Goal: Task Accomplishment & Management: Use online tool/utility

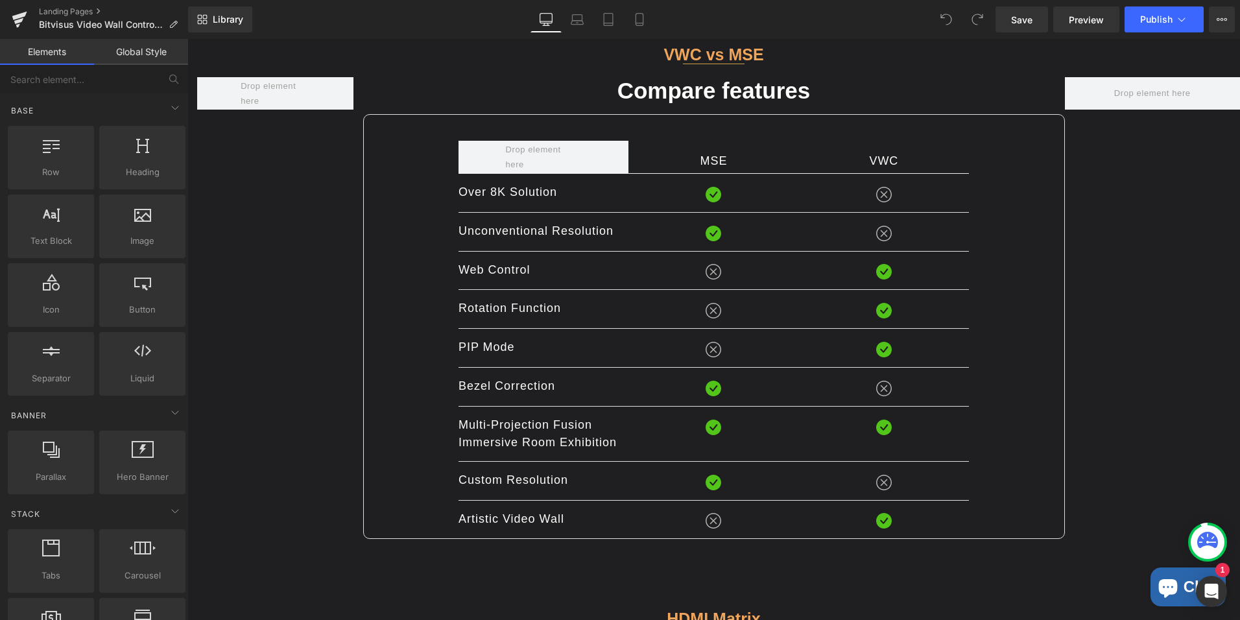
scroll to position [2094, 0]
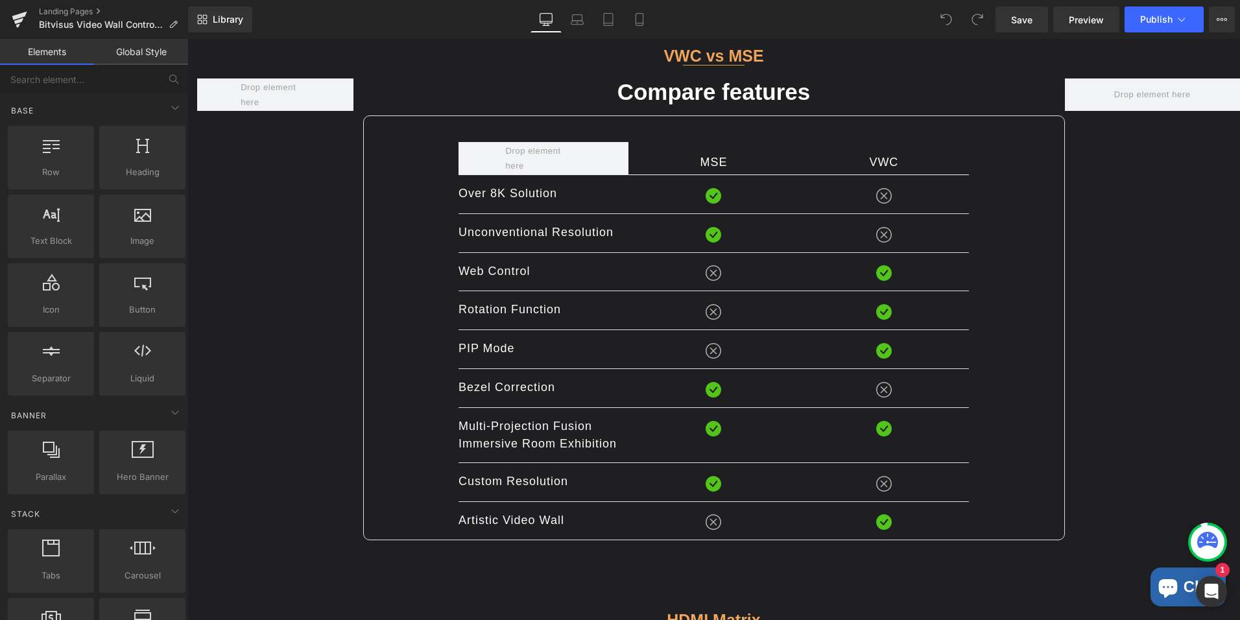
click at [834, 397] on div "Bezel Correction Text Block Image Image Row Row" at bounding box center [714, 388] width 511 height 39
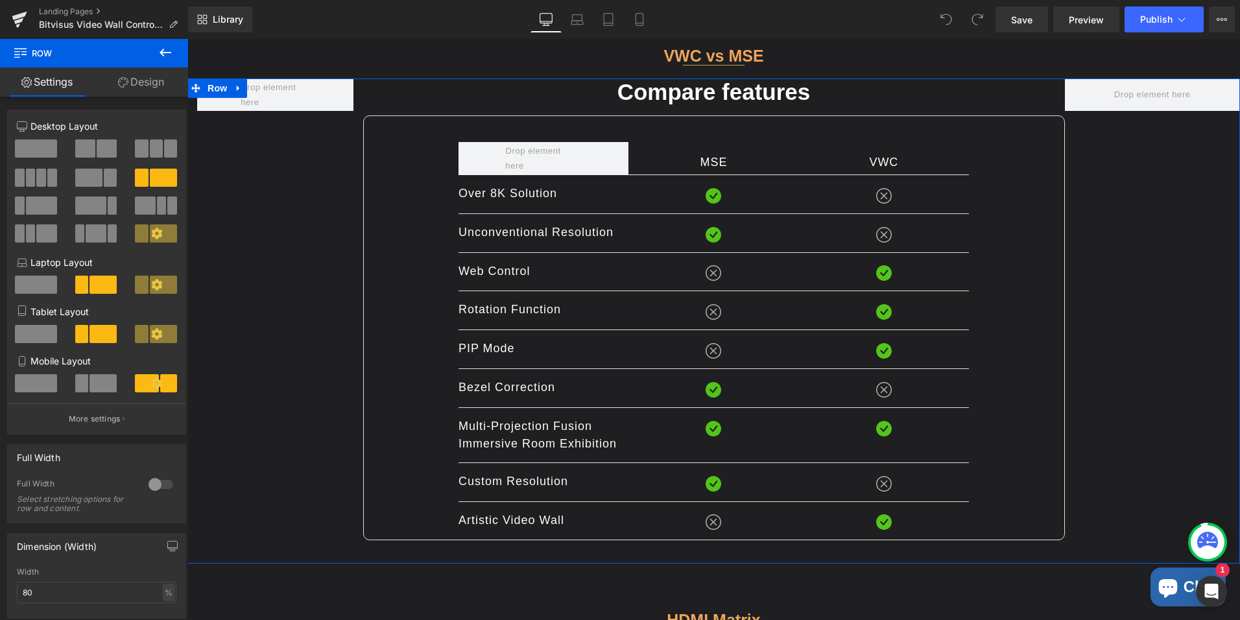
click at [1102, 362] on div at bounding box center [1153, 309] width 176 height 462
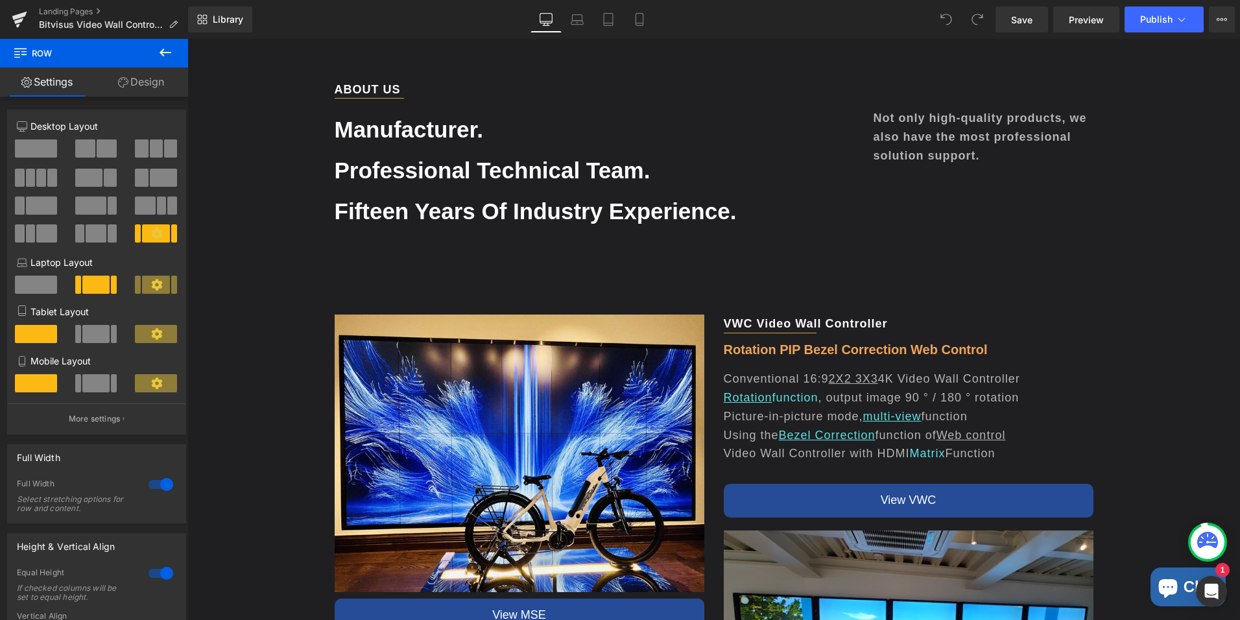
scroll to position [0, 0]
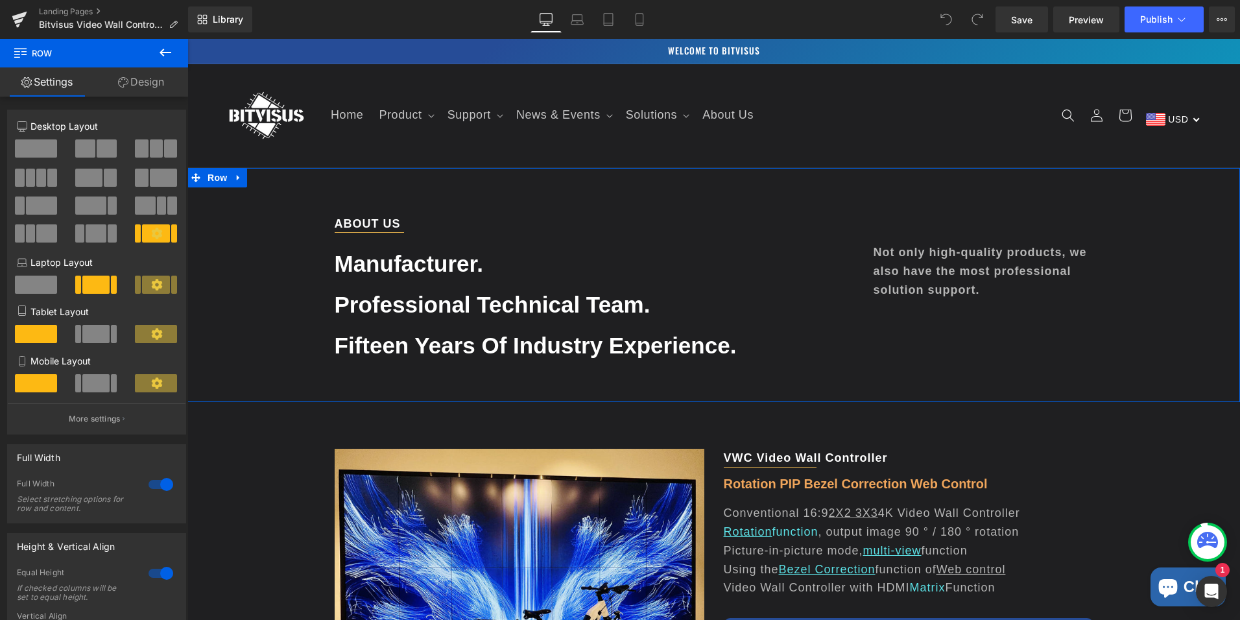
click at [1012, 222] on p "ABOUT US" at bounding box center [714, 224] width 759 height 19
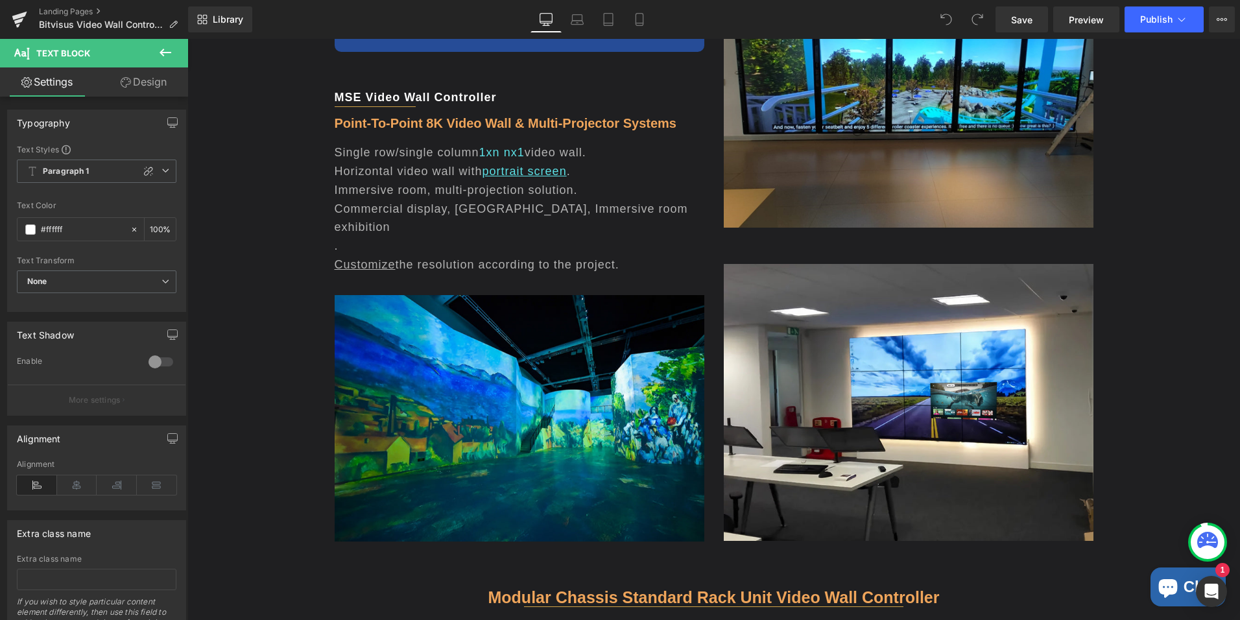
scroll to position [720, 0]
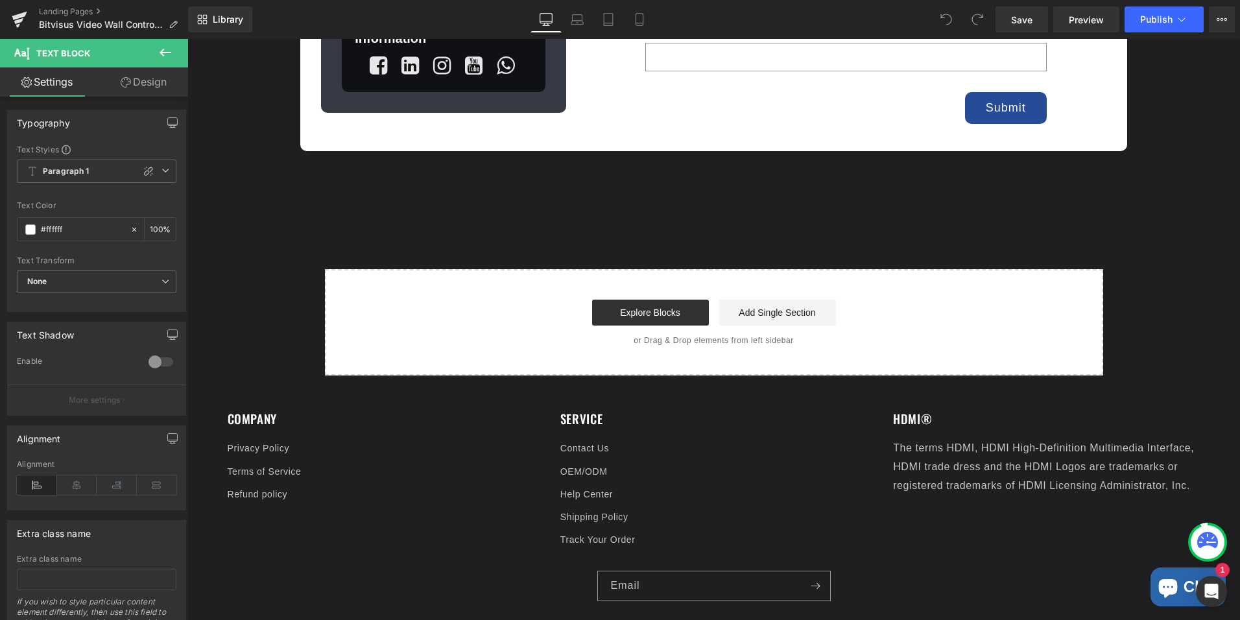
drag, startPoint x: 1235, startPoint y: 166, endPoint x: 1392, endPoint y: 590, distance: 452.2
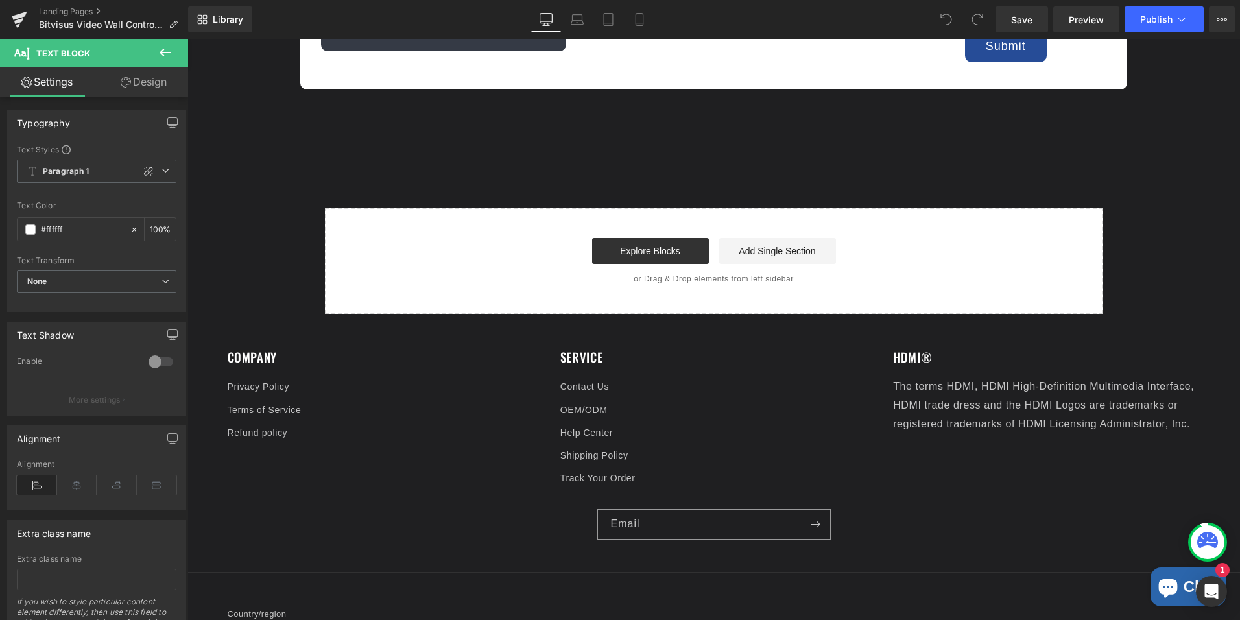
scroll to position [4377, 0]
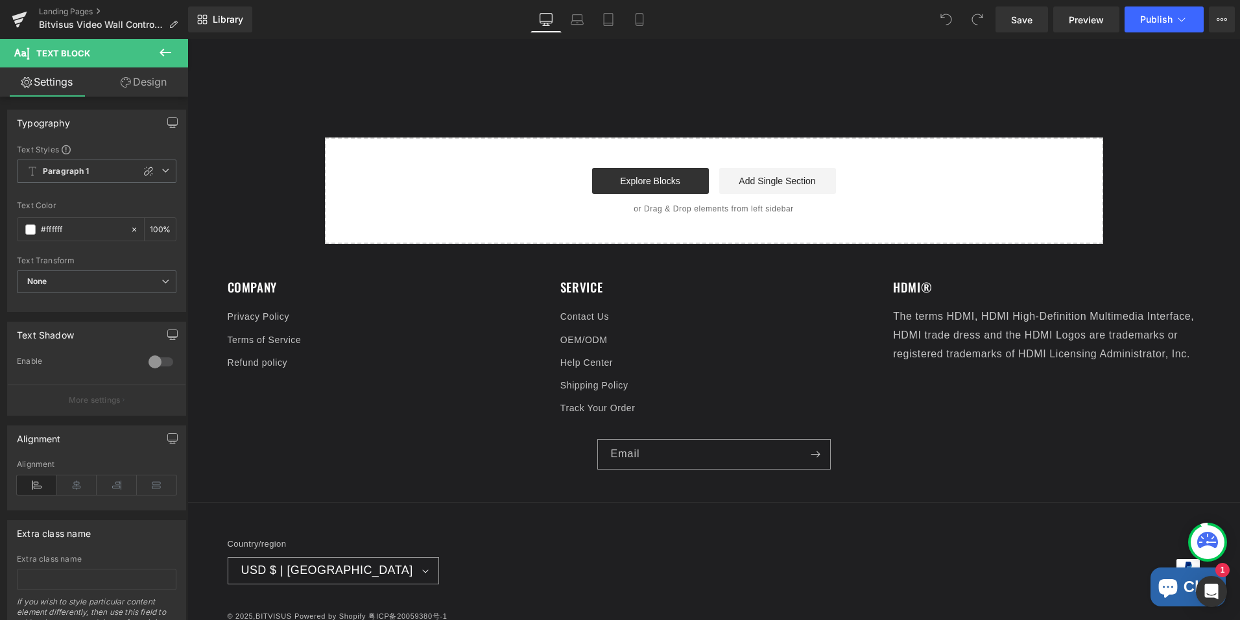
click at [1208, 542] on icon at bounding box center [1212, 542] width 10 height 3
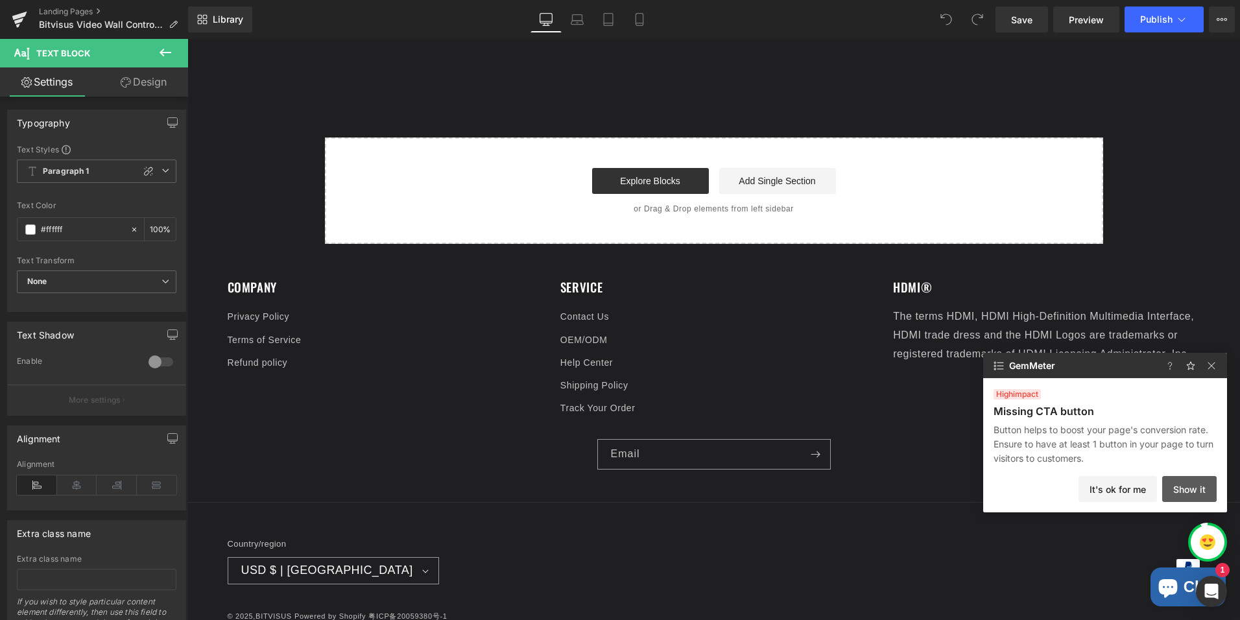
click at [1188, 484] on button "Show it" at bounding box center [1190, 489] width 54 height 26
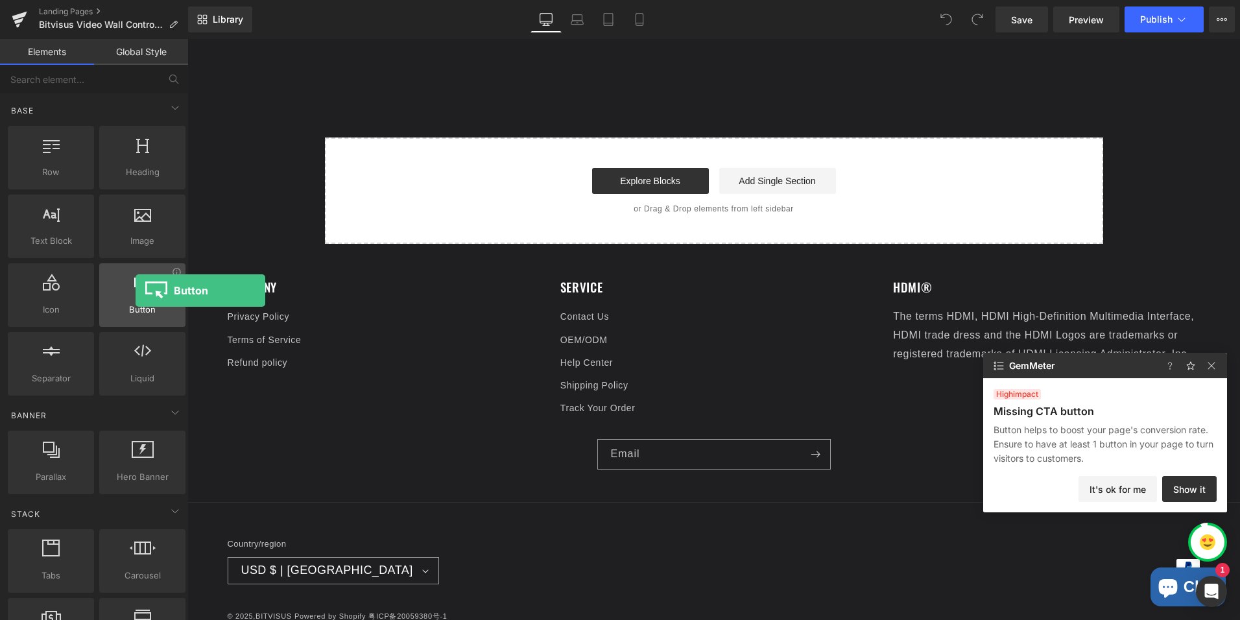
click at [136, 291] on div at bounding box center [142, 288] width 78 height 29
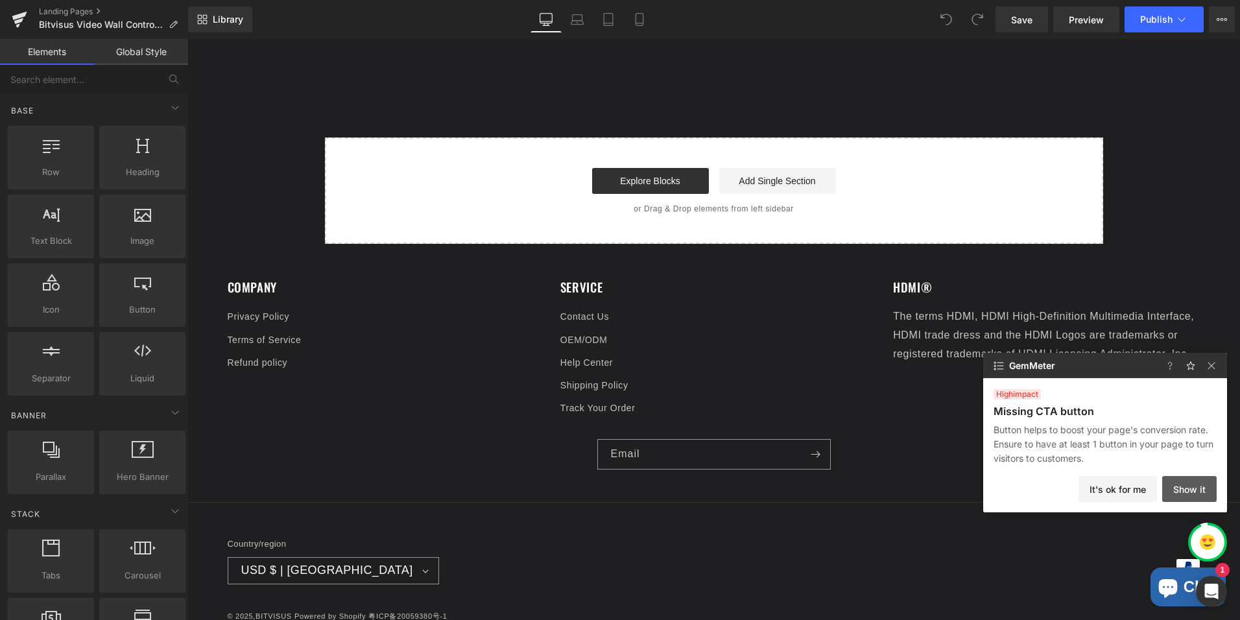
click at [1192, 487] on button "Show it" at bounding box center [1190, 489] width 54 height 26
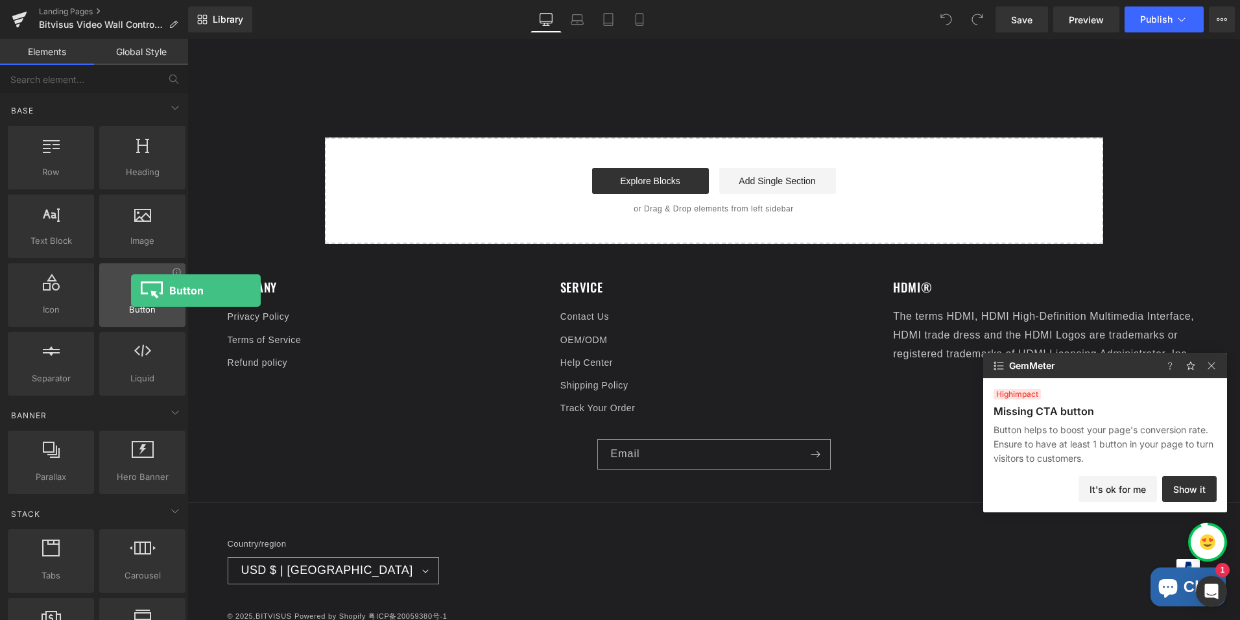
click at [131, 291] on div at bounding box center [142, 288] width 78 height 29
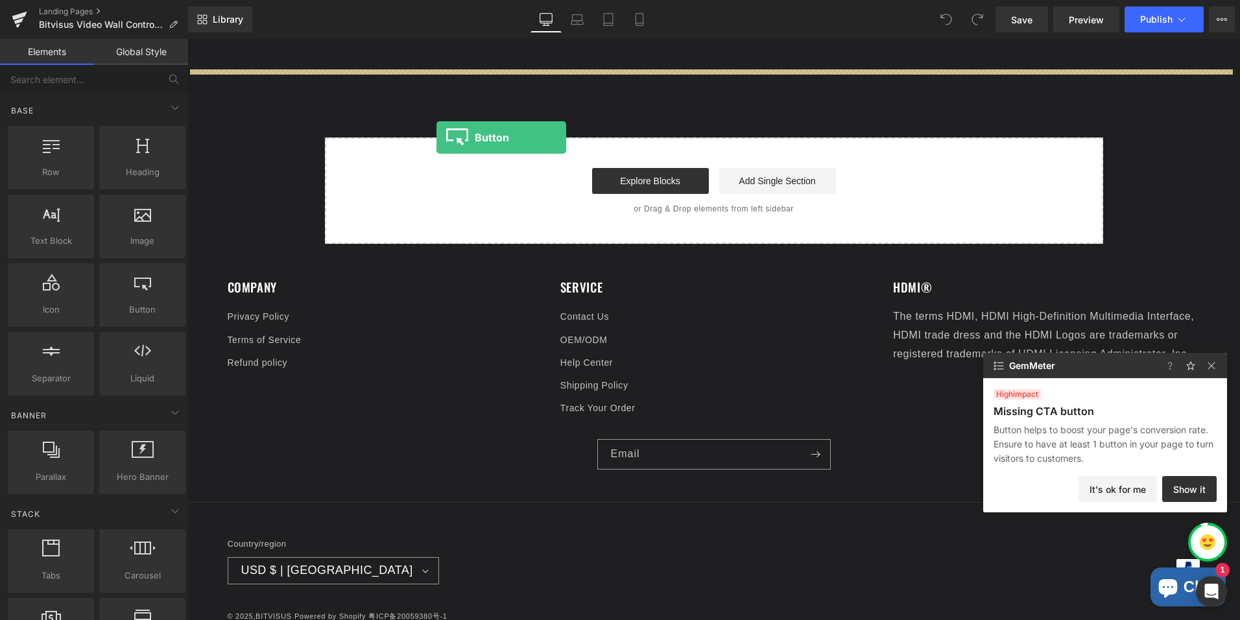
drag, startPoint x: 326, startPoint y: 330, endPoint x: 439, endPoint y: 107, distance: 249.5
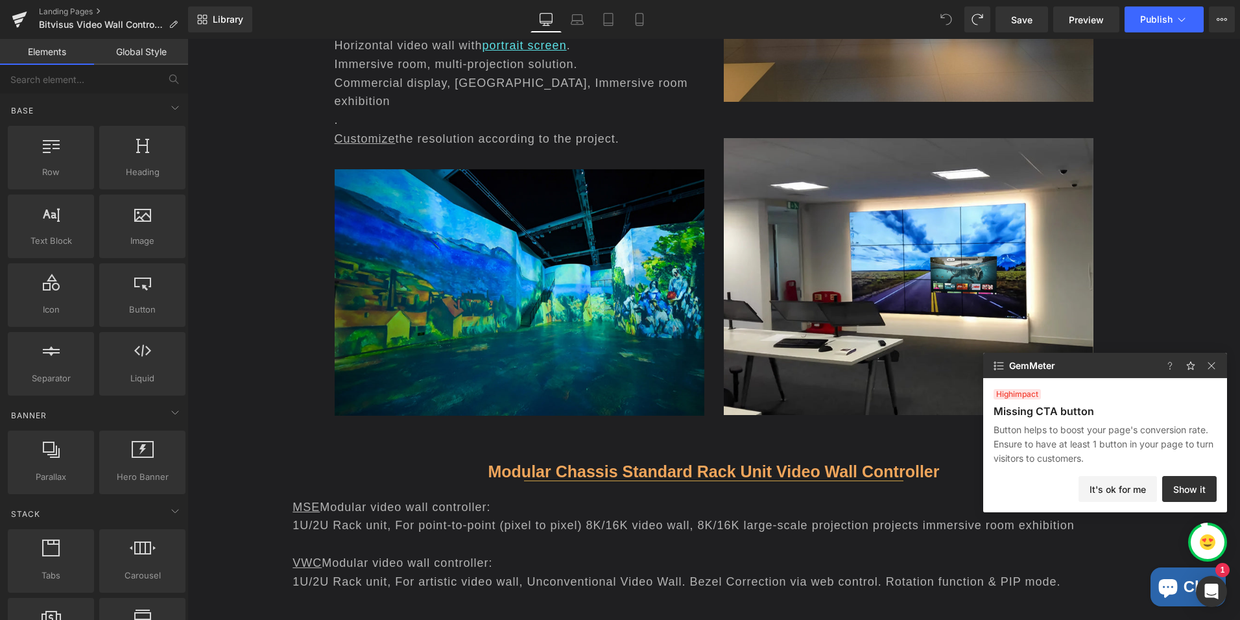
scroll to position [3599, 0]
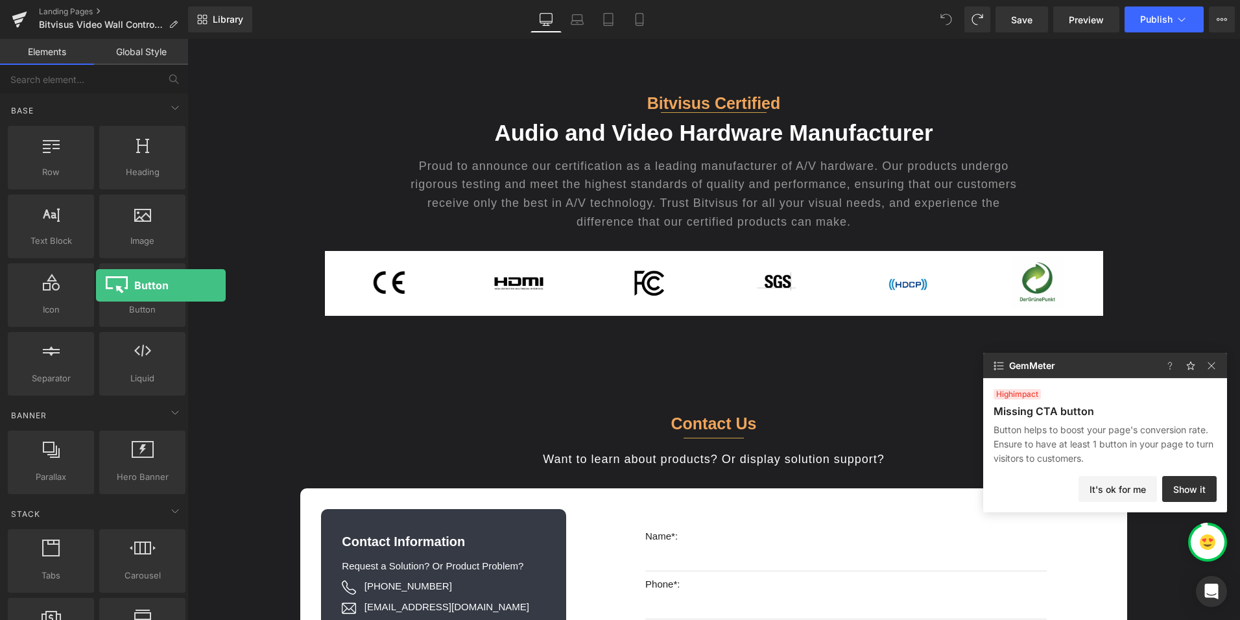
drag, startPoint x: 141, startPoint y: 293, endPoint x: 96, endPoint y: 293, distance: 44.8
click at [97, 292] on div "Button button, call to action, cta" at bounding box center [142, 295] width 91 height 69
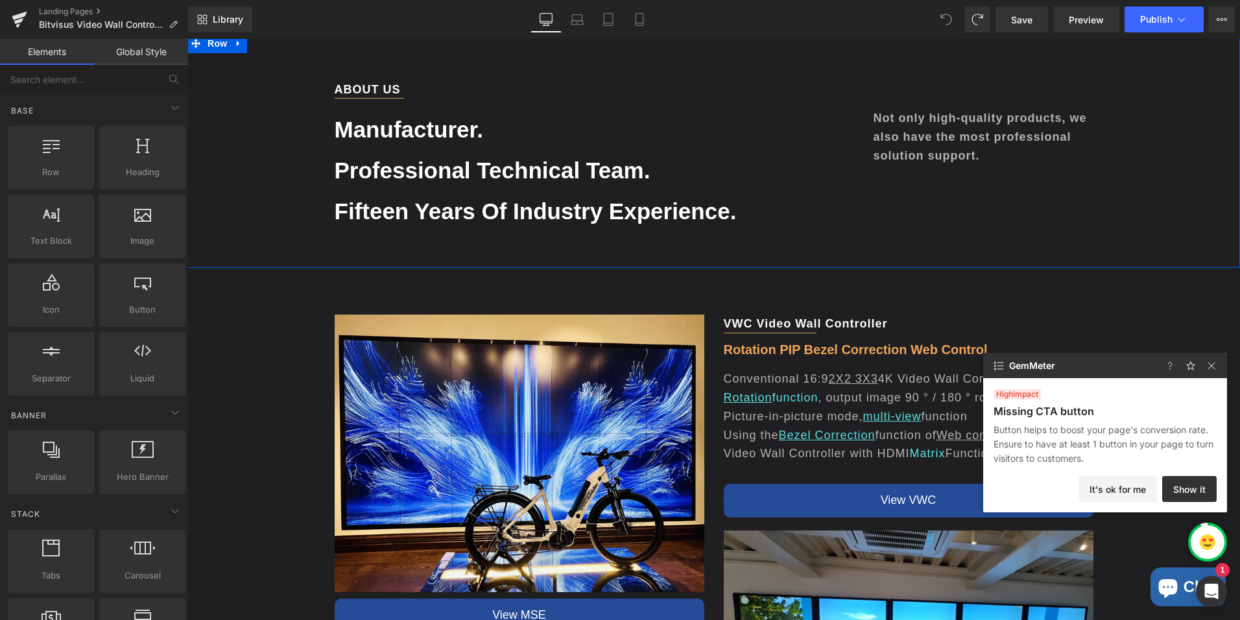
scroll to position [0, 0]
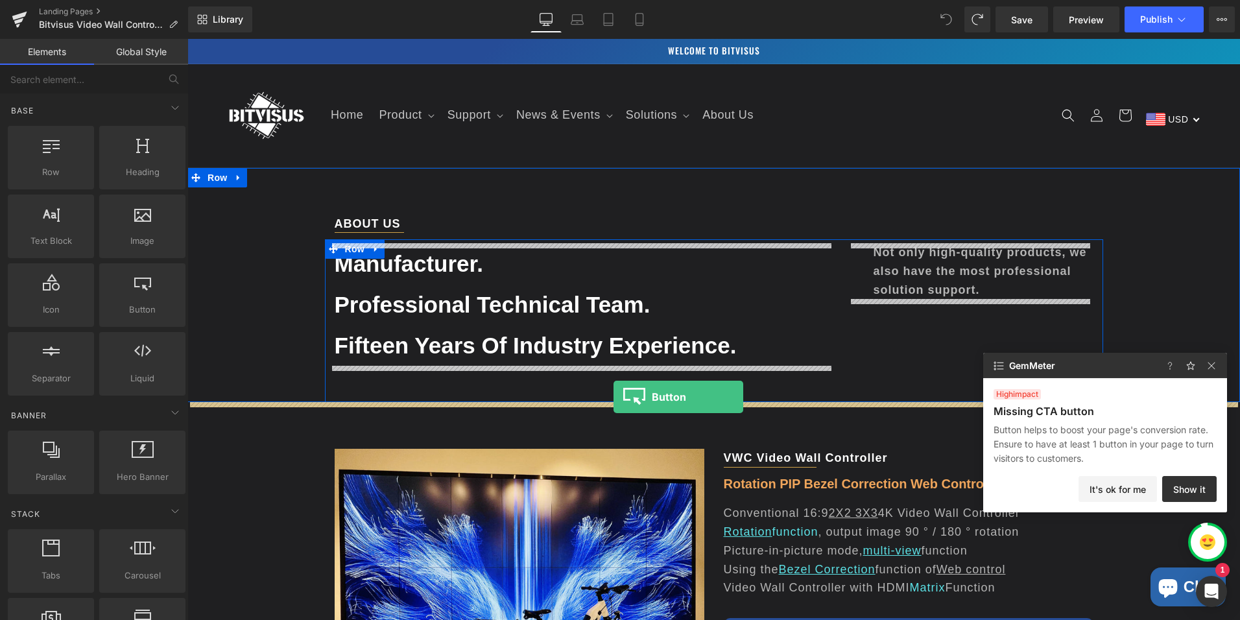
drag, startPoint x: 330, startPoint y: 340, endPoint x: 614, endPoint y: 397, distance: 289.8
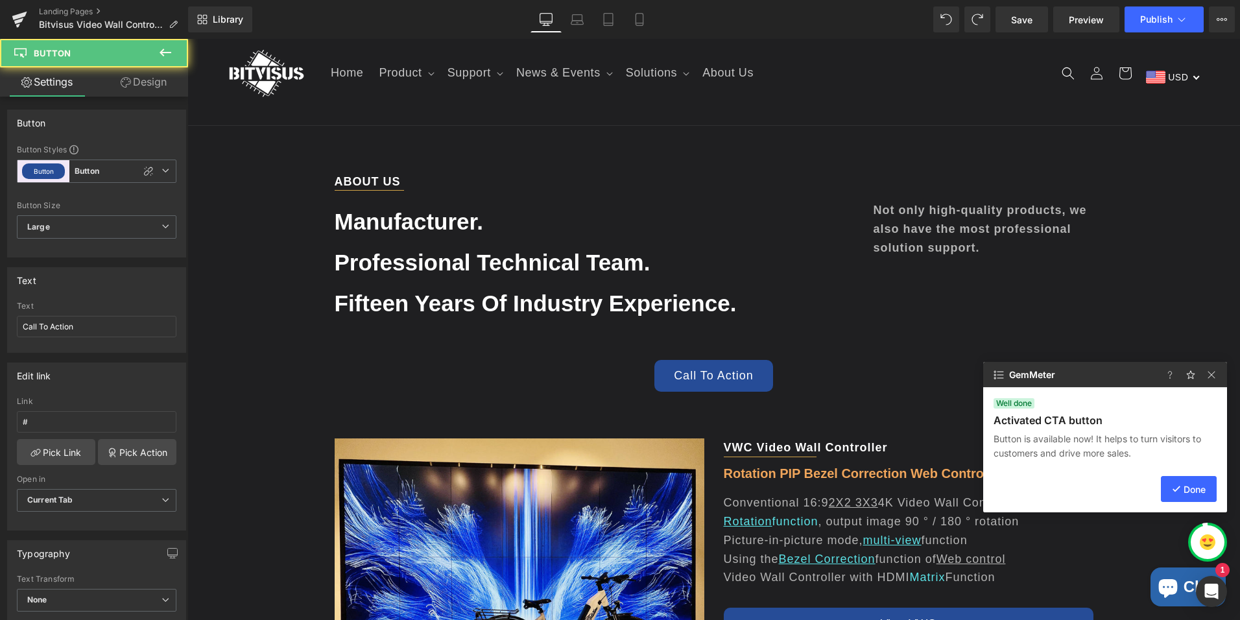
scroll to position [65, 0]
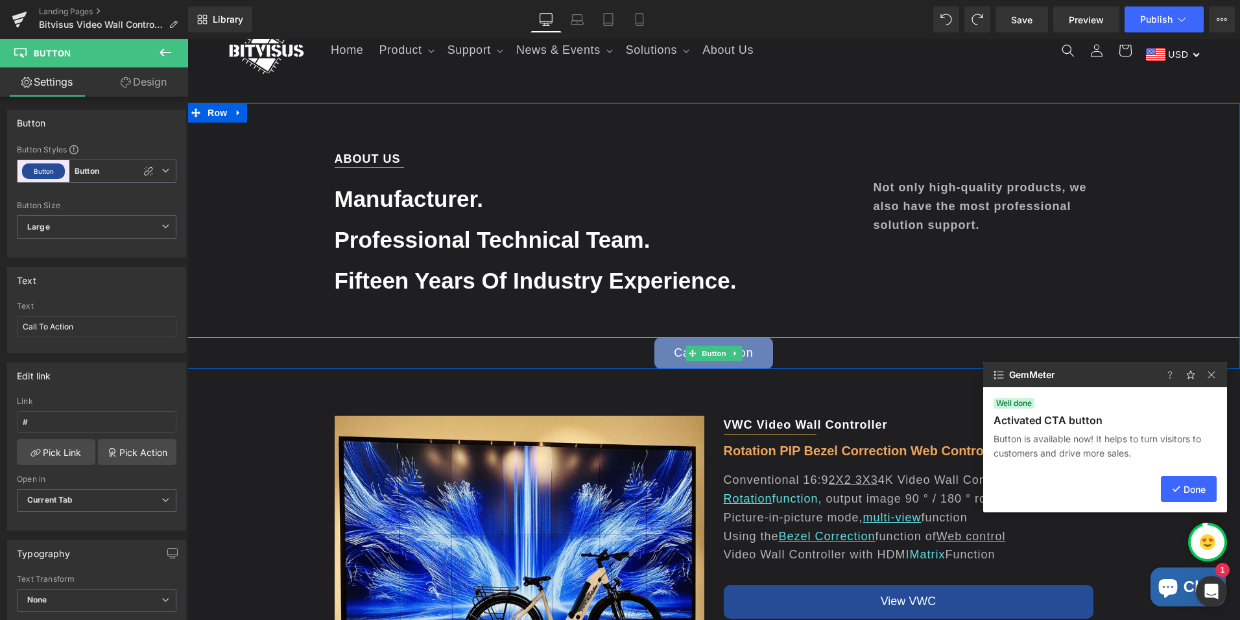
click at [697, 354] on div "Call To Action Button" at bounding box center [713, 353] width 1053 height 32
click at [659, 350] on link "Call To Action" at bounding box center [714, 353] width 119 height 32
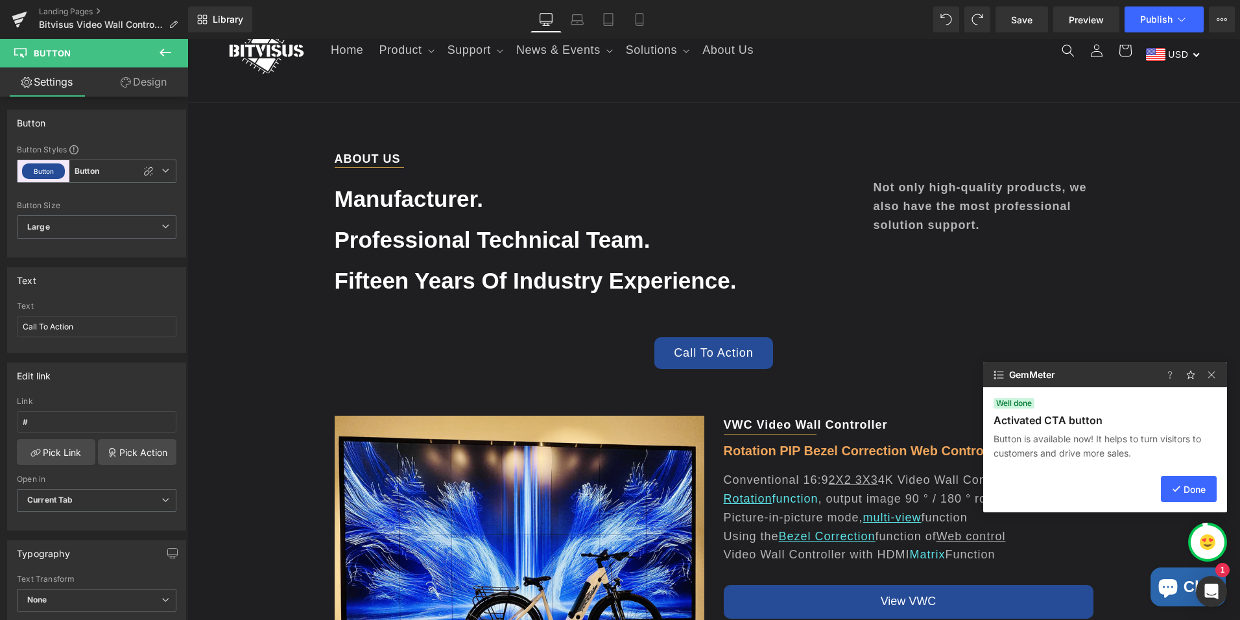
click at [55, 60] on span "Button" at bounding box center [78, 53] width 130 height 29
click at [78, 56] on span "Button" at bounding box center [78, 53] width 130 height 29
drag, startPoint x: 78, startPoint y: 56, endPoint x: 95, endPoint y: 173, distance: 117.3
click at [95, 173] on b "Button" at bounding box center [87, 171] width 25 height 11
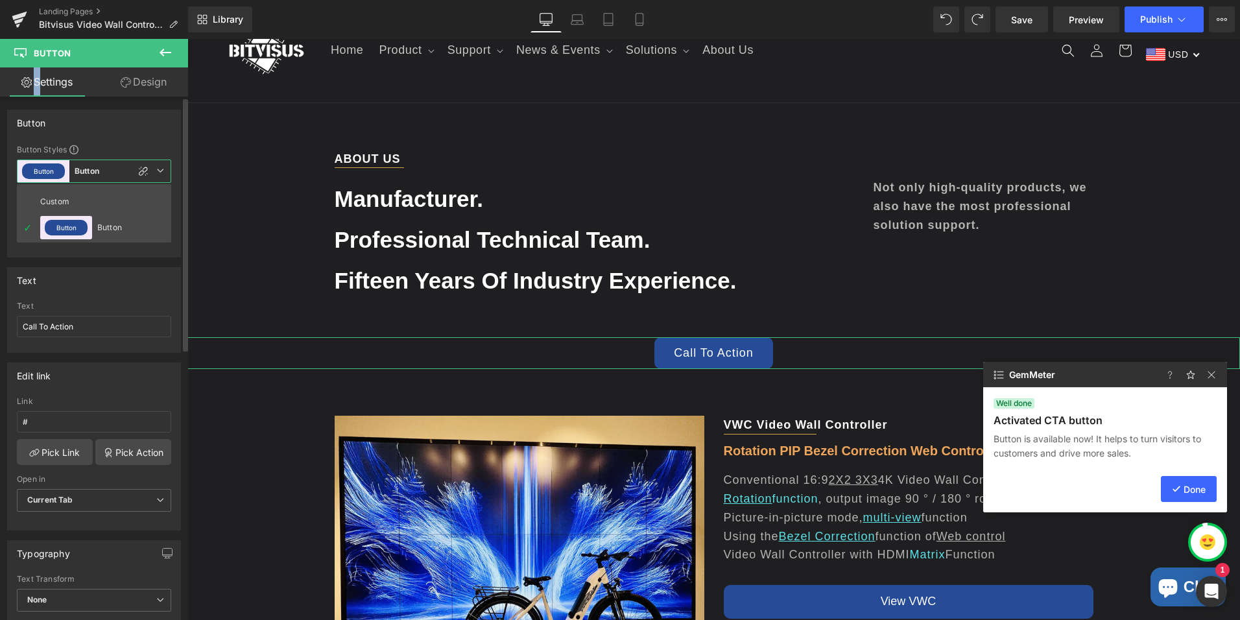
click at [38, 167] on button "Button" at bounding box center [43, 171] width 43 height 16
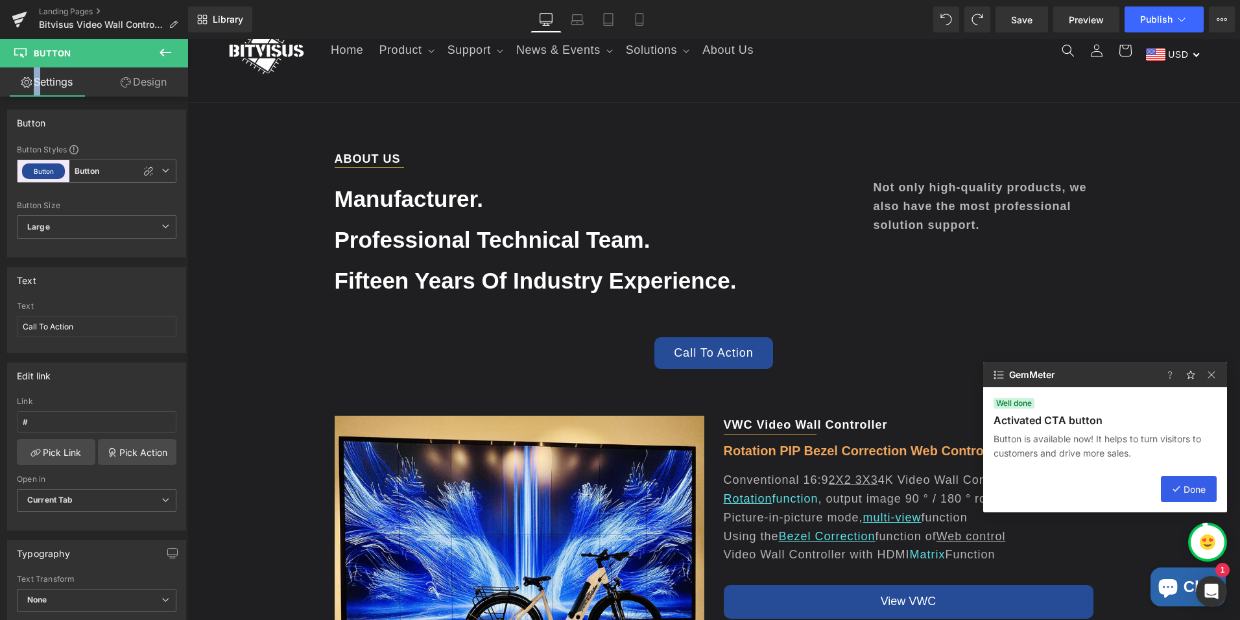
click at [1177, 489] on button "Done" at bounding box center [1189, 489] width 56 height 26
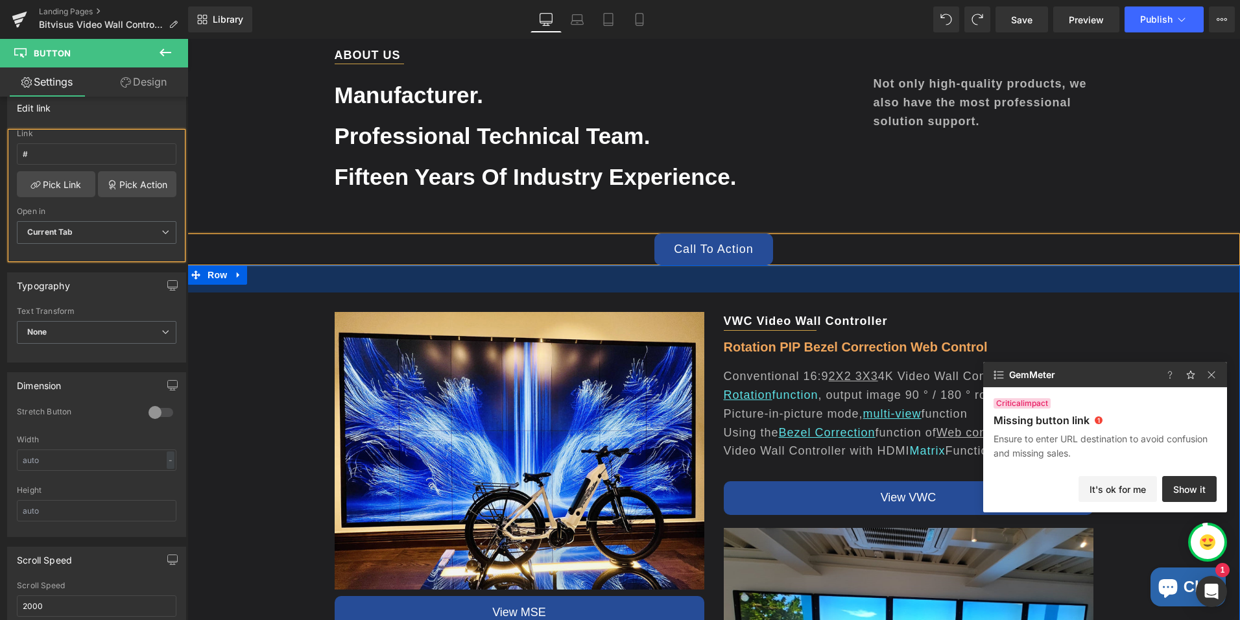
scroll to position [104, 0]
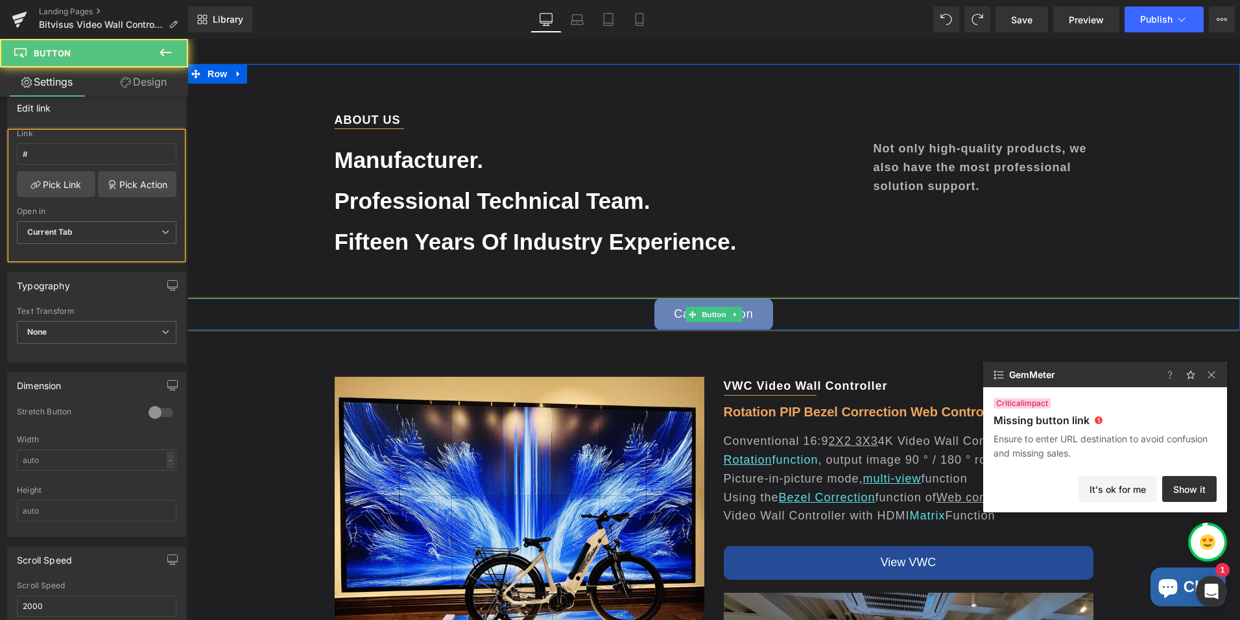
click at [753, 309] on link "Call To Action" at bounding box center [714, 314] width 119 height 32
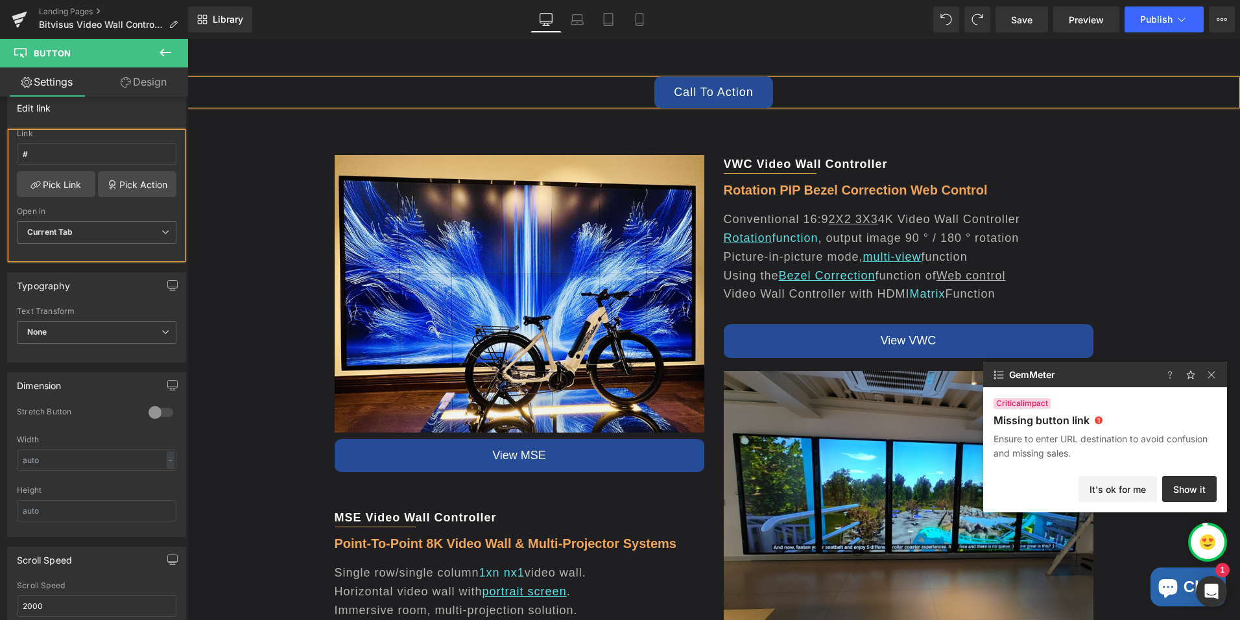
scroll to position [0, 0]
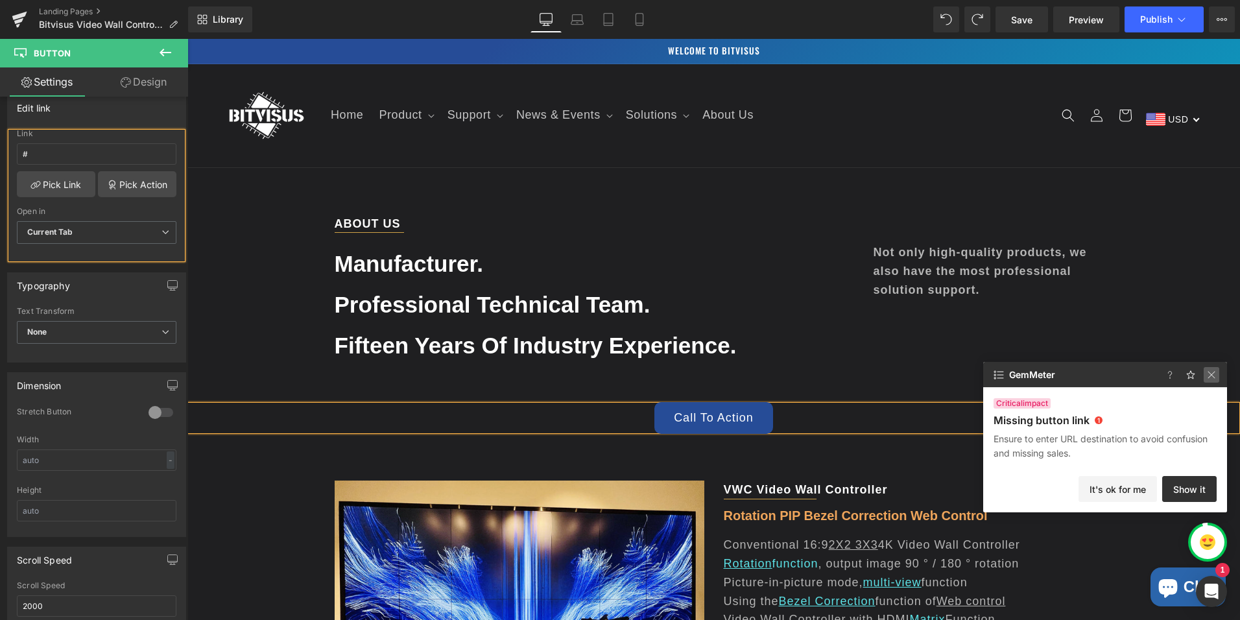
click at [1207, 377] on img at bounding box center [1212, 375] width 16 height 16
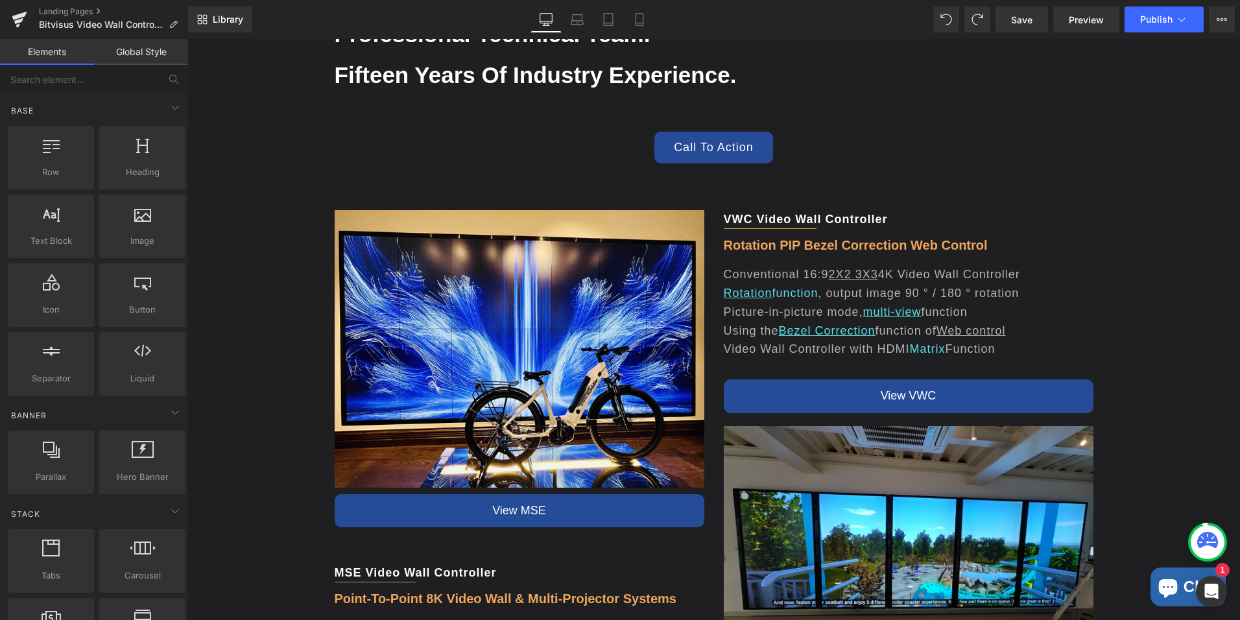
scroll to position [282, 0]
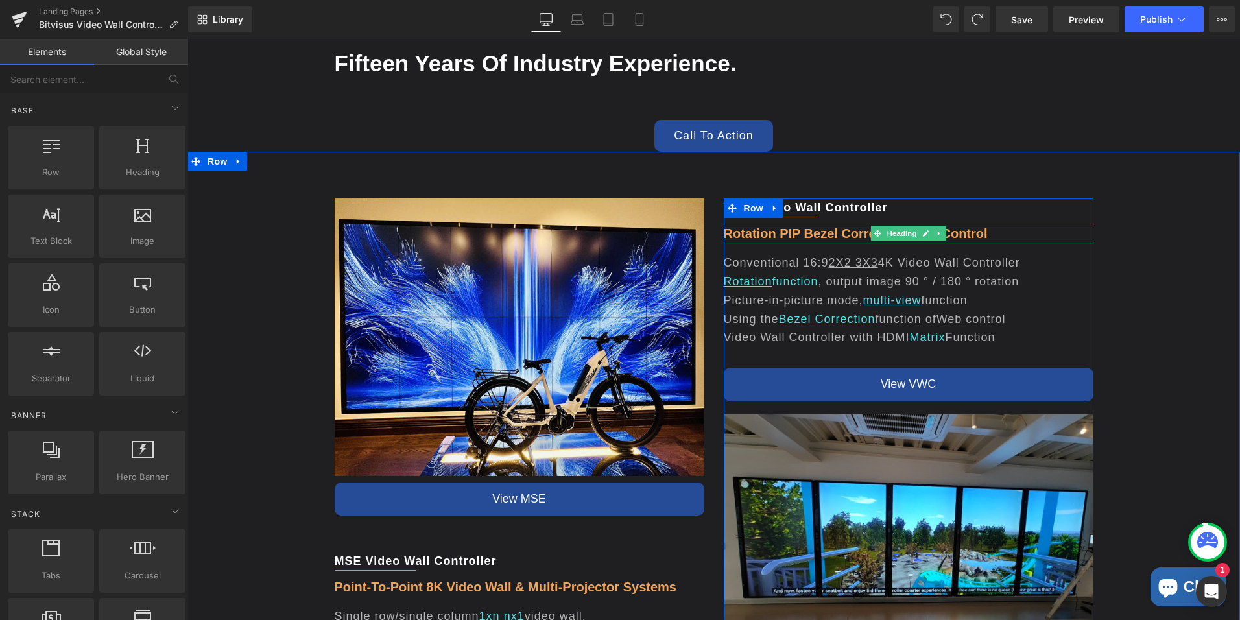
click at [996, 234] on h4 "Rotation PIP Bezel Correction Web Control" at bounding box center [909, 233] width 370 height 19
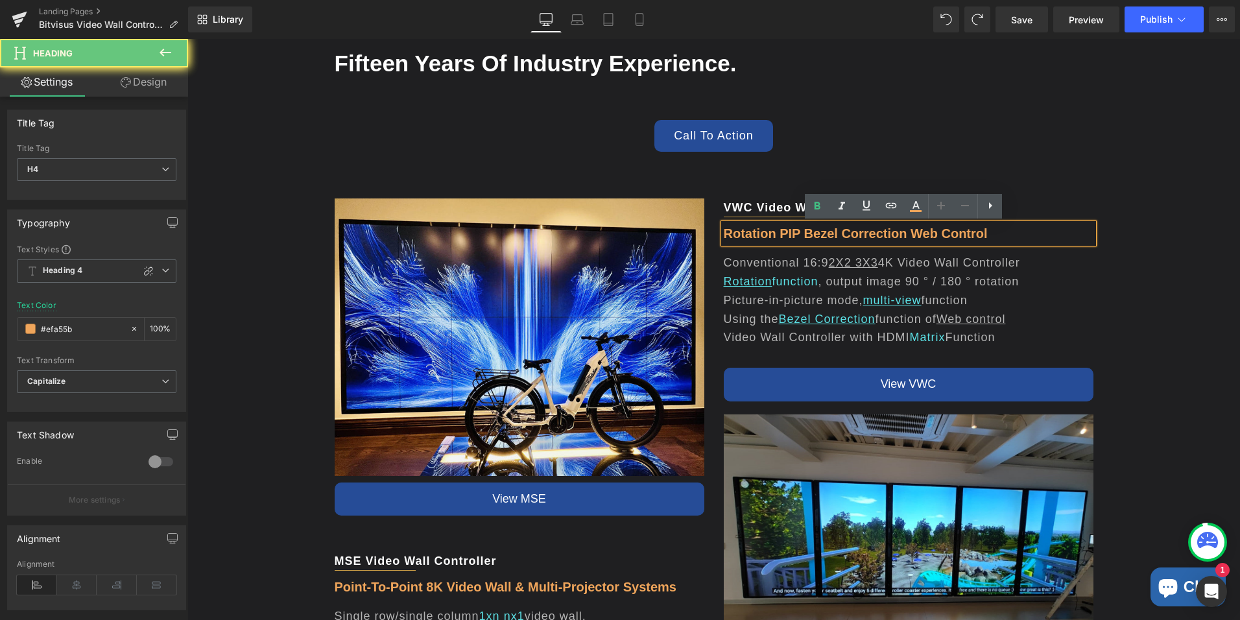
click at [996, 234] on h4 "Rotation PIP Bezel Correction Web Control" at bounding box center [909, 233] width 370 height 19
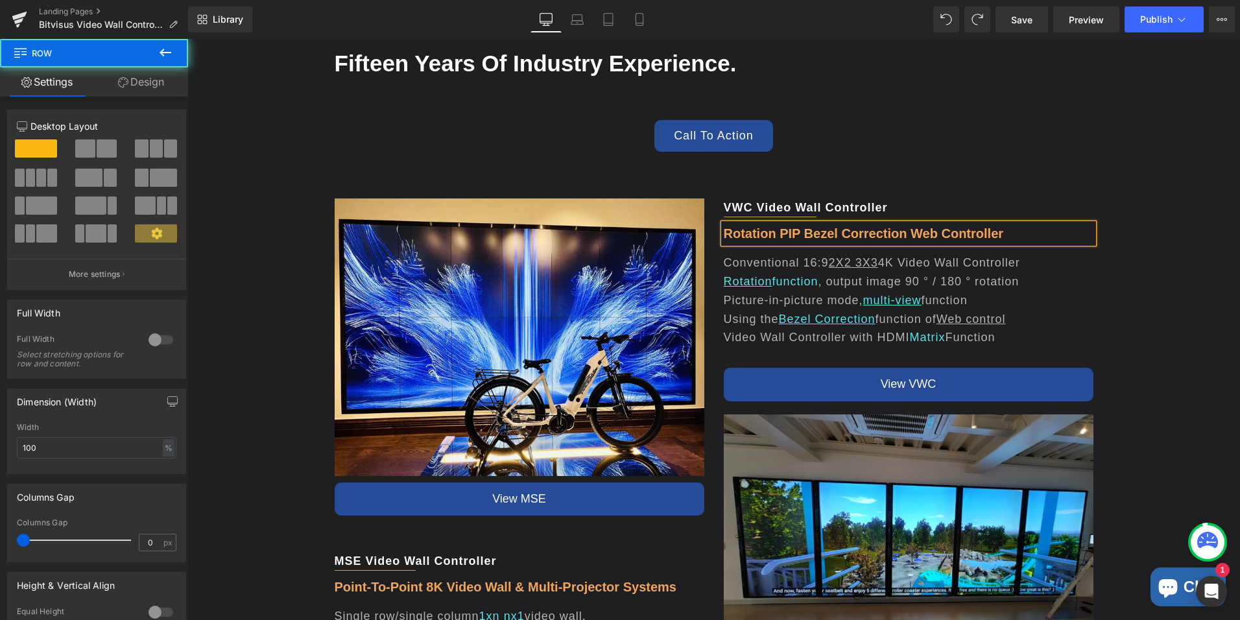
click at [979, 173] on div "Image View MSE Button MSE video wall controller Text Block Separator Point-to-p…" at bounding box center [713, 578] width 1053 height 853
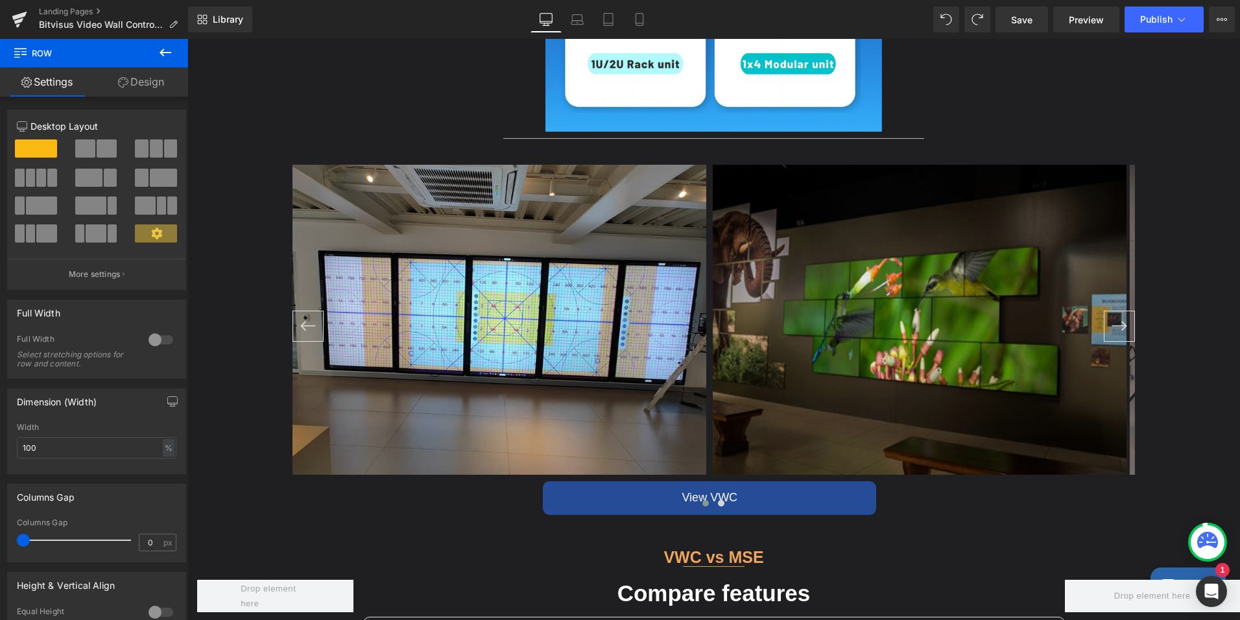
scroll to position [1645, 0]
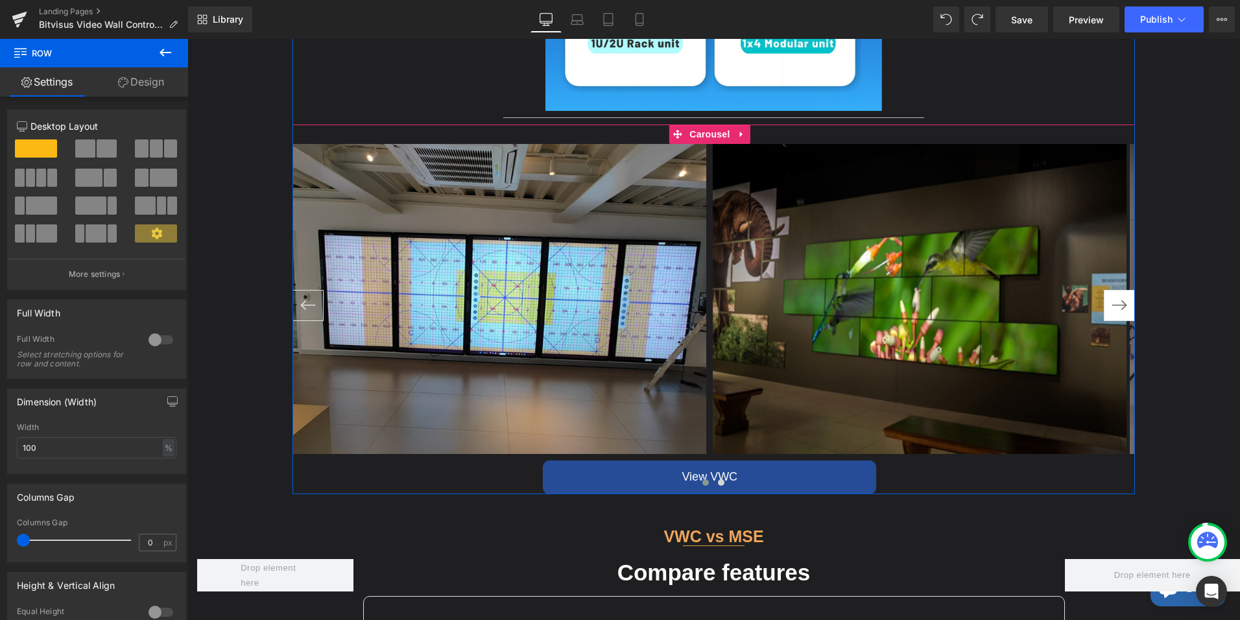
click at [1116, 295] on button "›" at bounding box center [1119, 305] width 31 height 31
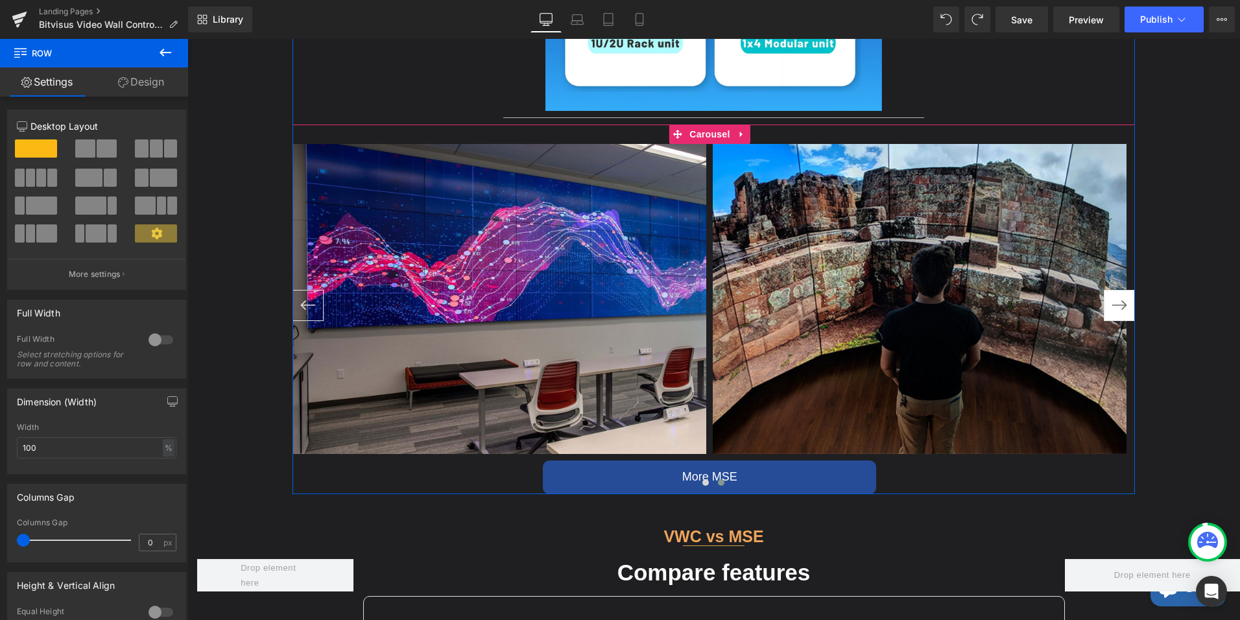
click at [1116, 295] on button "›" at bounding box center [1119, 305] width 31 height 31
click at [1115, 300] on button "›" at bounding box center [1119, 305] width 31 height 31
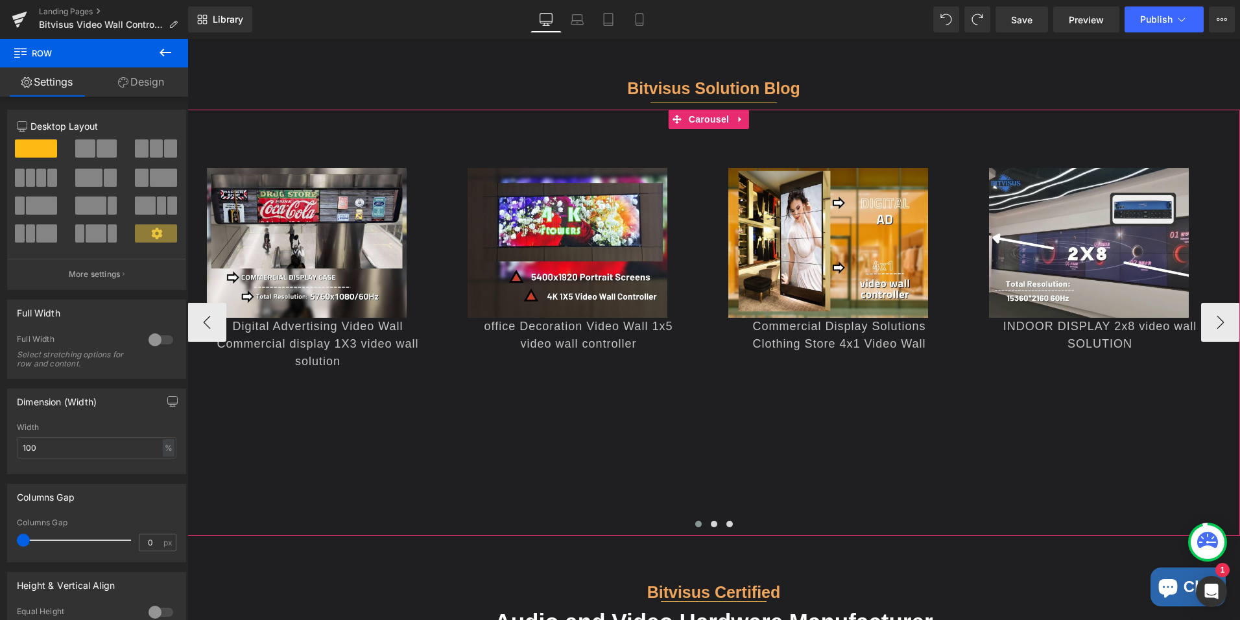
scroll to position [3202, 0]
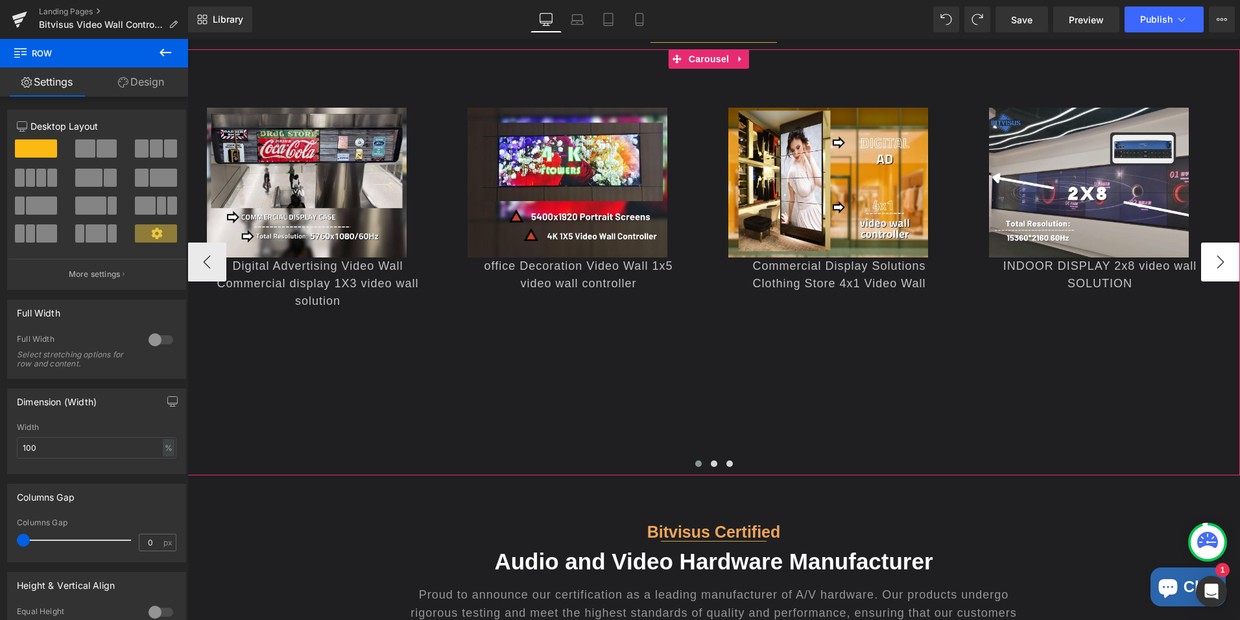
click at [1214, 259] on button "›" at bounding box center [1221, 262] width 39 height 39
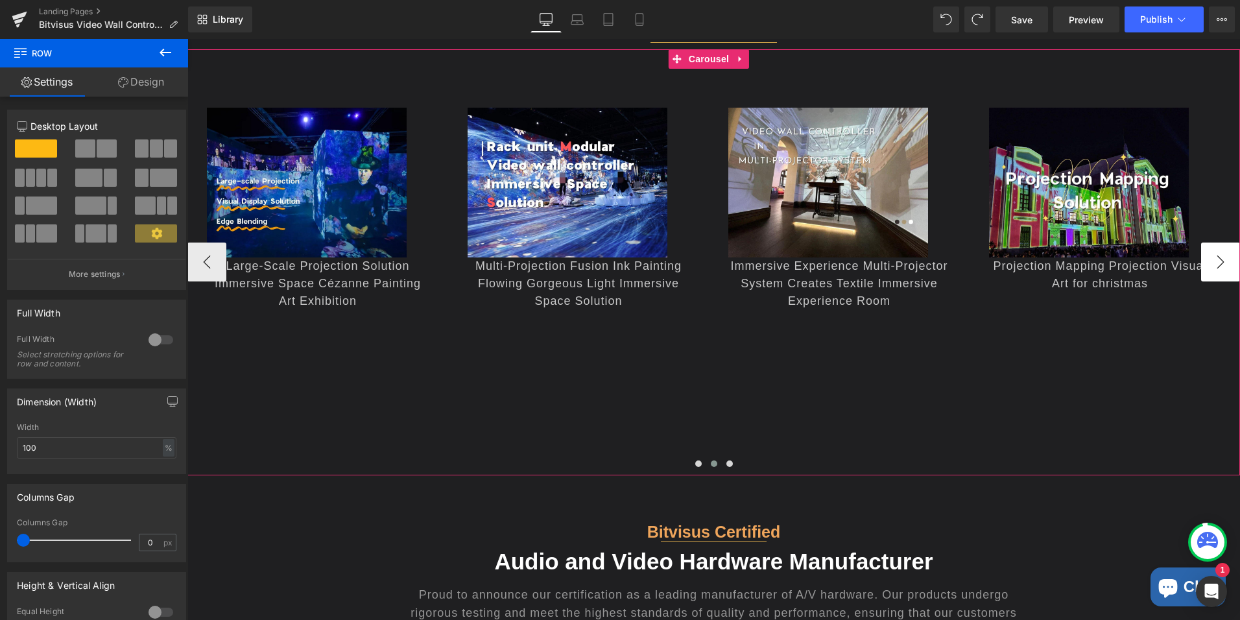
click at [1214, 259] on button "›" at bounding box center [1221, 262] width 39 height 39
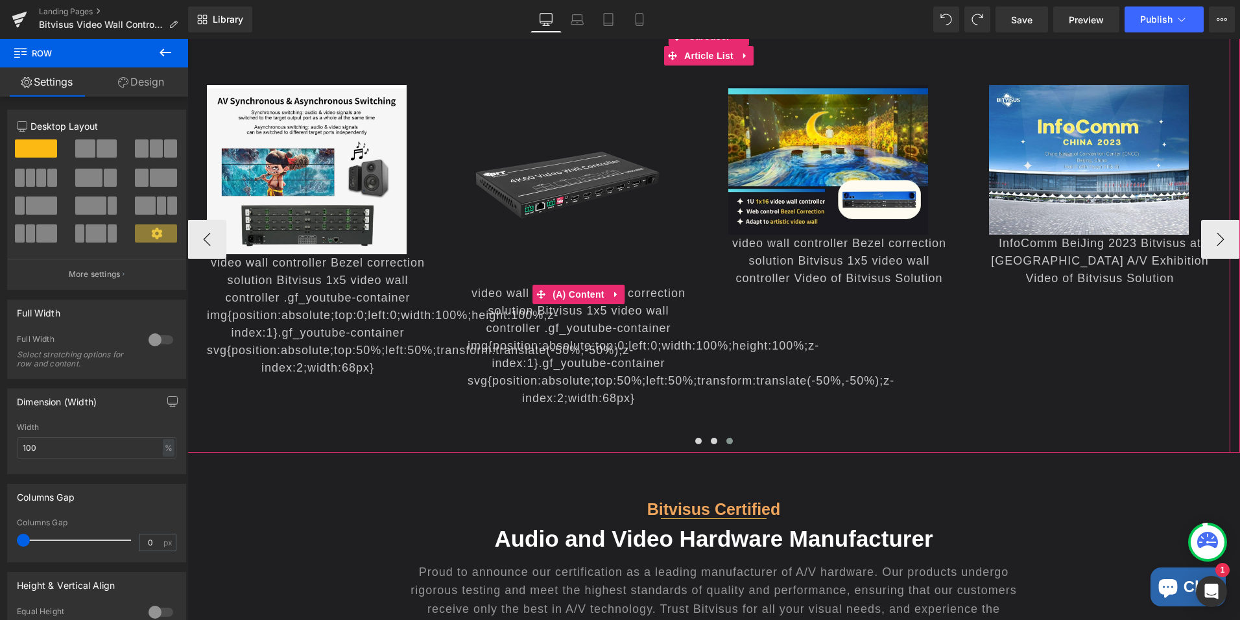
scroll to position [3137, 0]
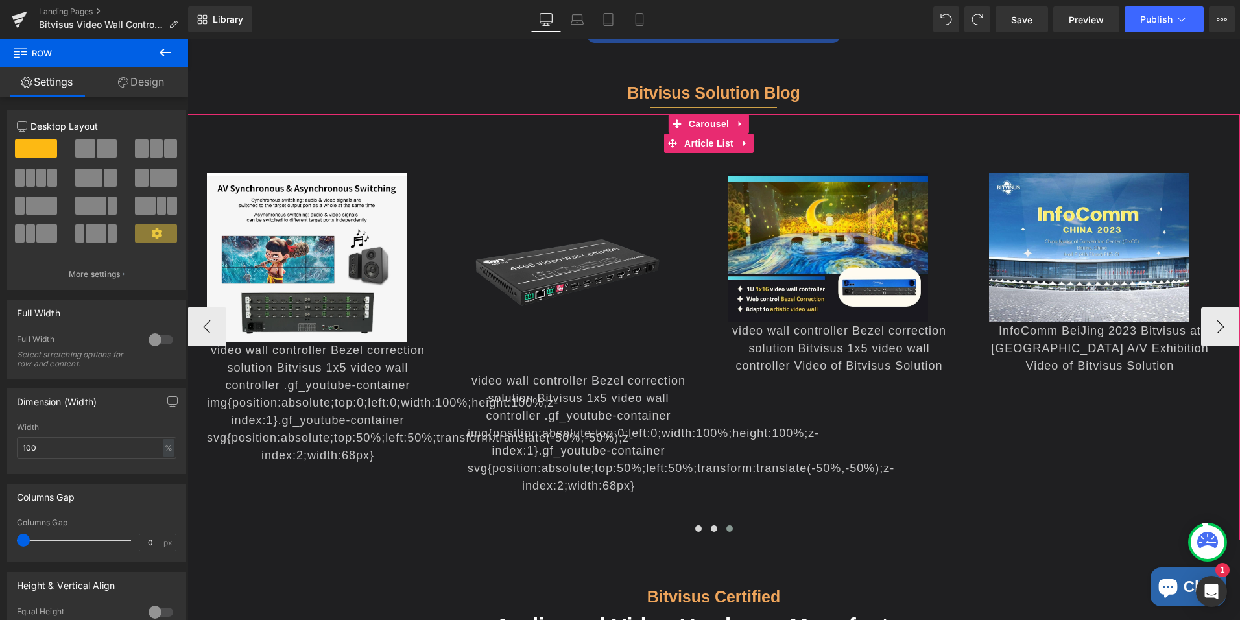
click at [729, 411] on div at bounding box center [708, 333] width 1043 height 361
click at [382, 383] on div "video wall controller Bezel correction solution Bitvisus 1x5 video wall control…" at bounding box center [318, 403] width 222 height 123
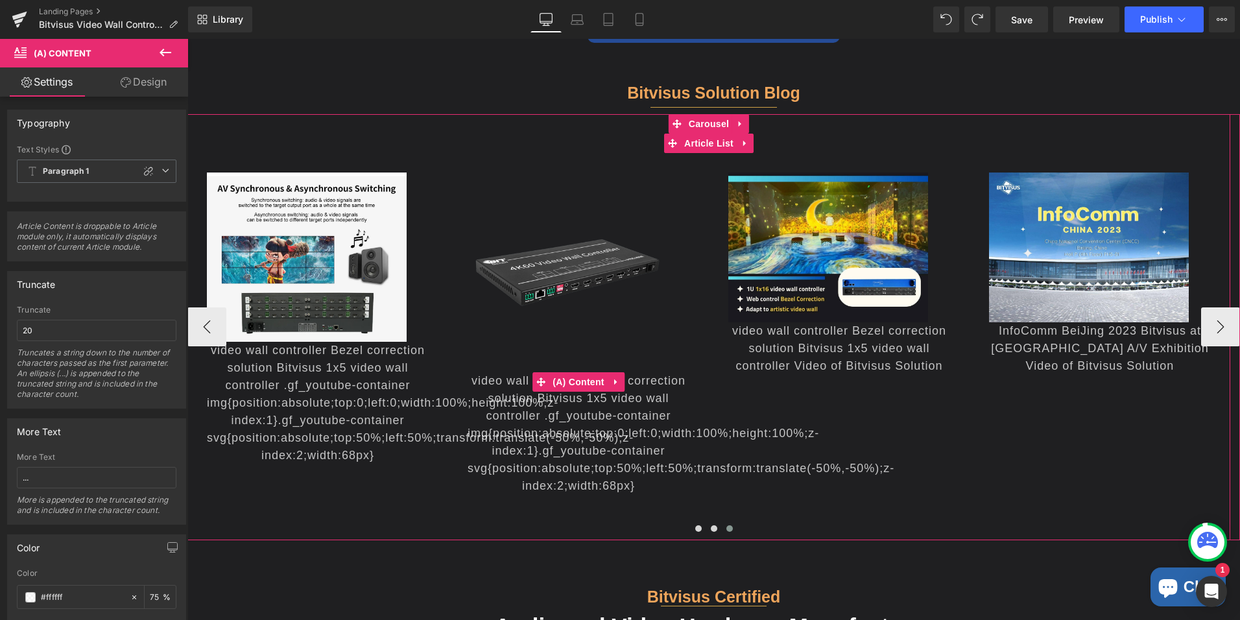
click at [593, 413] on div "video wall controller Bezel correction solution Bitvisus 1x5 video wall control…" at bounding box center [579, 433] width 222 height 123
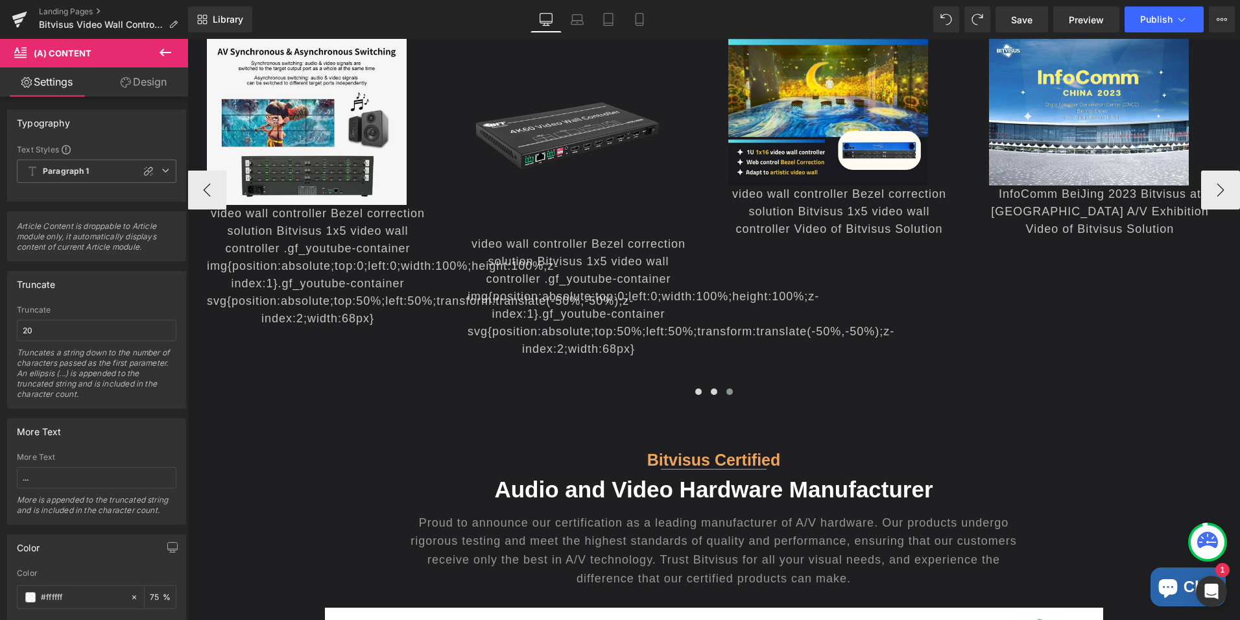
scroll to position [3267, 0]
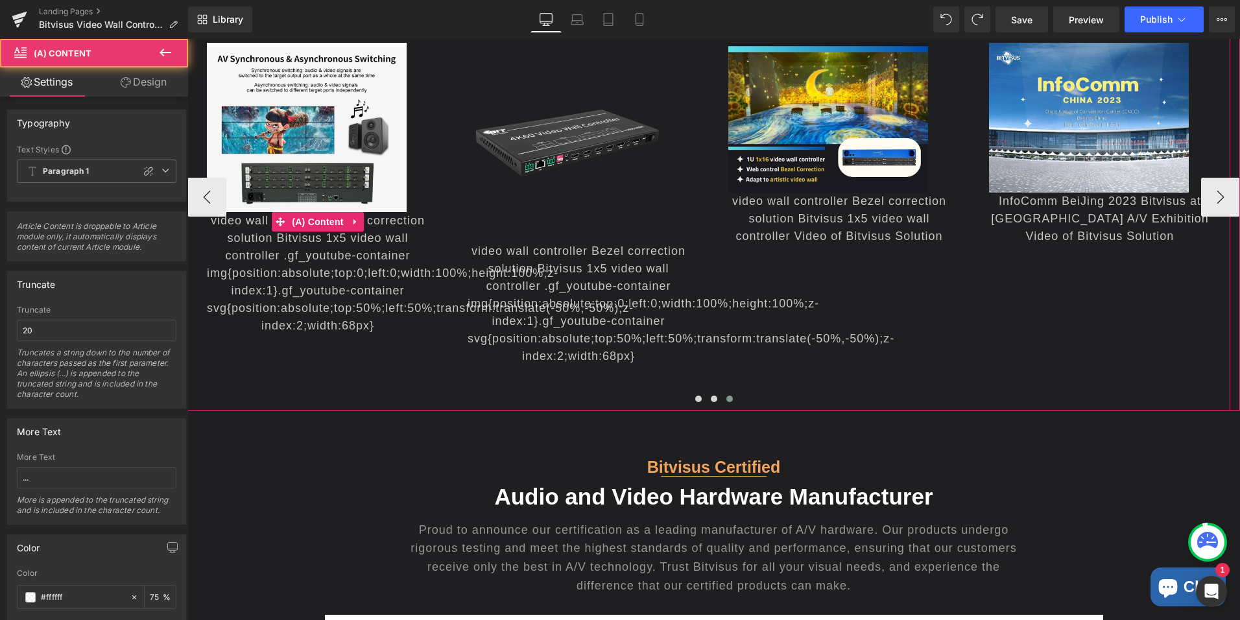
click at [363, 266] on div "video wall controller Bezel correction solution Bitvisus 1x5 video wall control…" at bounding box center [318, 273] width 222 height 123
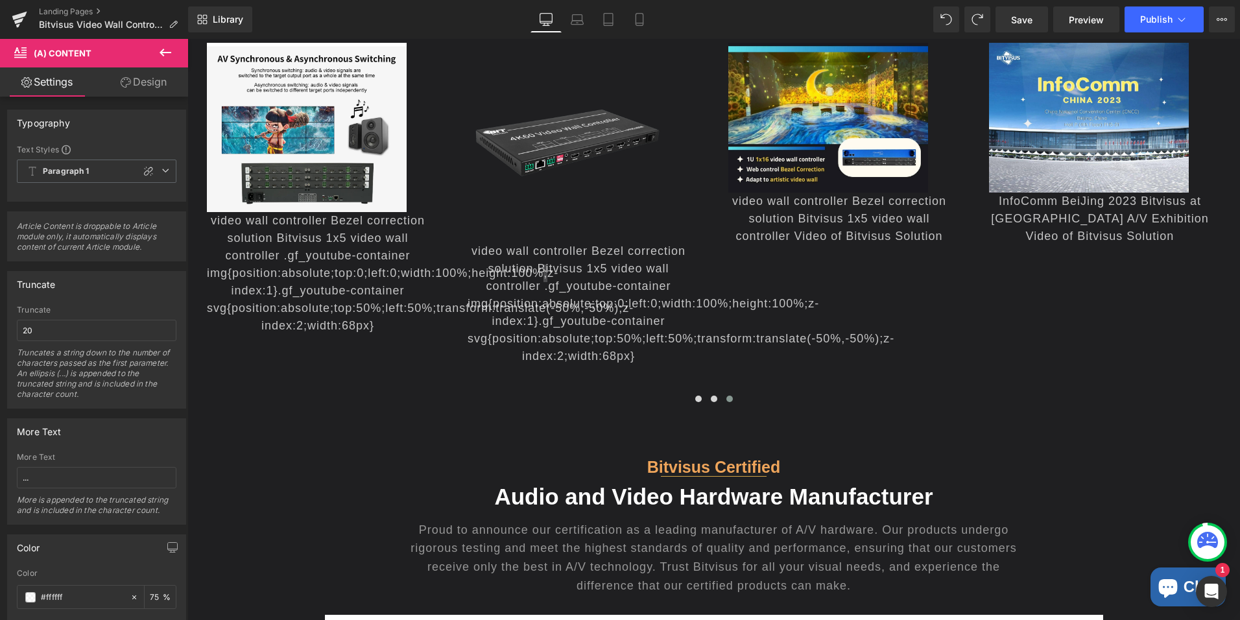
click at [64, 53] on span "(A) Content" at bounding box center [63, 53] width 58 height 10
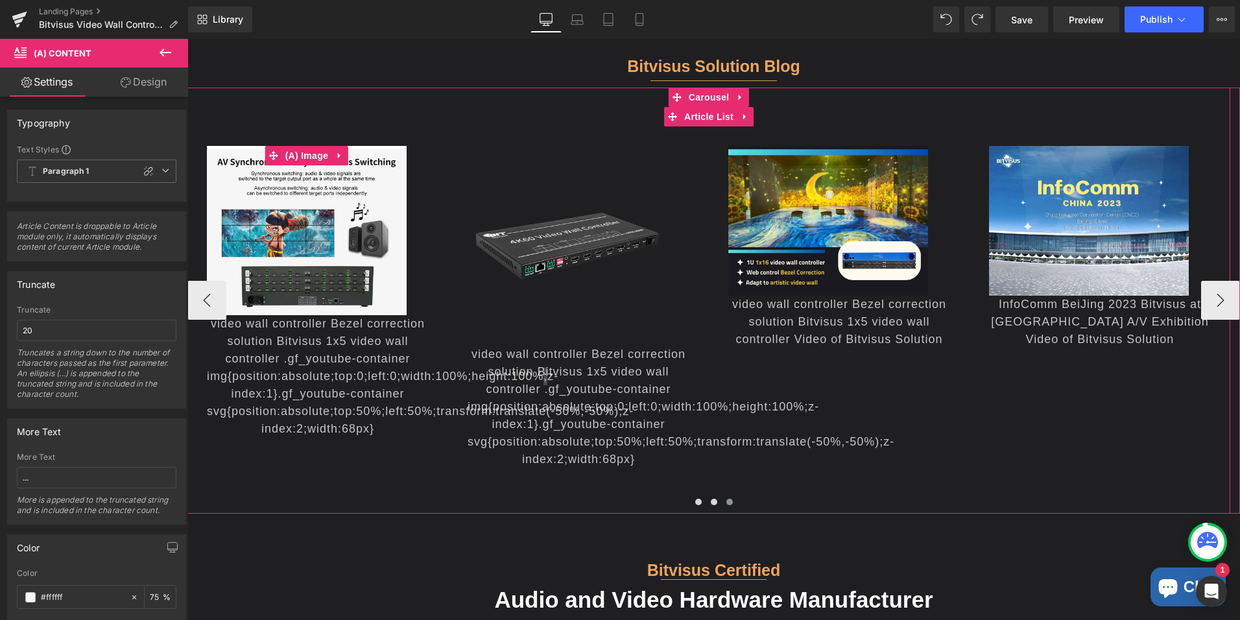
scroll to position [3137, 0]
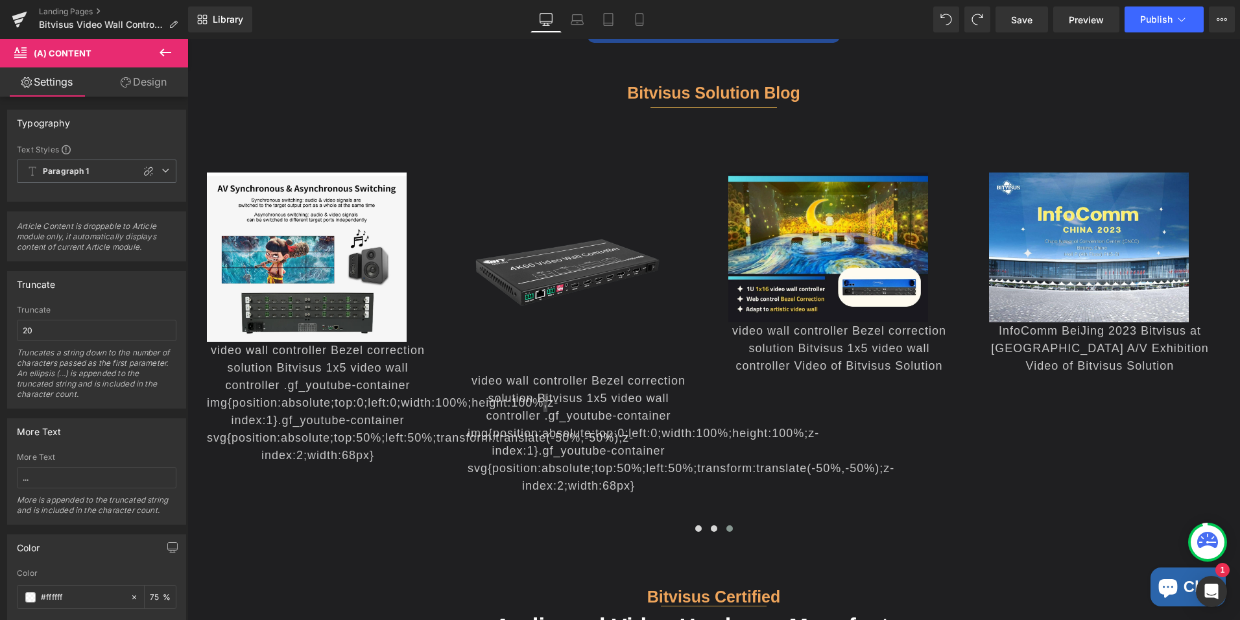
click at [139, 76] on link "Design" at bounding box center [144, 81] width 94 height 29
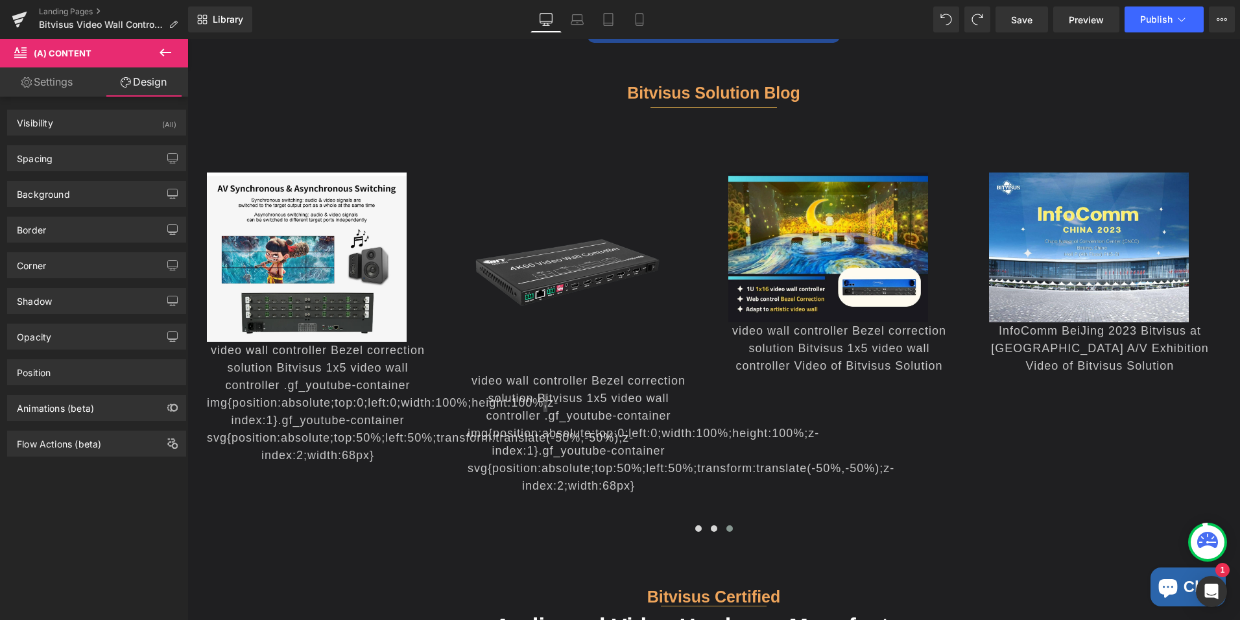
click at [69, 86] on link "Settings" at bounding box center [47, 81] width 94 height 29
type input "75"
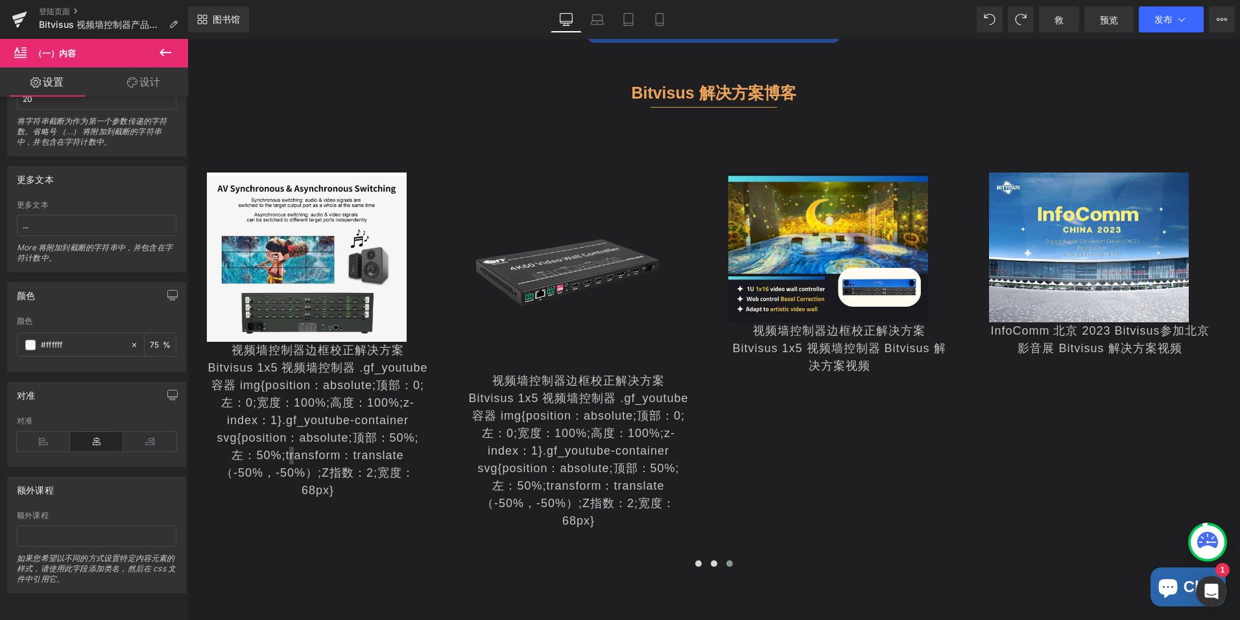
scroll to position [231, 0]
click at [73, 224] on input "..." at bounding box center [97, 225] width 160 height 21
click at [29, 200] on div "更多文本" at bounding box center [97, 204] width 160 height 9
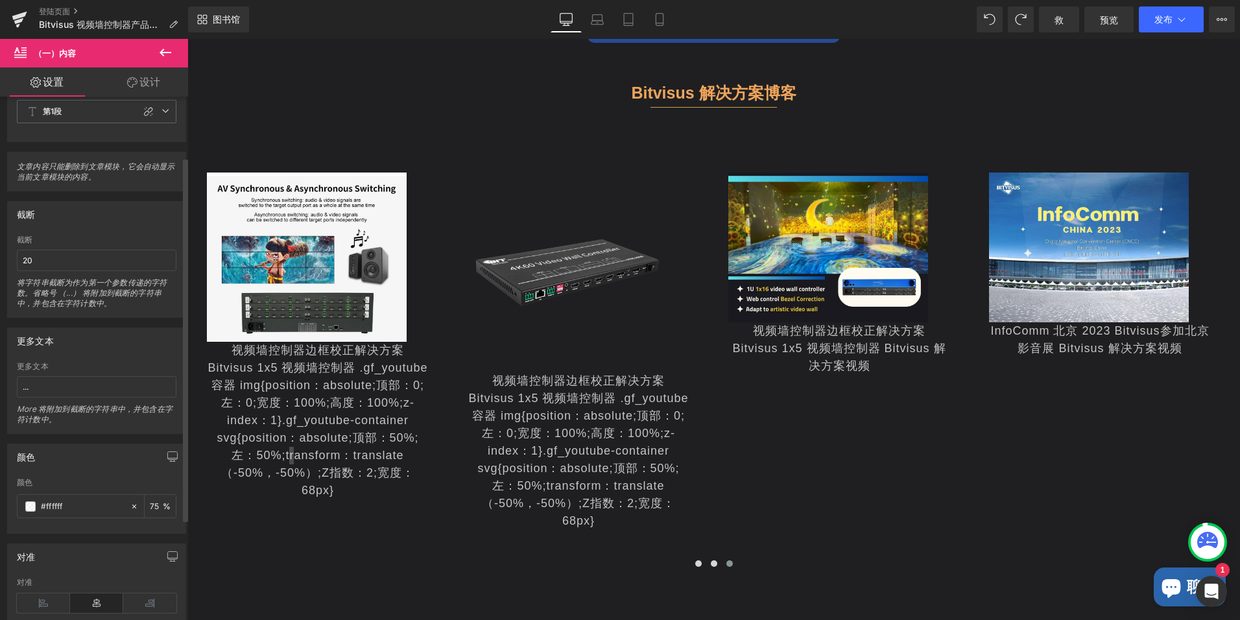
scroll to position [36, 0]
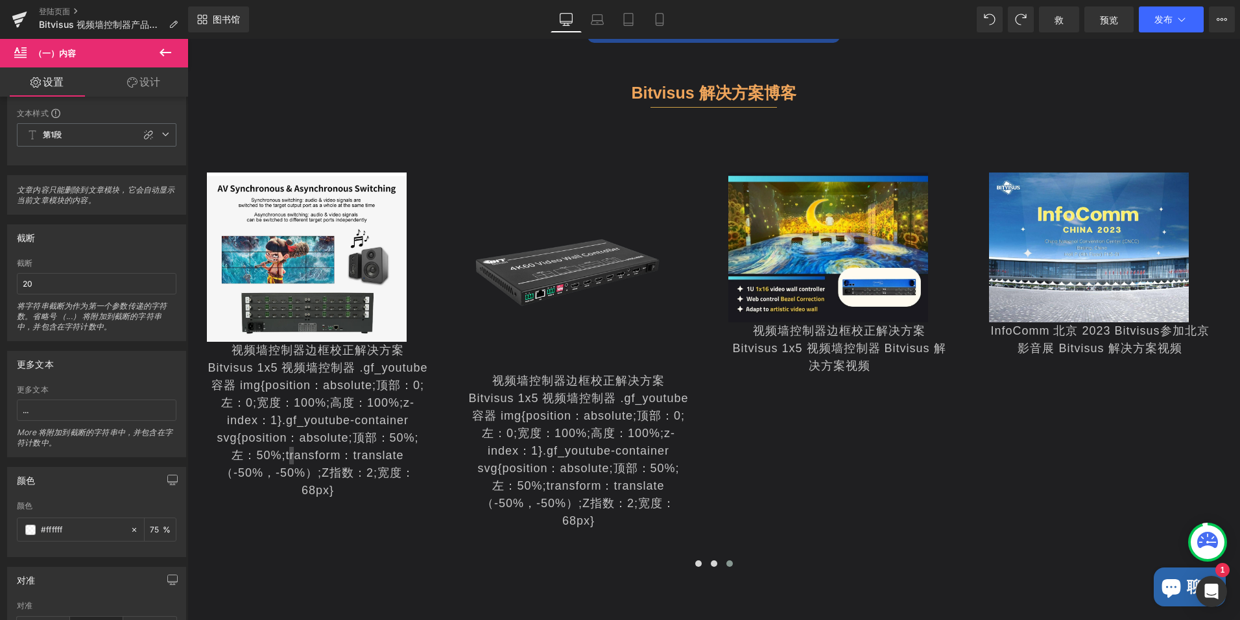
click at [128, 84] on icon at bounding box center [132, 82] width 10 height 10
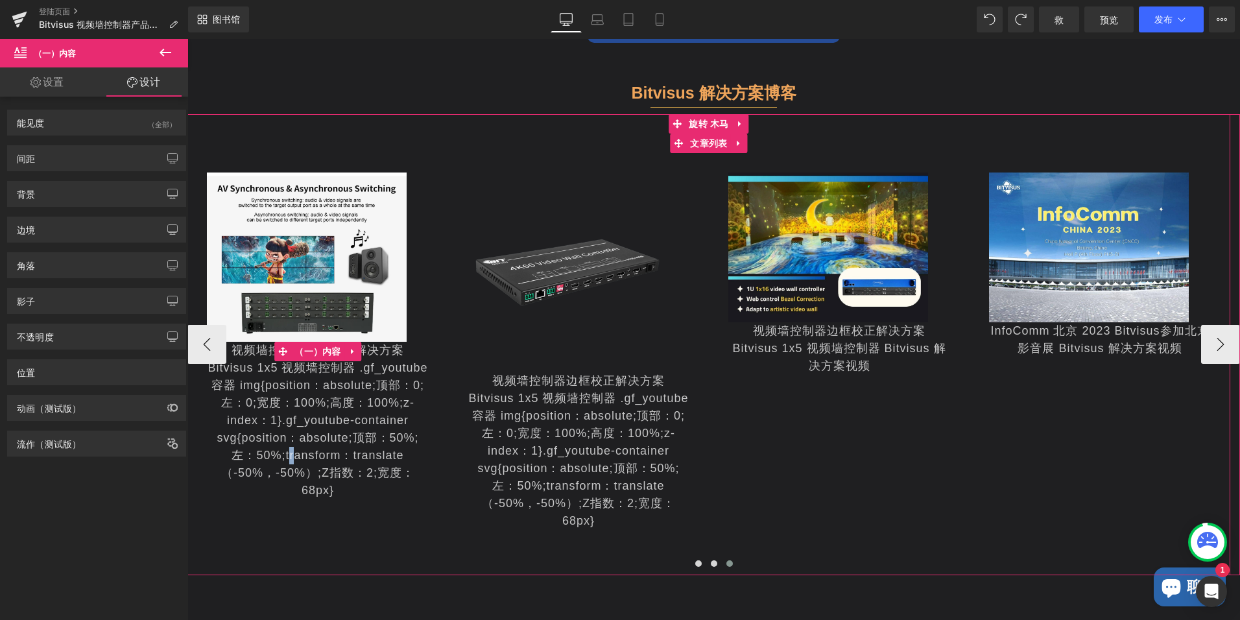
click at [368, 409] on div "视频墙控制器边框校正解决方案 Bitvisus 1x5 视频墙控制器 .gf_youtube容器 img{position：absolute;顶部：0;左：0…" at bounding box center [318, 421] width 222 height 158
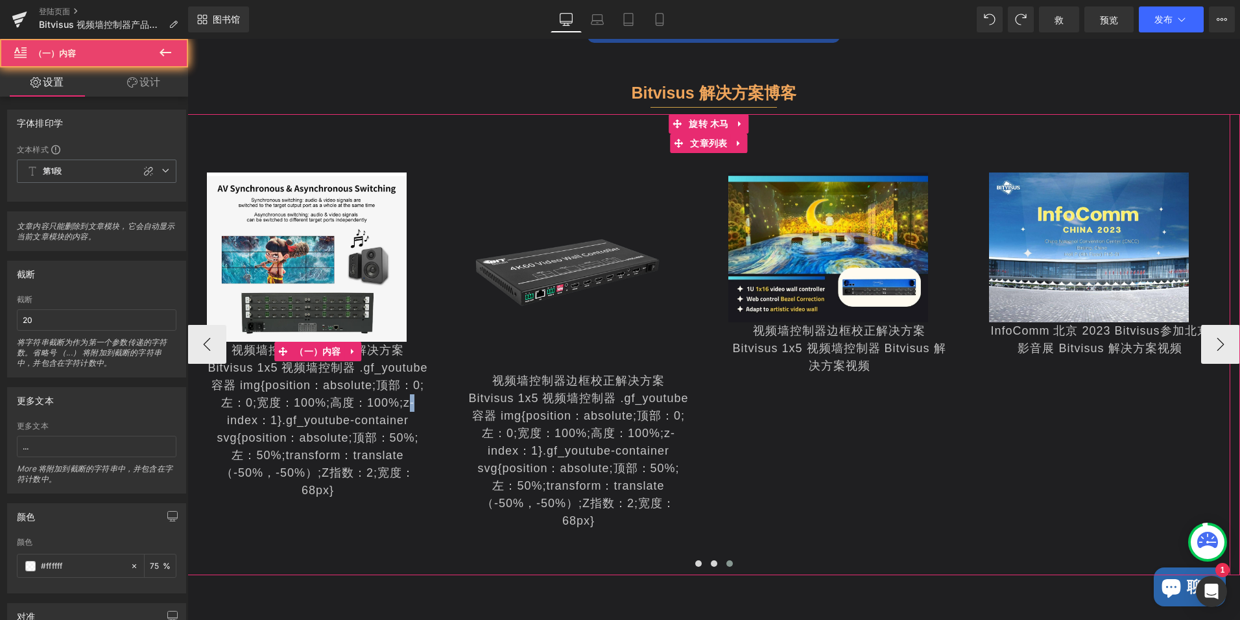
click at [368, 409] on div "视频墙控制器边框校正解决方案 Bitvisus 1x5 视频墙控制器 .gf_youtube容器 img{position：absolute;顶部：0;左：0…" at bounding box center [318, 421] width 222 height 158
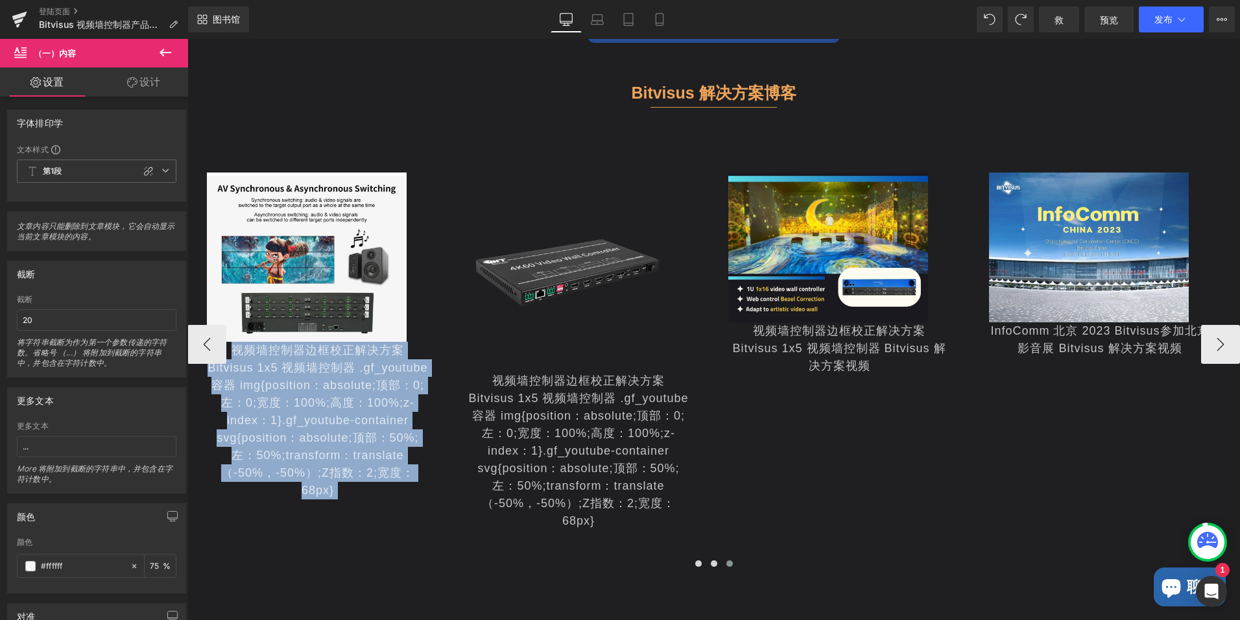
drag, startPoint x: 368, startPoint y: 409, endPoint x: 334, endPoint y: 417, distance: 34.8
click at [334, 417] on div "视频墙控制器边框校正解决方案 Bitvisus 1x5 视频墙控制器 .gf_youtube容器 img{position：absolute;顶部：0;左：0…" at bounding box center [318, 421] width 222 height 158
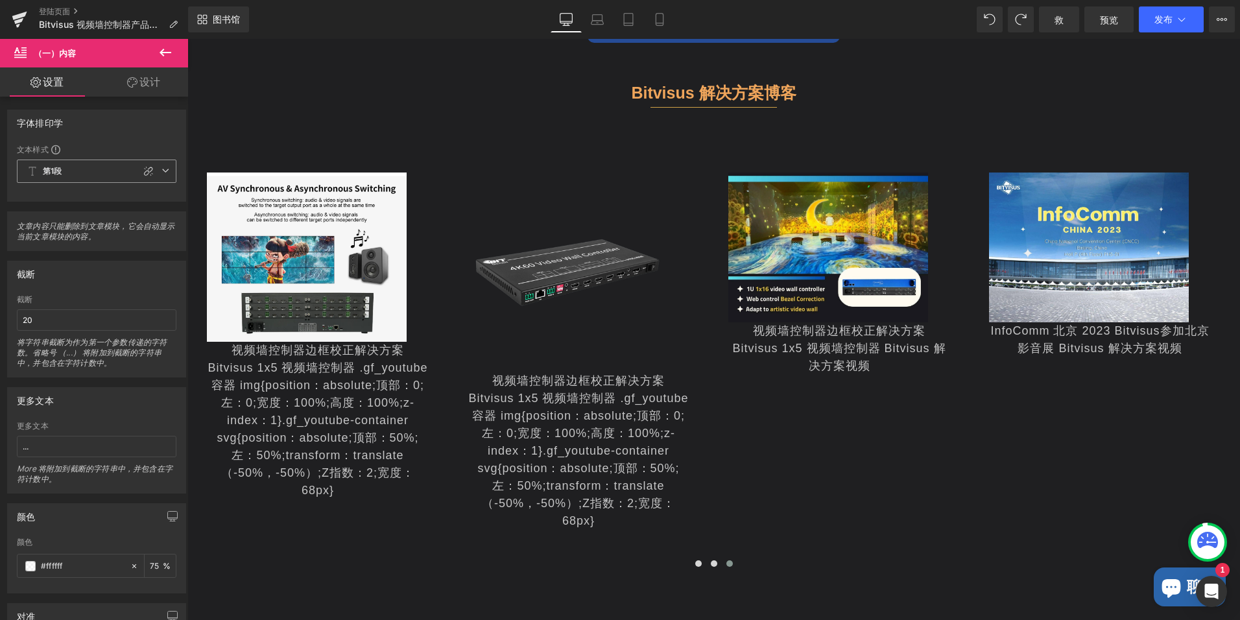
click at [111, 181] on span "第1段" at bounding box center [97, 171] width 160 height 23
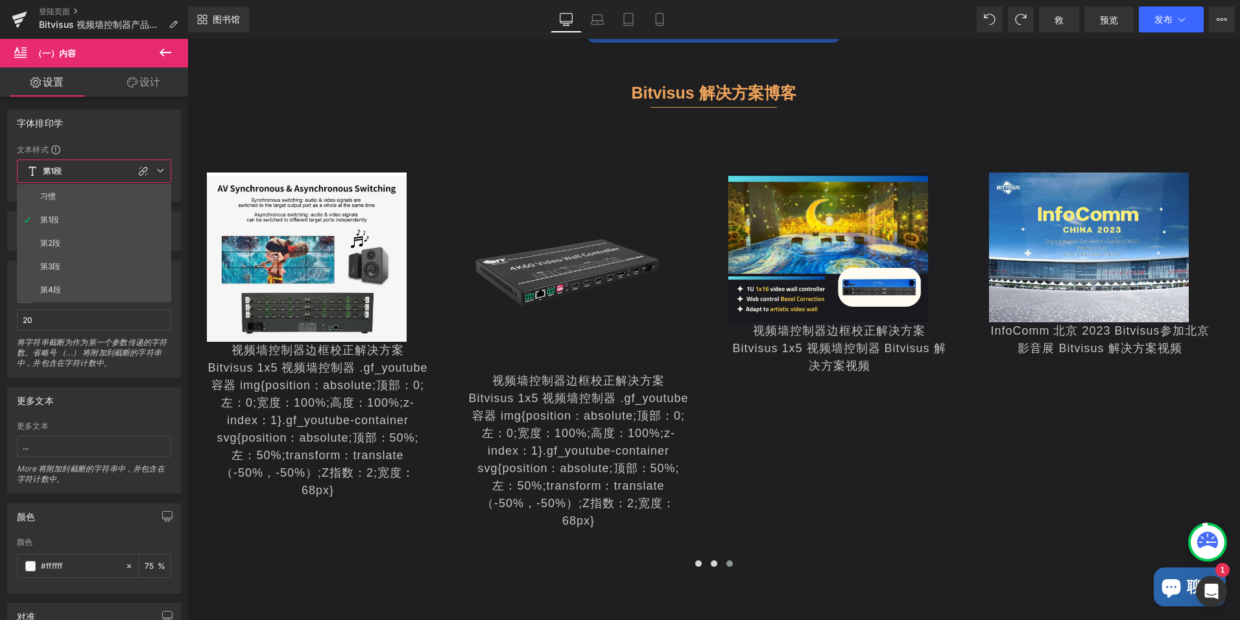
click at [110, 180] on span "第1段" at bounding box center [94, 171] width 154 height 23
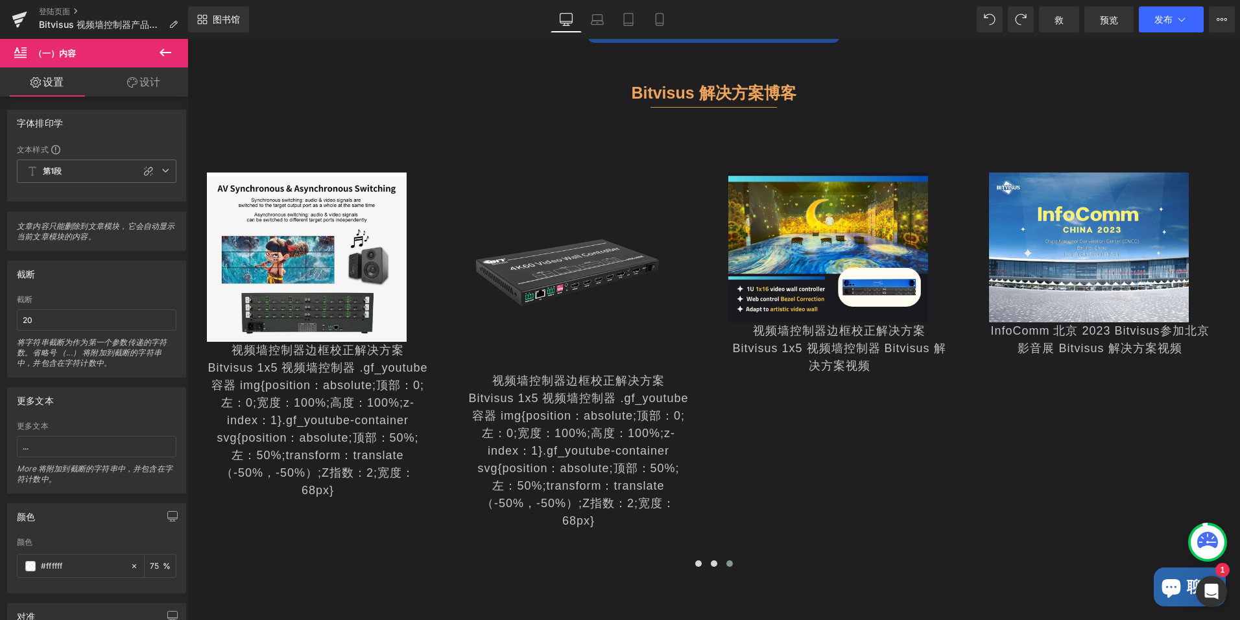
click at [102, 275] on div "截断" at bounding box center [97, 273] width 178 height 25
click at [40, 441] on input "..." at bounding box center [97, 446] width 160 height 21
drag, startPoint x: 46, startPoint y: 445, endPoint x: 3, endPoint y: 446, distance: 42.8
click at [4, 446] on div "更多文本 ... 更多文本 ... More 将附加到截断的字符串中，并包含在字符计数中。" at bounding box center [97, 436] width 194 height 116
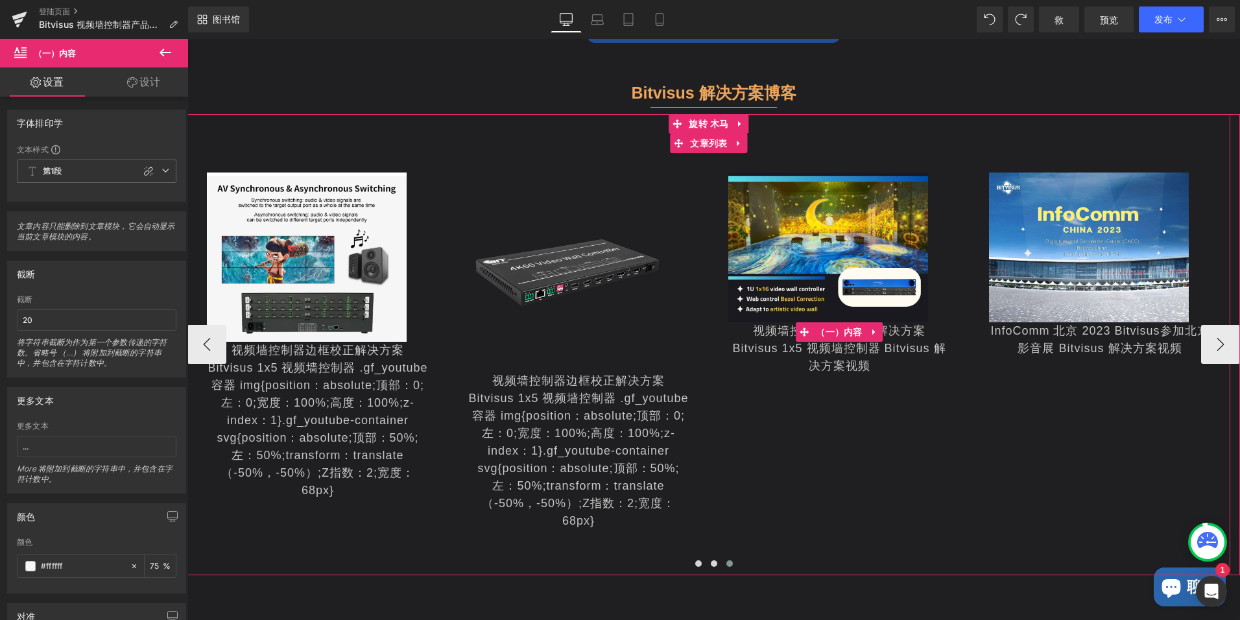
click at [779, 329] on div "视频墙控制器边框校正解决方案 Bitvisus 1x5 视频墙控制器 Bitvisus 解决方案视频" at bounding box center [840, 348] width 222 height 53
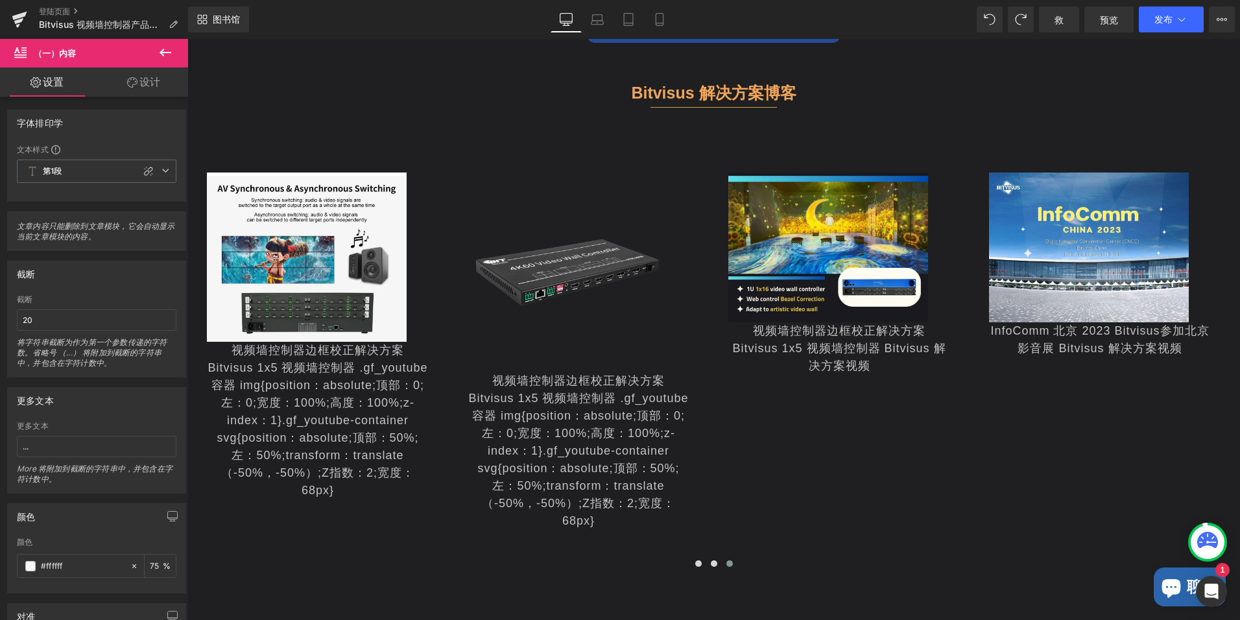
click at [21, 51] on icon at bounding box center [20, 51] width 12 height 12
click at [167, 54] on icon at bounding box center [166, 53] width 16 height 16
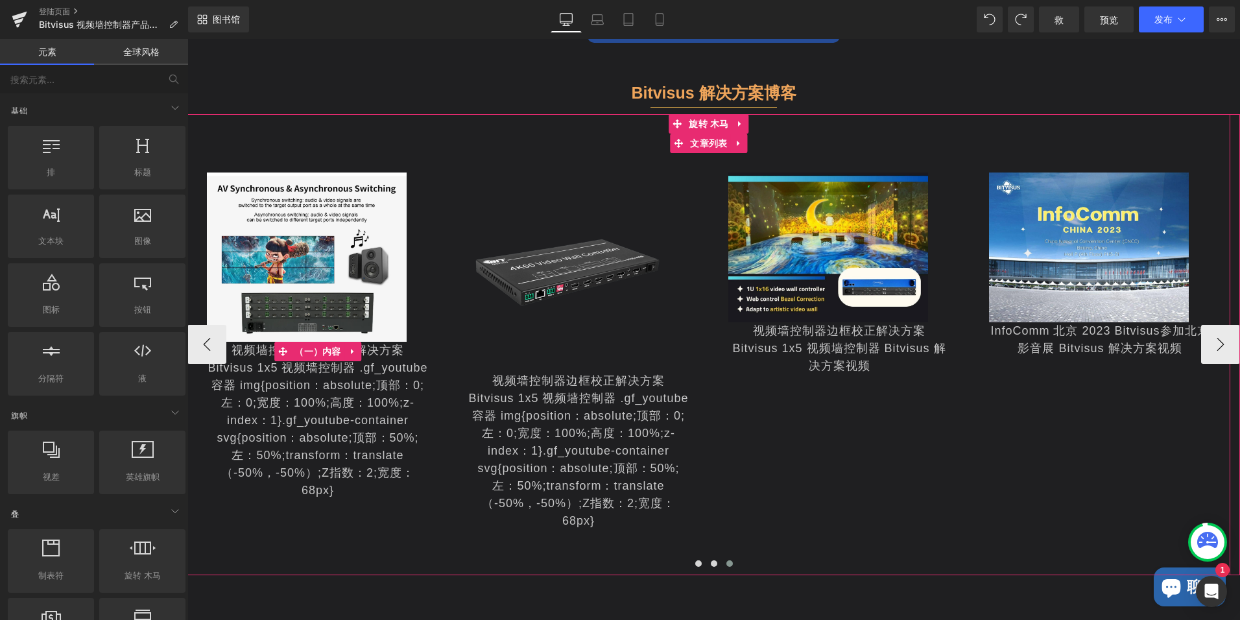
click at [320, 402] on div "视频墙控制器边框校正解决方案 Bitvisus 1x5 视频墙控制器 .gf_youtube容器 img{position：absolute;顶部：0;左：0…" at bounding box center [318, 421] width 222 height 158
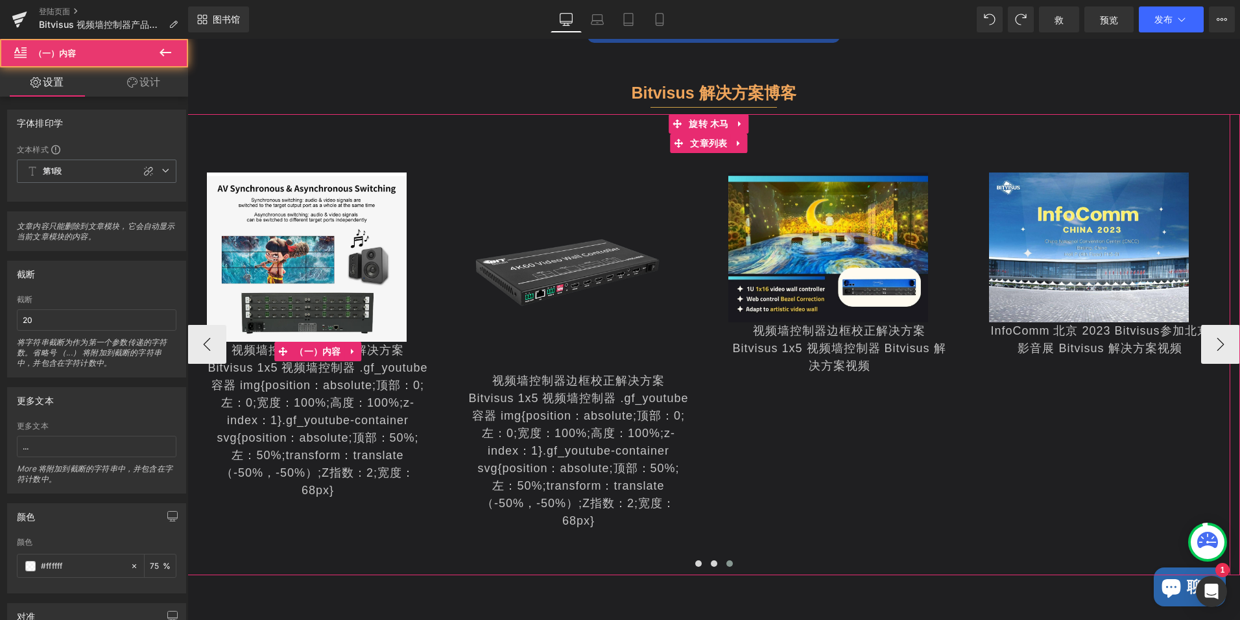
click at [342, 386] on div "视频墙控制器边框校正解决方案 Bitvisus 1x5 视频墙控制器 .gf_youtube容器 img{position：absolute;顶部：0;左：0…" at bounding box center [318, 421] width 222 height 158
click at [334, 344] on span "（一）内容" at bounding box center [317, 351] width 53 height 19
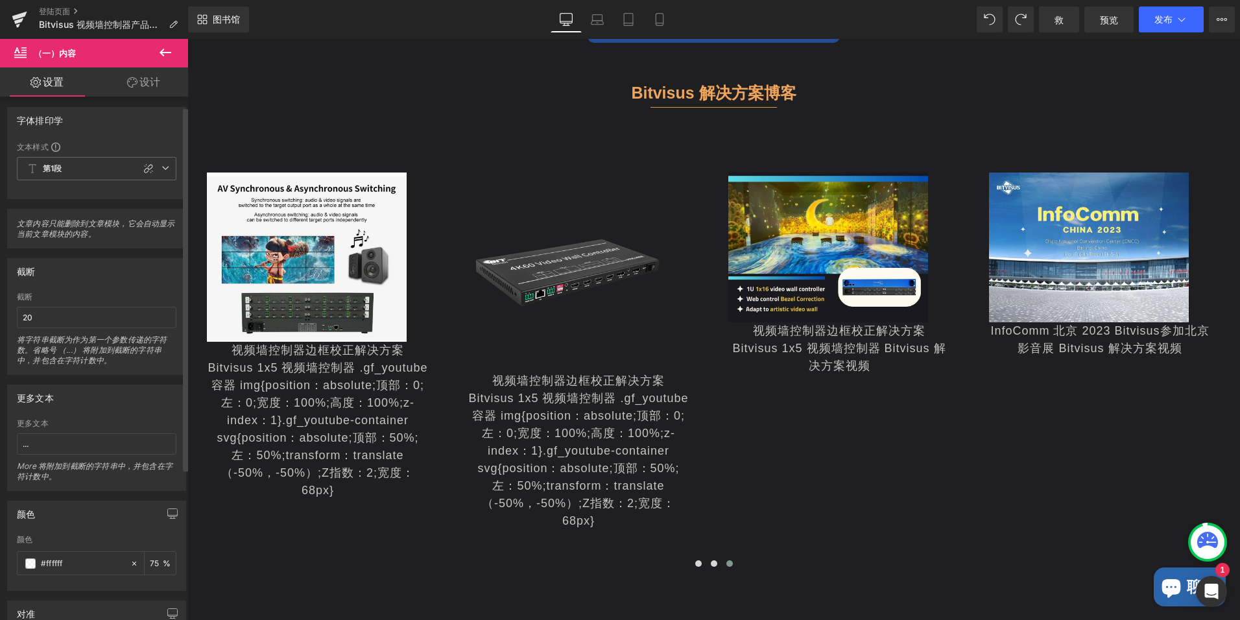
scroll to position [0, 0]
click at [178, 19] on p "Bitvisus 视频墙控制器产品指南" at bounding box center [108, 25] width 149 height 16
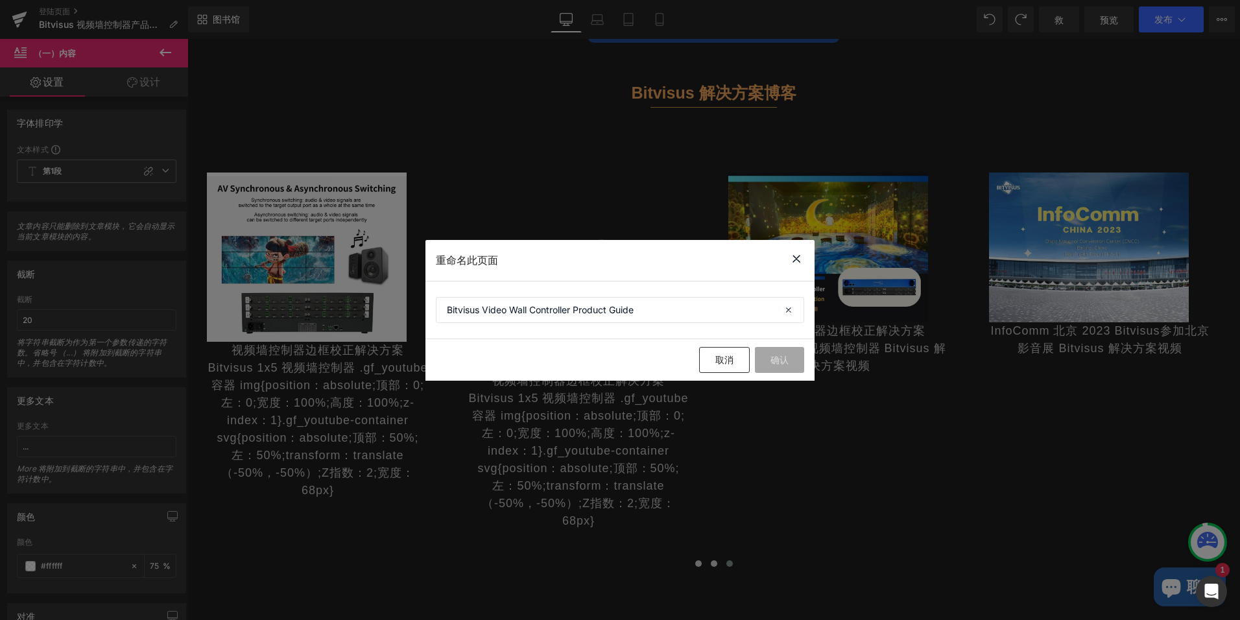
click at [797, 255] on icon at bounding box center [797, 259] width 16 height 16
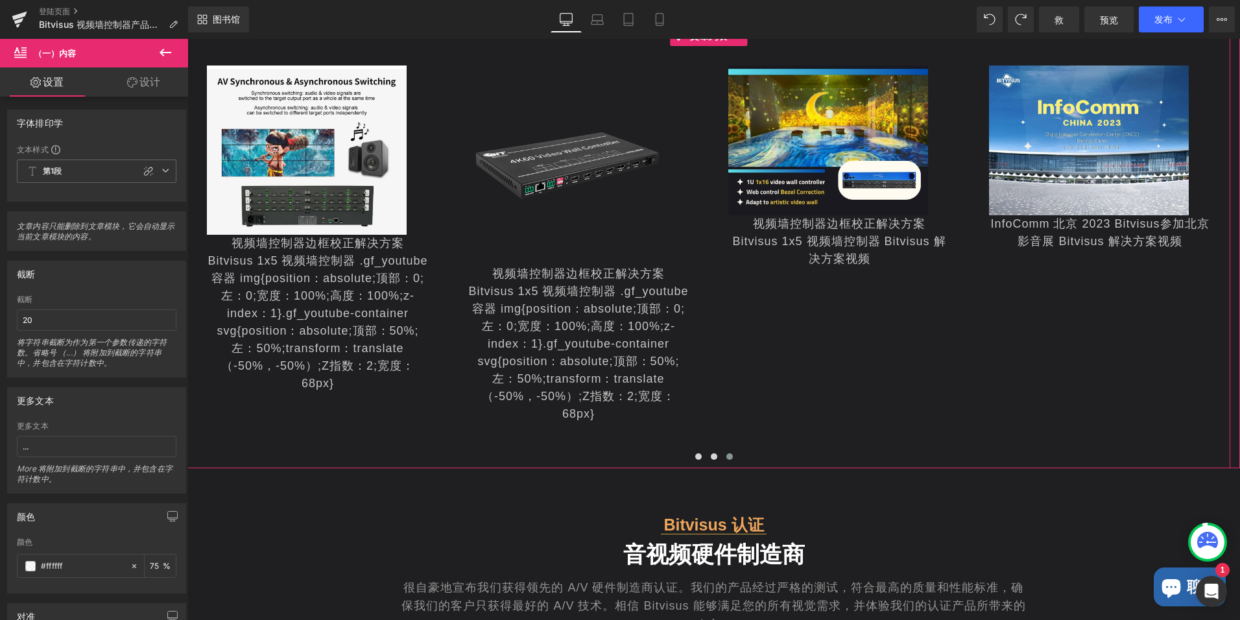
scroll to position [3267, 0]
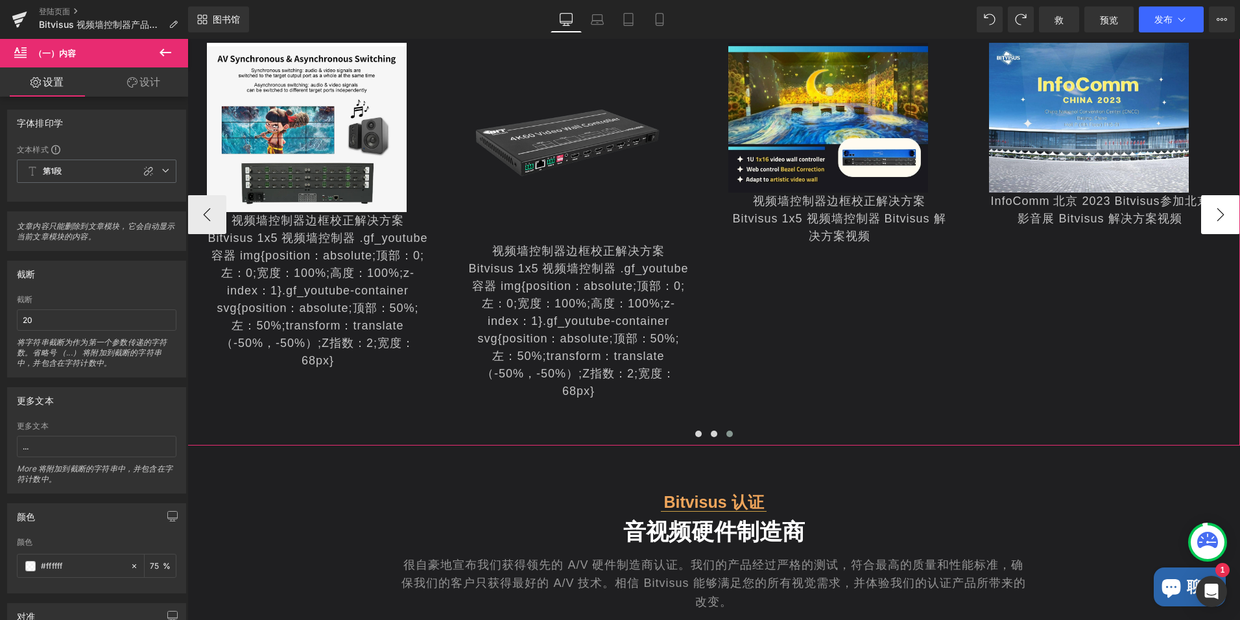
click at [1214, 202] on button "›" at bounding box center [1221, 214] width 39 height 39
click at [1211, 215] on button "›" at bounding box center [1221, 214] width 39 height 39
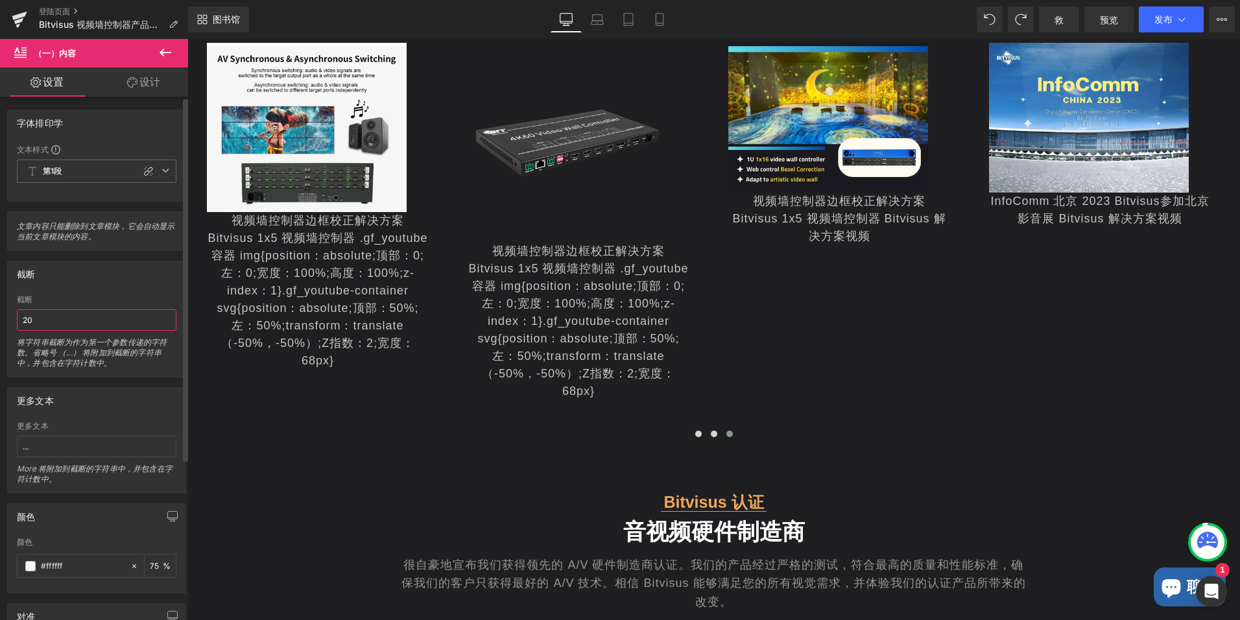
click at [60, 322] on input "20" at bounding box center [97, 319] width 160 height 21
click at [55, 446] on input "..." at bounding box center [97, 446] width 160 height 21
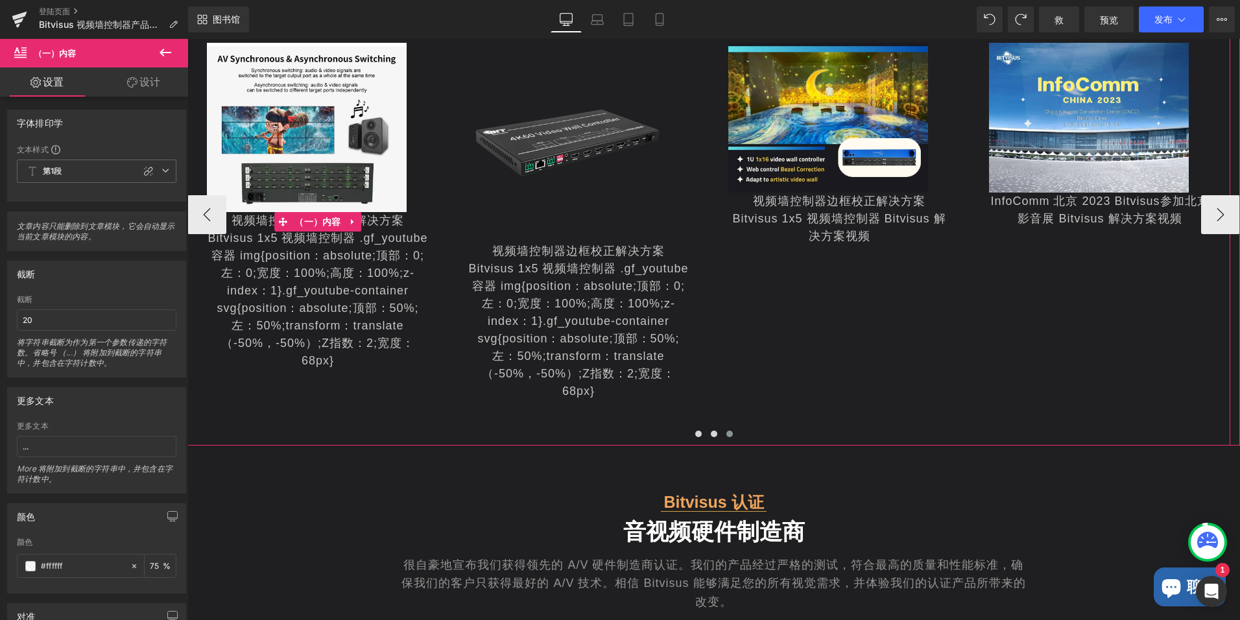
click at [389, 282] on div "视频墙控制器边框校正解决方案 Bitvisus 1x5 视频墙控制器 .gf_youtube容器 img{position：absolute;顶部：0;左：0…" at bounding box center [318, 291] width 222 height 158
click at [380, 321] on div "视频墙控制器边框校正解决方案 Bitvisus 1x5 视频墙控制器 .gf_youtube容器 img{position：absolute;顶部：0;左：0…" at bounding box center [318, 291] width 222 height 158
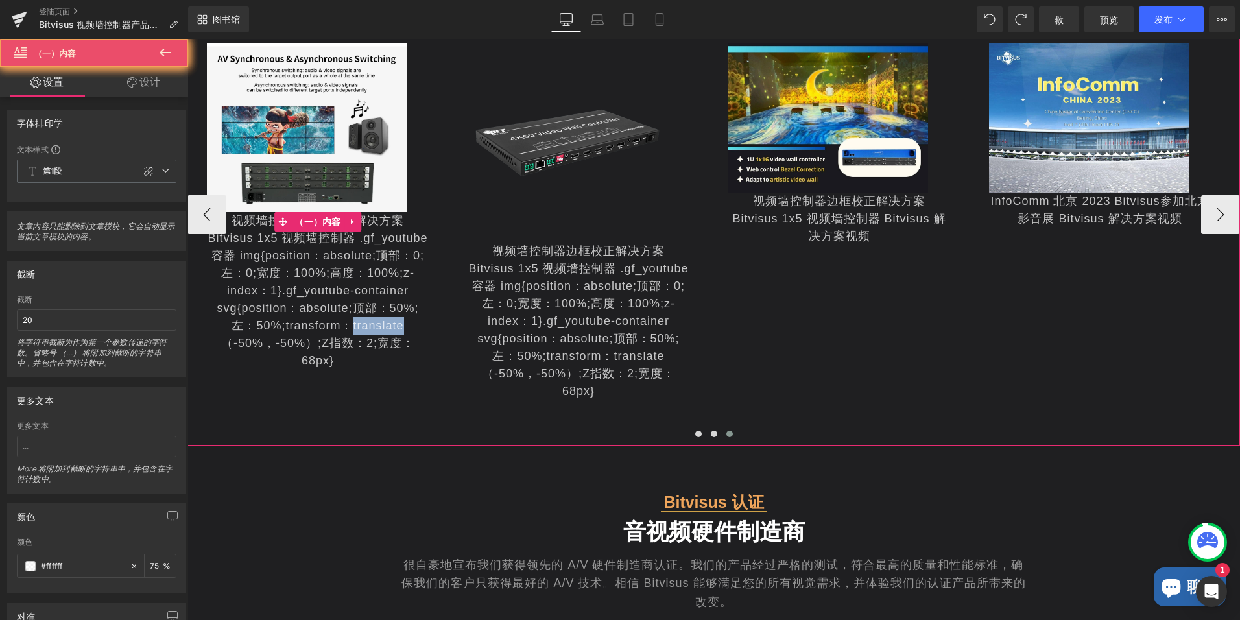
click at [380, 321] on div "视频墙控制器边框校正解决方案 Bitvisus 1x5 视频墙控制器 .gf_youtube容器 img{position：absolute;顶部：0;左：0…" at bounding box center [318, 291] width 222 height 158
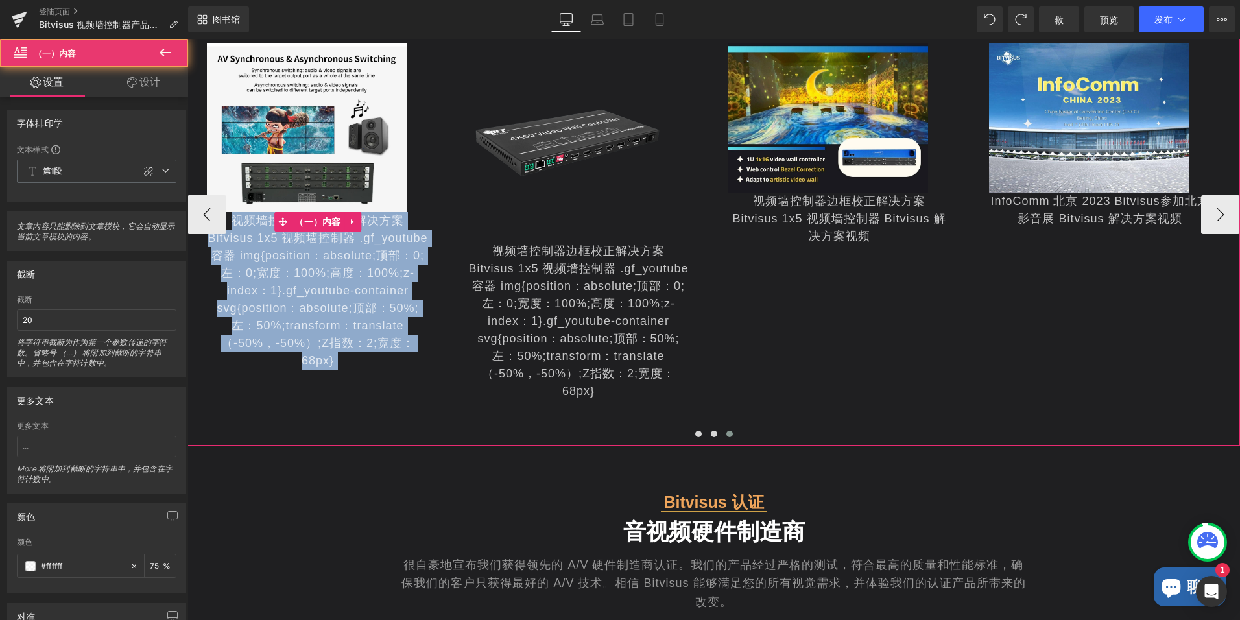
click at [340, 308] on div "视频墙控制器边框校正解决方案 Bitvisus 1x5 视频墙控制器 .gf_youtube容器 img{position：absolute;顶部：0;左：0…" at bounding box center [318, 291] width 222 height 158
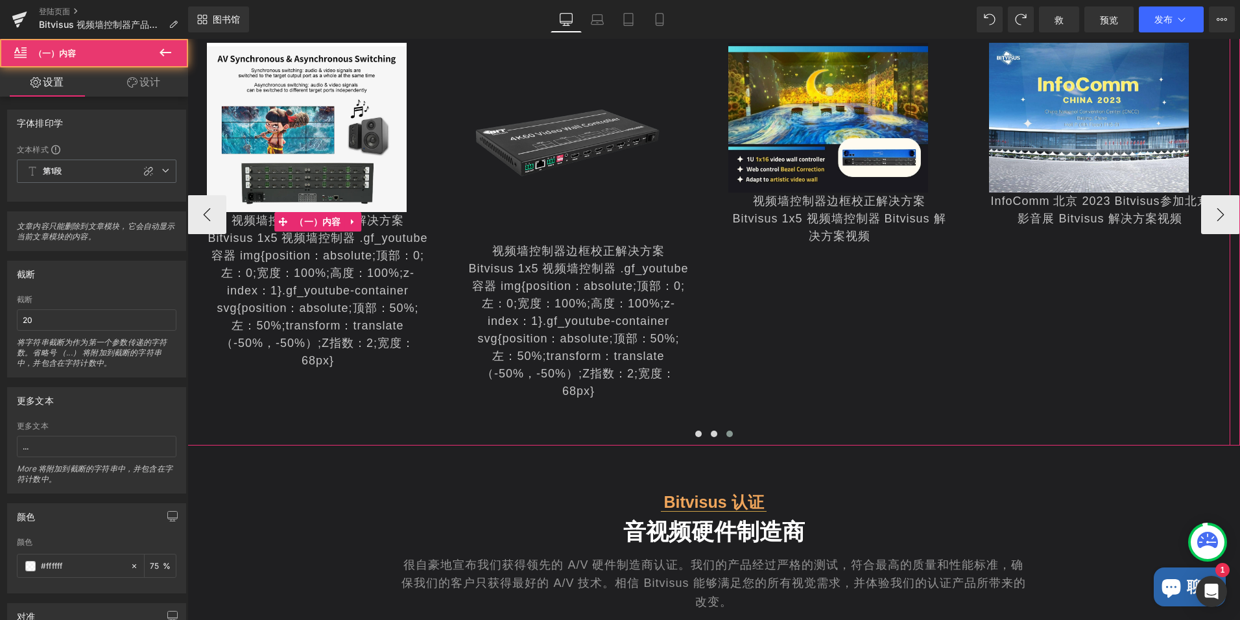
click at [340, 308] on div "视频墙控制器边框校正解决方案 Bitvisus 1x5 视频墙控制器 .gf_youtube容器 img{position：absolute;顶部：0;左：0…" at bounding box center [318, 291] width 222 height 158
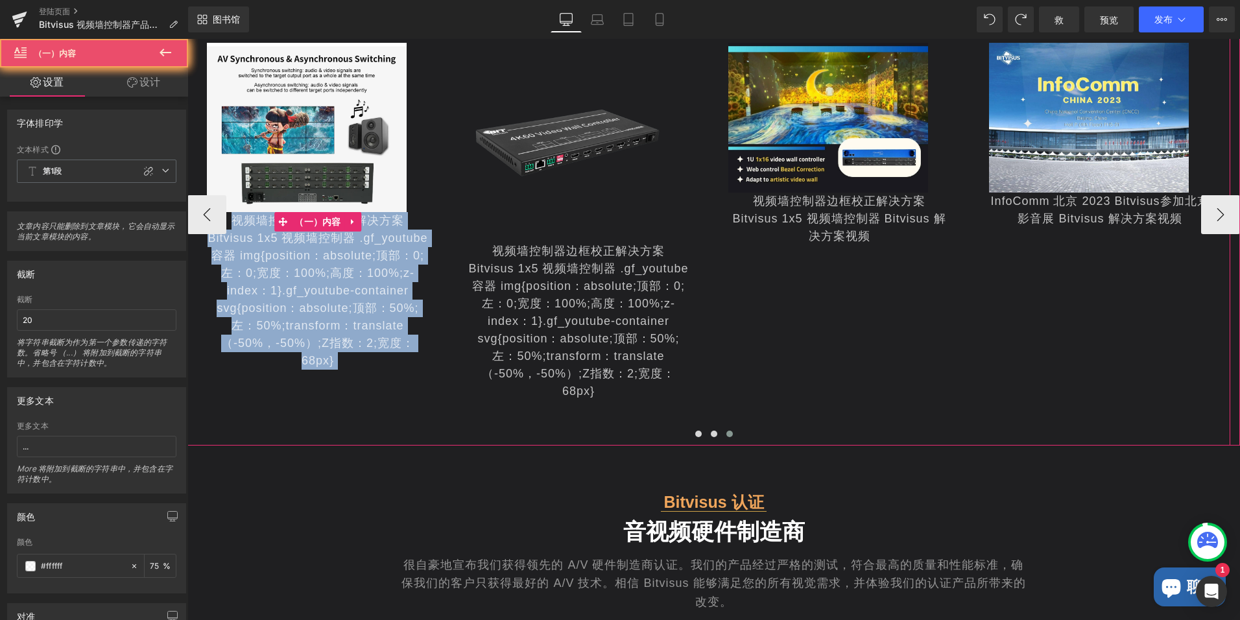
click at [340, 308] on div "视频墙控制器边框校正解决方案 Bitvisus 1x5 视频墙控制器 .gf_youtube容器 img{position：absolute;顶部：0;左：0…" at bounding box center [318, 291] width 222 height 158
drag, startPoint x: 340, startPoint y: 308, endPoint x: 333, endPoint y: 364, distance: 56.9
click at [333, 364] on div "视频墙控制器边框校正解决方案 Bitvisus 1x5 视频墙控制器 .gf_youtube容器 img{position：absolute;顶部：0;左：0…" at bounding box center [318, 291] width 222 height 158
click at [338, 358] on div "视频墙控制器边框校正解决方案 Bitvisus 1x5 视频墙控制器 .gf_youtube容器 img{position：absolute;顶部：0;左：0…" at bounding box center [318, 291] width 222 height 158
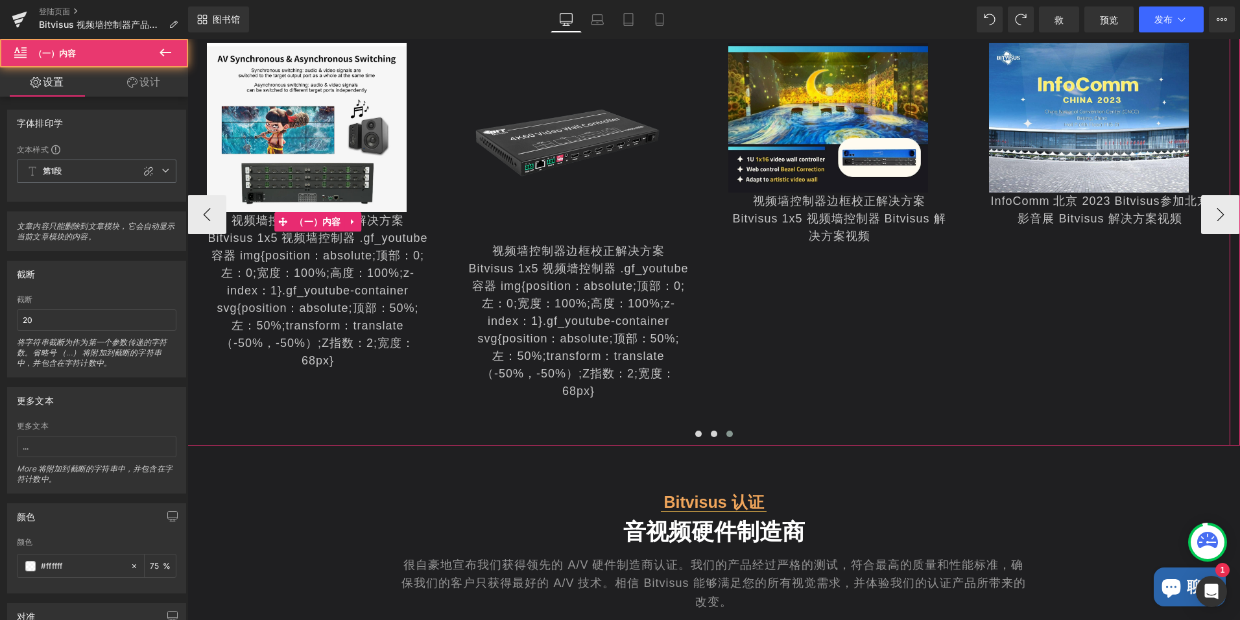
click at [332, 359] on div "视频墙控制器边框校正解决方案 Bitvisus 1x5 视频墙控制器 .gf_youtube容器 img{position：absolute;顶部：0;左：0…" at bounding box center [318, 291] width 222 height 158
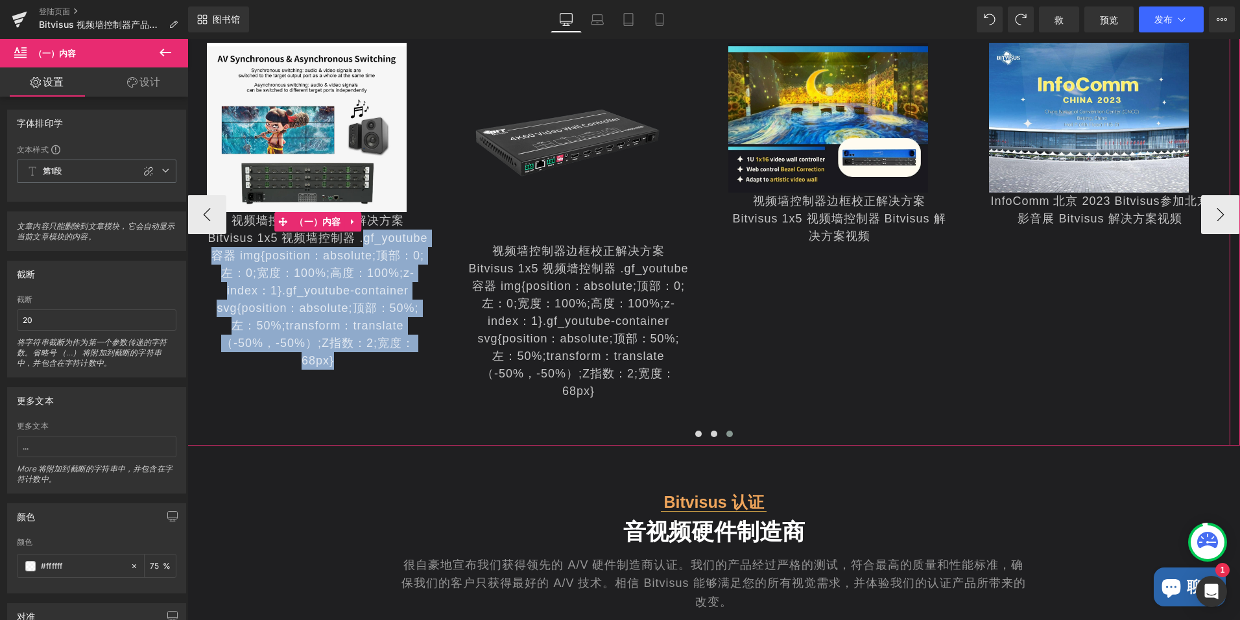
drag, startPoint x: 332, startPoint y: 359, endPoint x: 324, endPoint y: 236, distance: 123.5
click at [324, 236] on div "视频墙控制器边框校正解决方案 Bitvisus 1x5 视频墙控制器 .gf_youtube容器 img{position：absolute;顶部：0;左：0…" at bounding box center [318, 291] width 222 height 158
drag, startPoint x: 324, startPoint y: 236, endPoint x: 349, endPoint y: 330, distance: 96.6
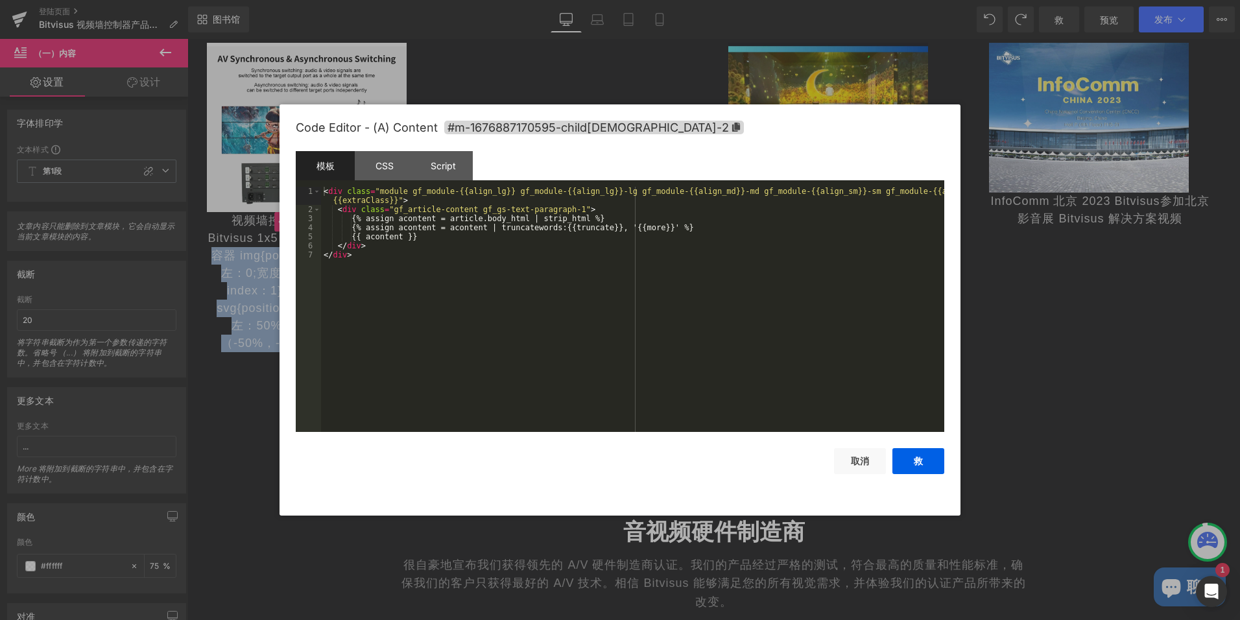
click at [313, 0] on div "(A) Content You are previewing how the will restyle your page. You can not edit…" at bounding box center [620, 0] width 1240 height 0
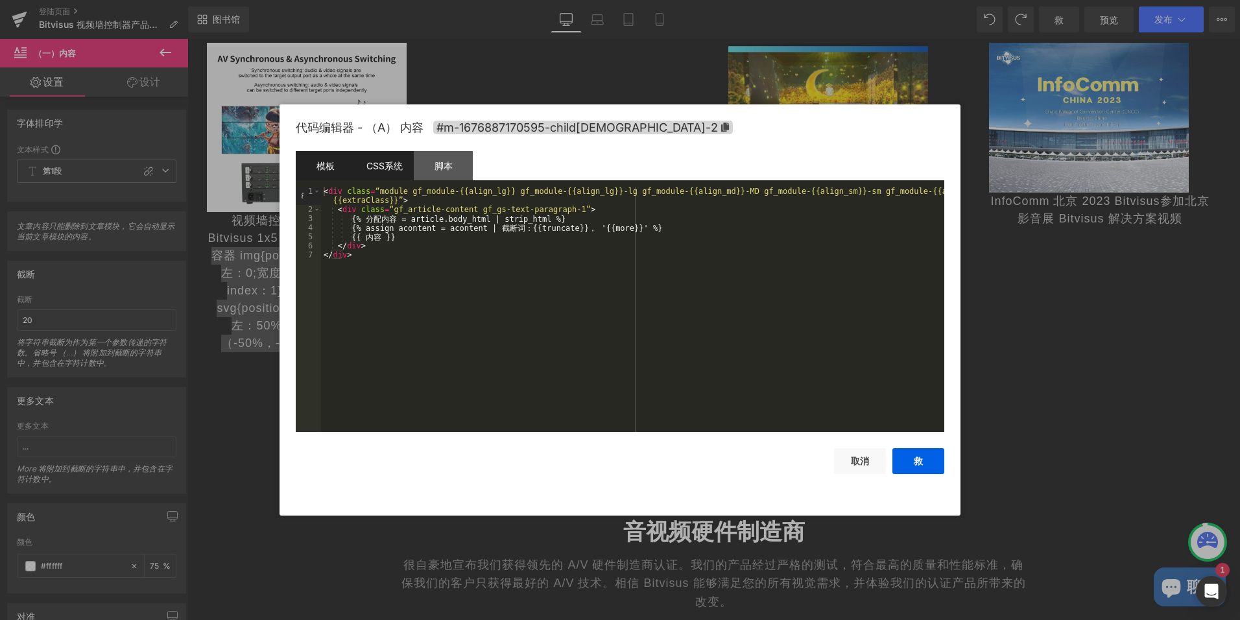
click at [394, 169] on div "CSS系统" at bounding box center [384, 165] width 59 height 29
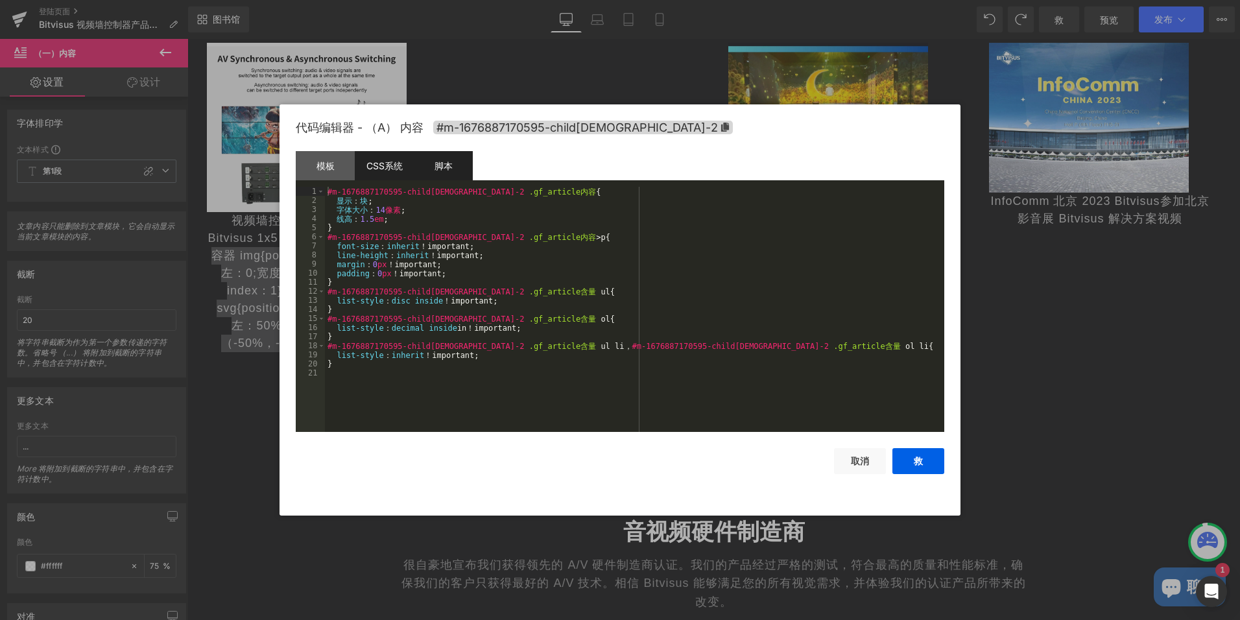
click at [441, 167] on div "脚本" at bounding box center [443, 165] width 59 height 29
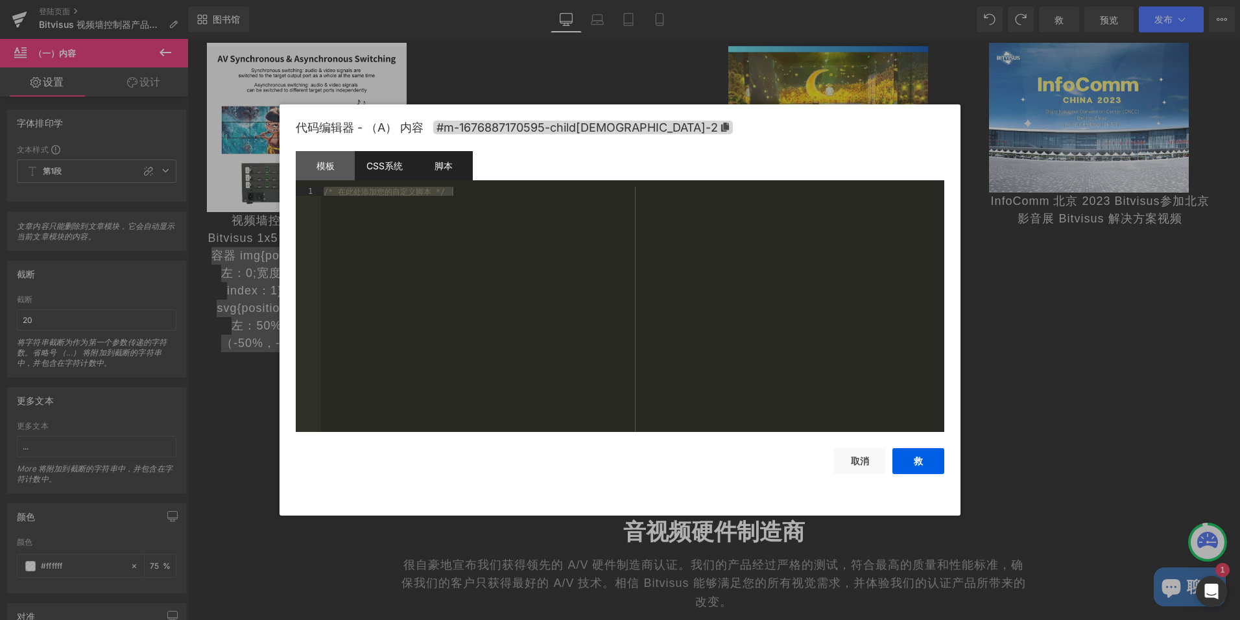
click at [394, 163] on div "CSS系统" at bounding box center [384, 165] width 59 height 29
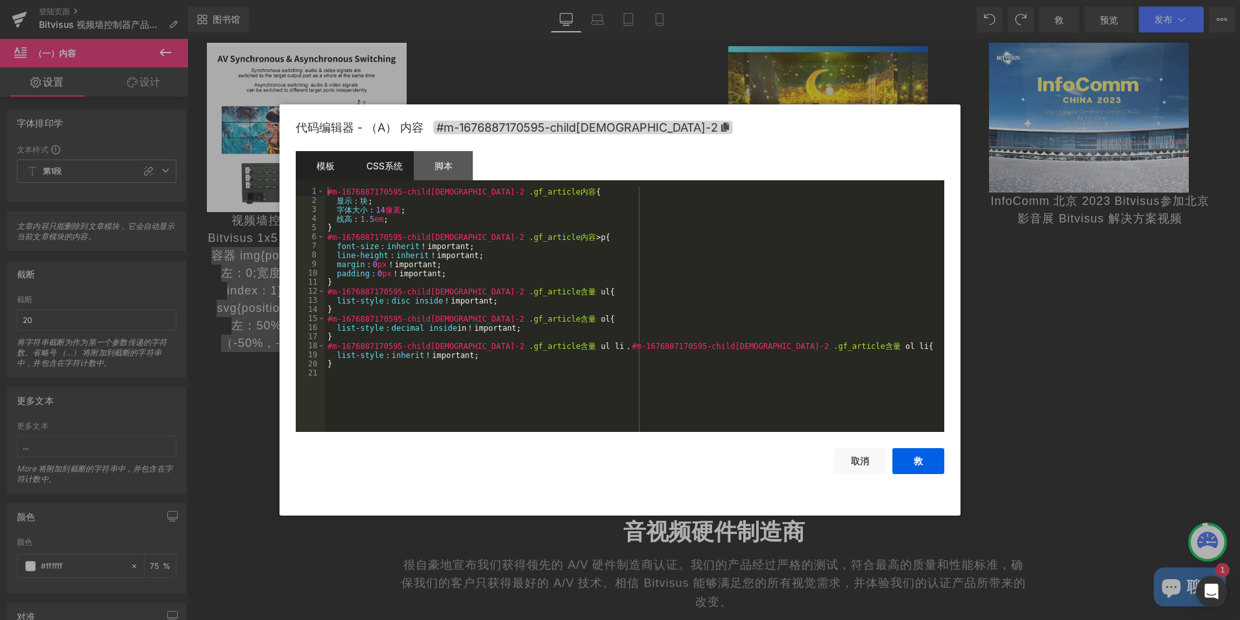
click at [325, 171] on div "模板" at bounding box center [325, 165] width 59 height 29
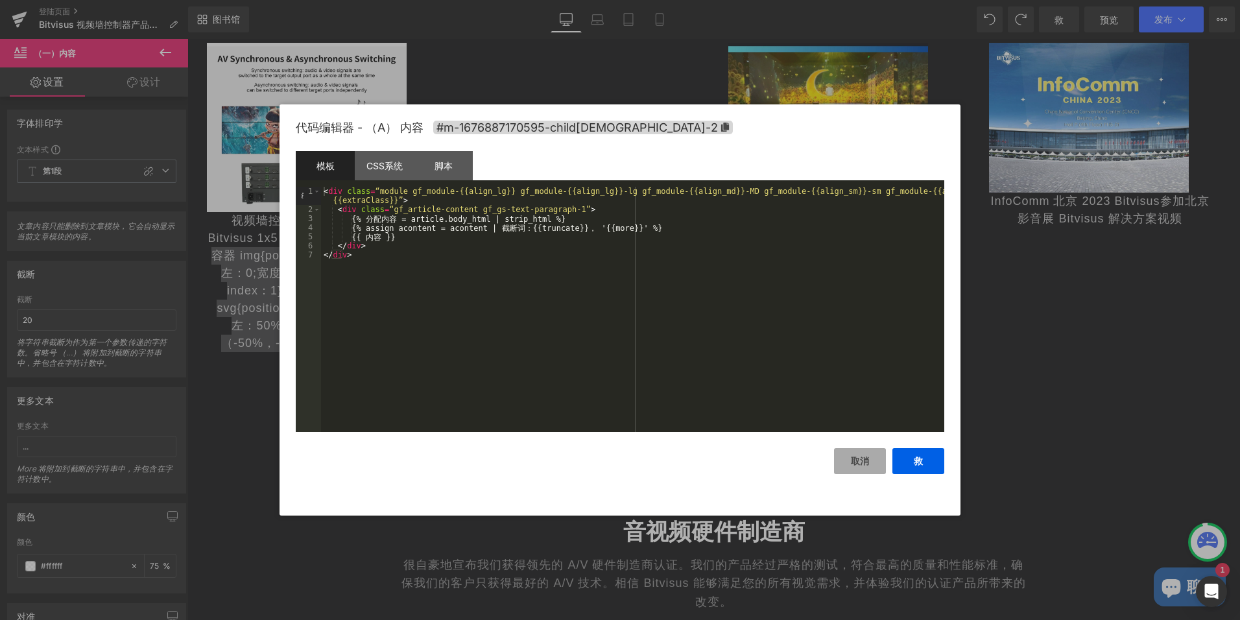
click at [859, 458] on button "取消" at bounding box center [860, 461] width 52 height 26
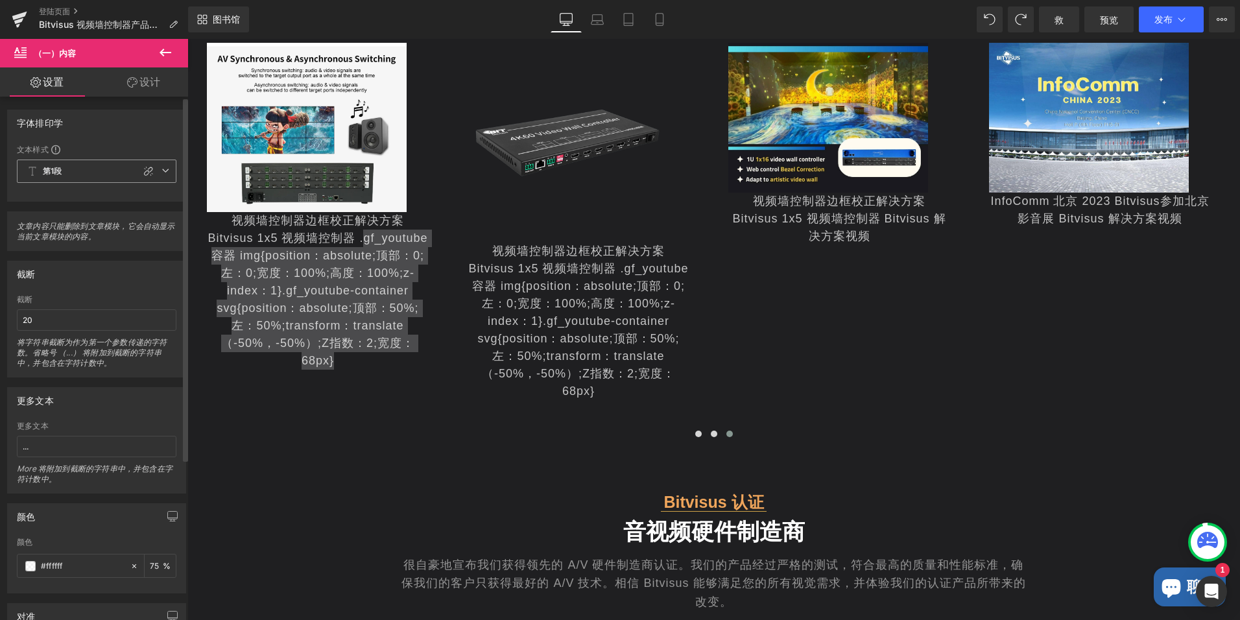
click at [108, 170] on span "第1段" at bounding box center [97, 171] width 160 height 23
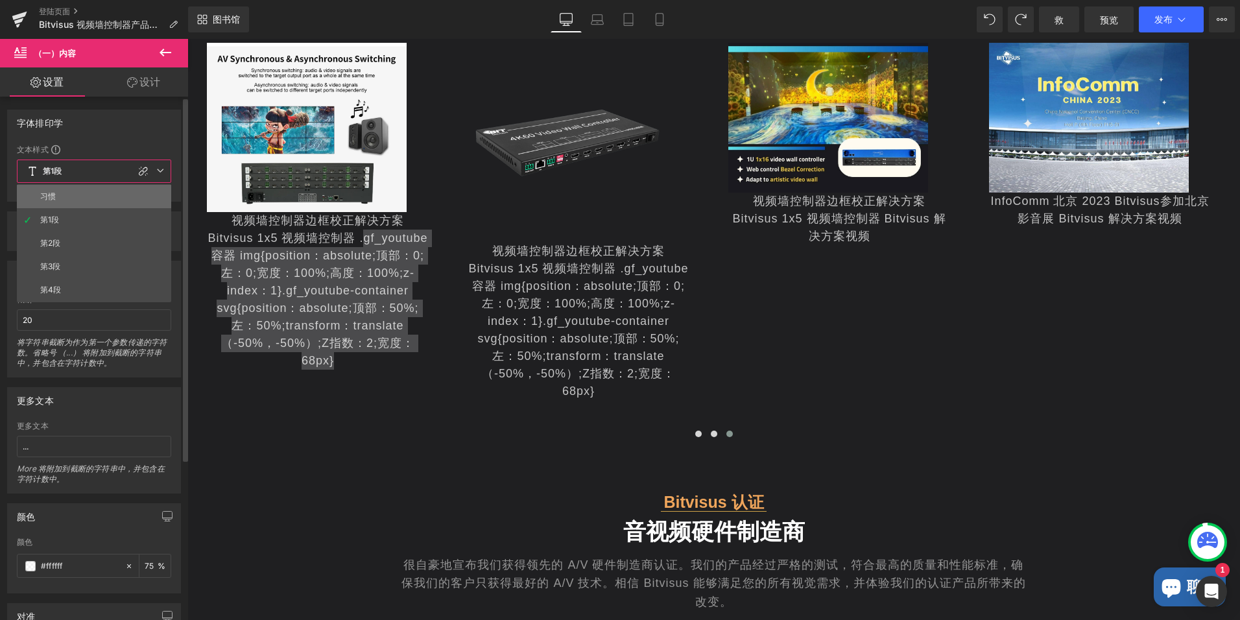
click at [65, 197] on li "习惯" at bounding box center [94, 196] width 154 height 23
type input "18"
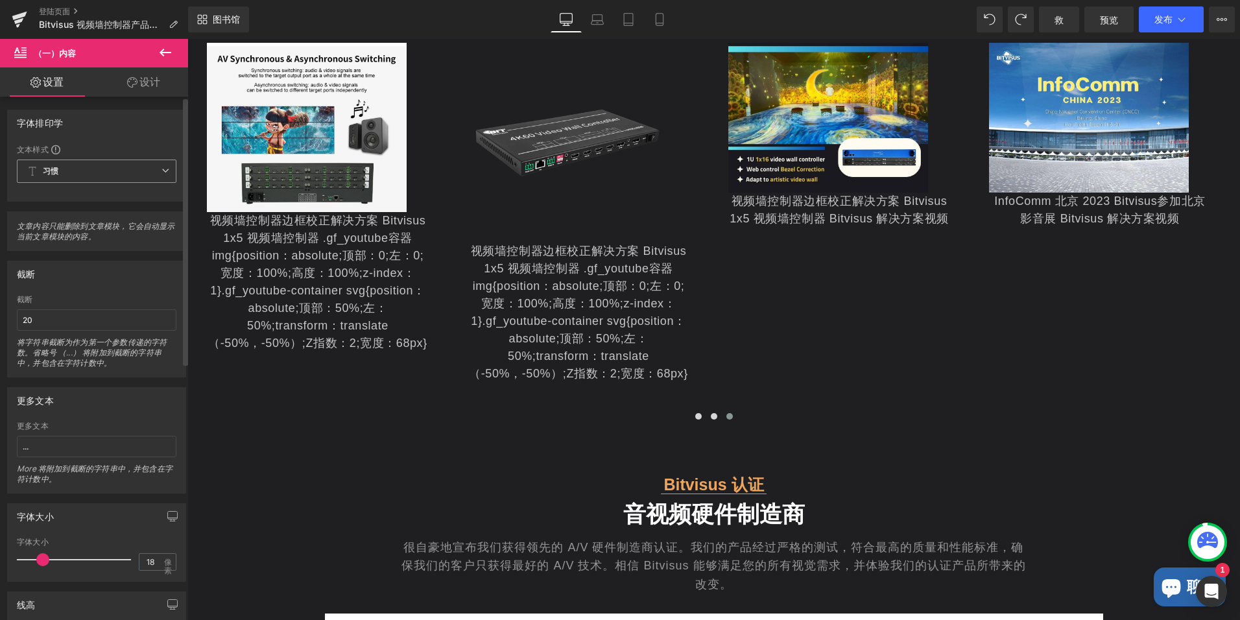
click at [74, 169] on span "习惯" at bounding box center [97, 171] width 160 height 23
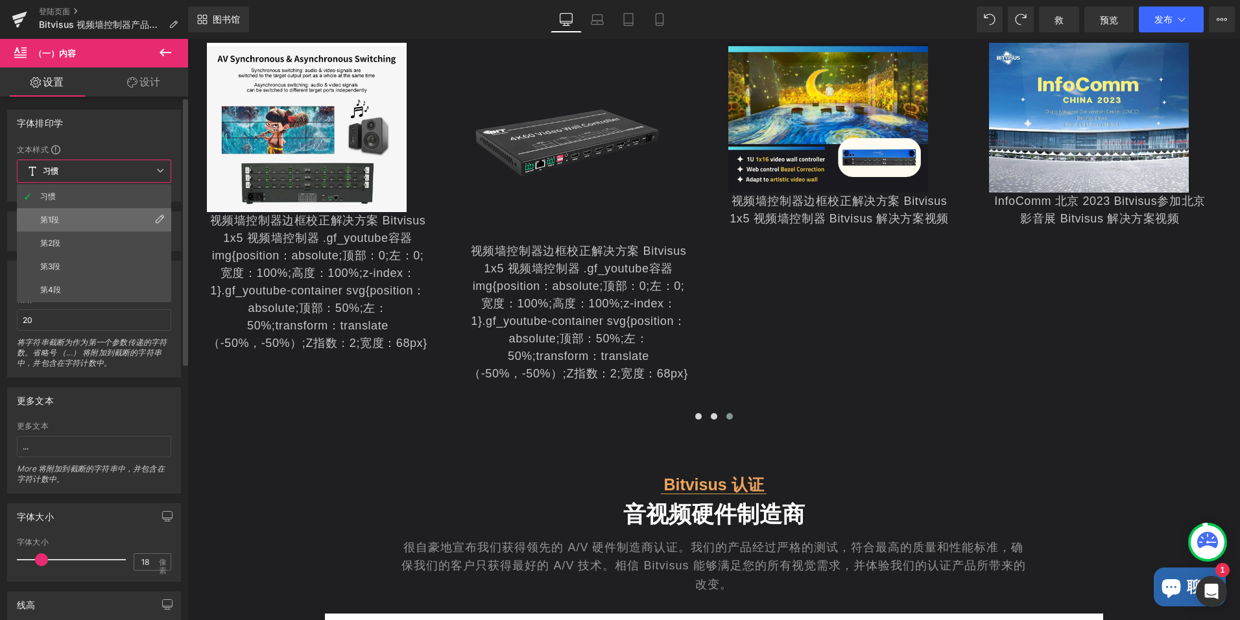
click at [79, 218] on li "第1段" at bounding box center [94, 219] width 154 height 23
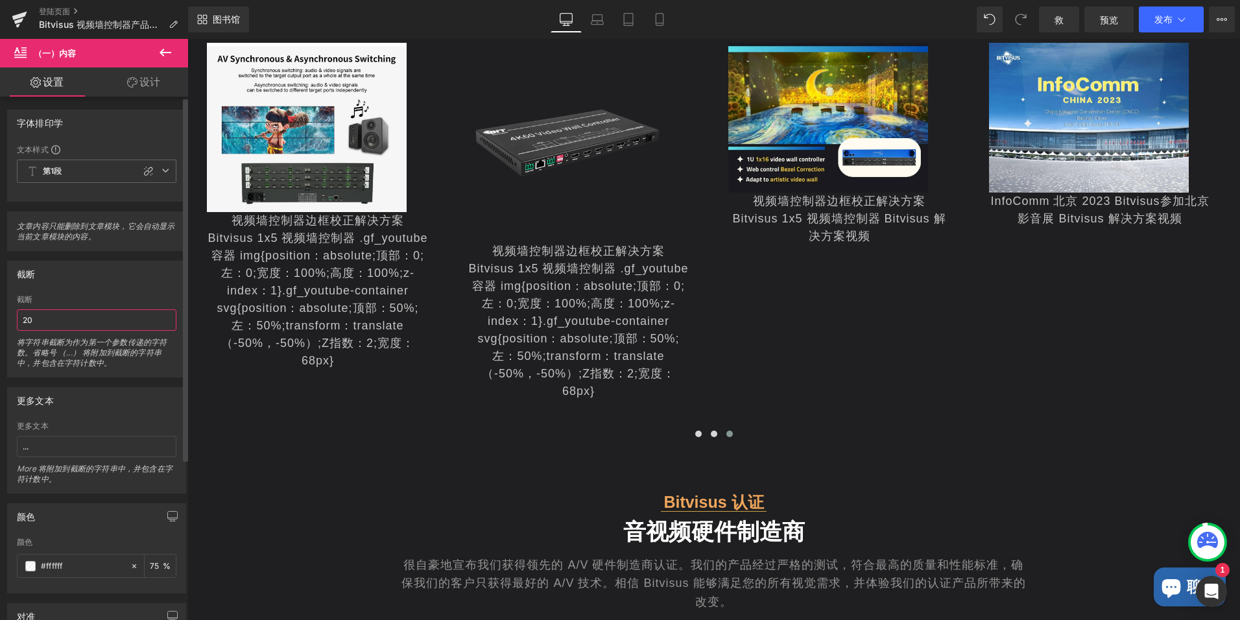
click at [53, 326] on input "20" at bounding box center [97, 319] width 160 height 21
click at [55, 450] on input "..." at bounding box center [97, 446] width 160 height 21
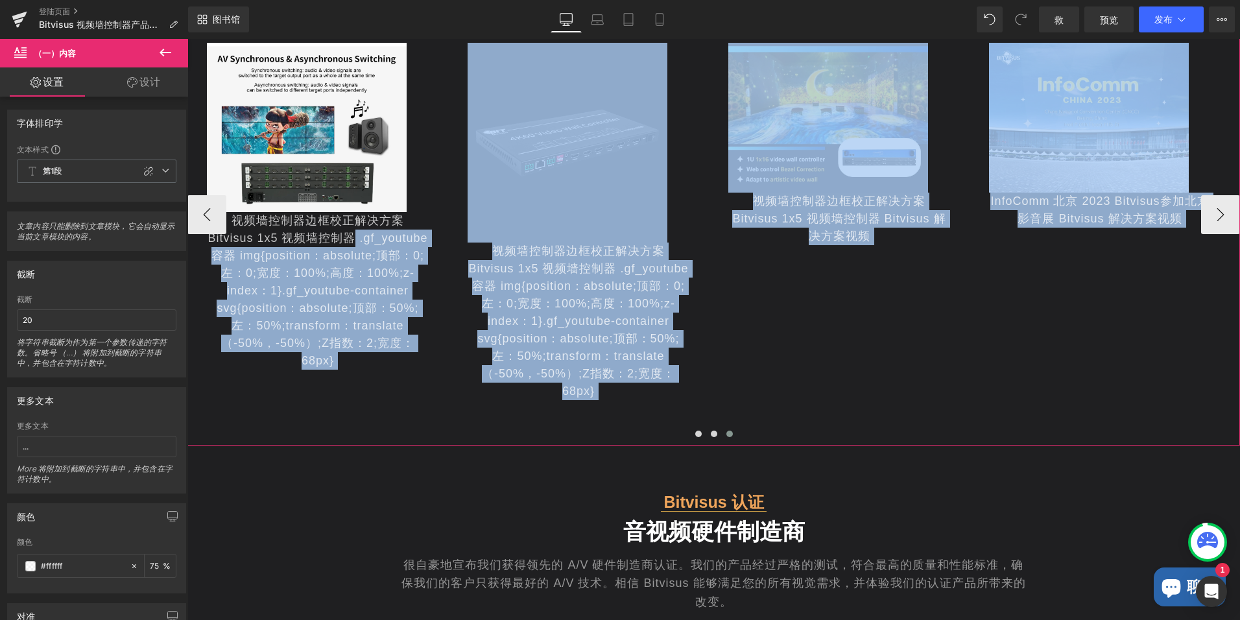
drag, startPoint x: 316, startPoint y: 238, endPoint x: 227, endPoint y: 212, distance: 92.6
click at [227, 212] on div "视频墙控制器边框校正解决方案 Bitvisus 1x5 视频墙控制器 .gf_youtube容器 img{position：absolute;顶部：0;左：0…" at bounding box center [318, 291] width 222 height 158
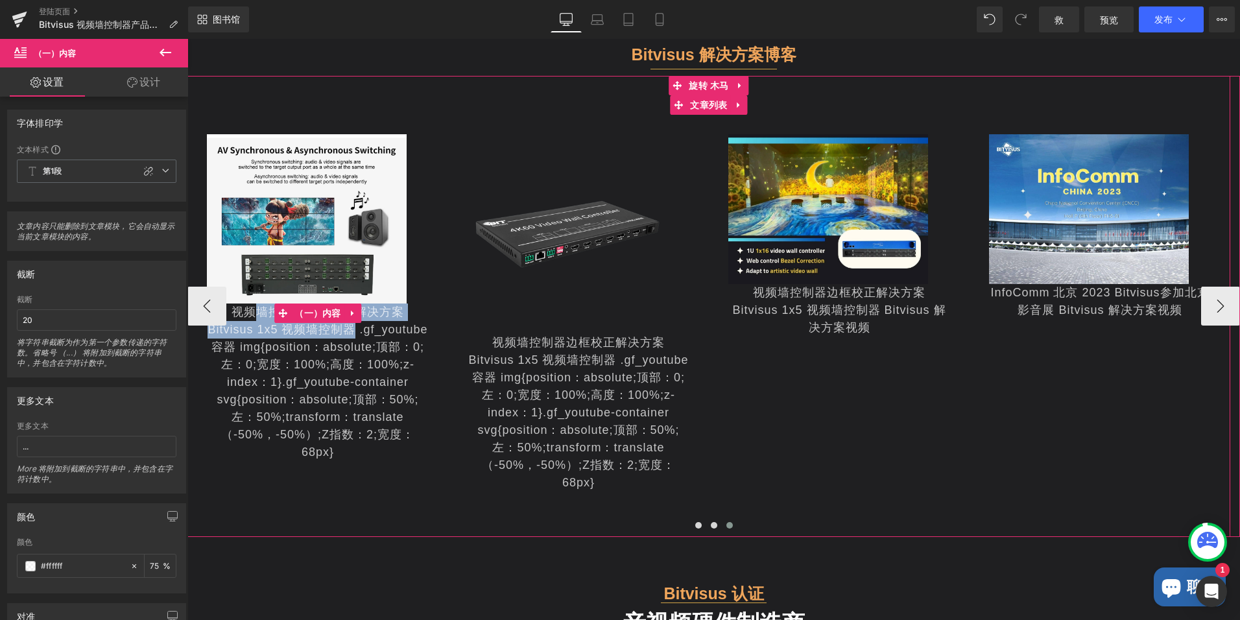
scroll to position [3137, 0]
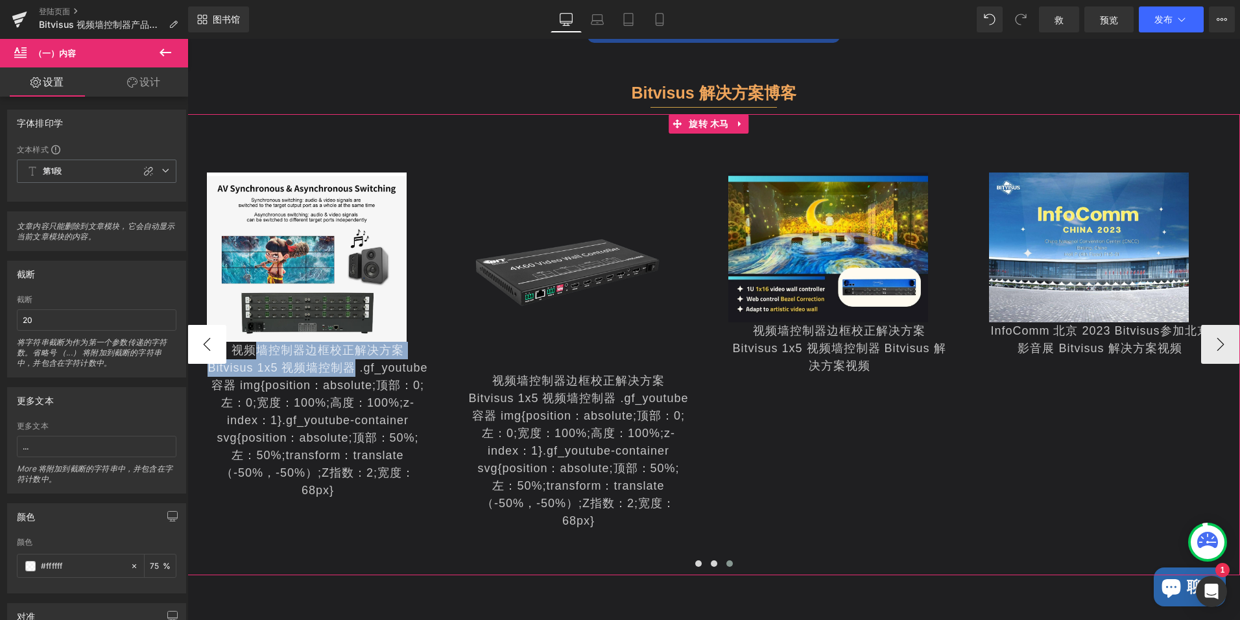
click at [203, 337] on button "‹" at bounding box center [206, 344] width 39 height 39
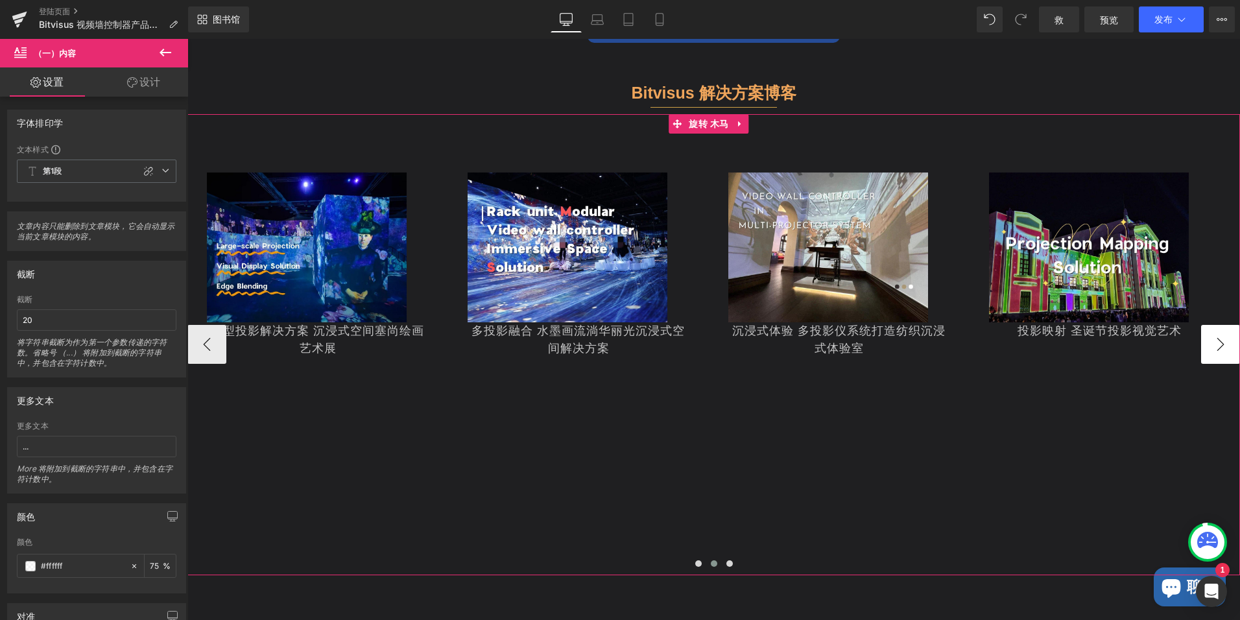
click at [1202, 334] on button "›" at bounding box center [1221, 344] width 39 height 39
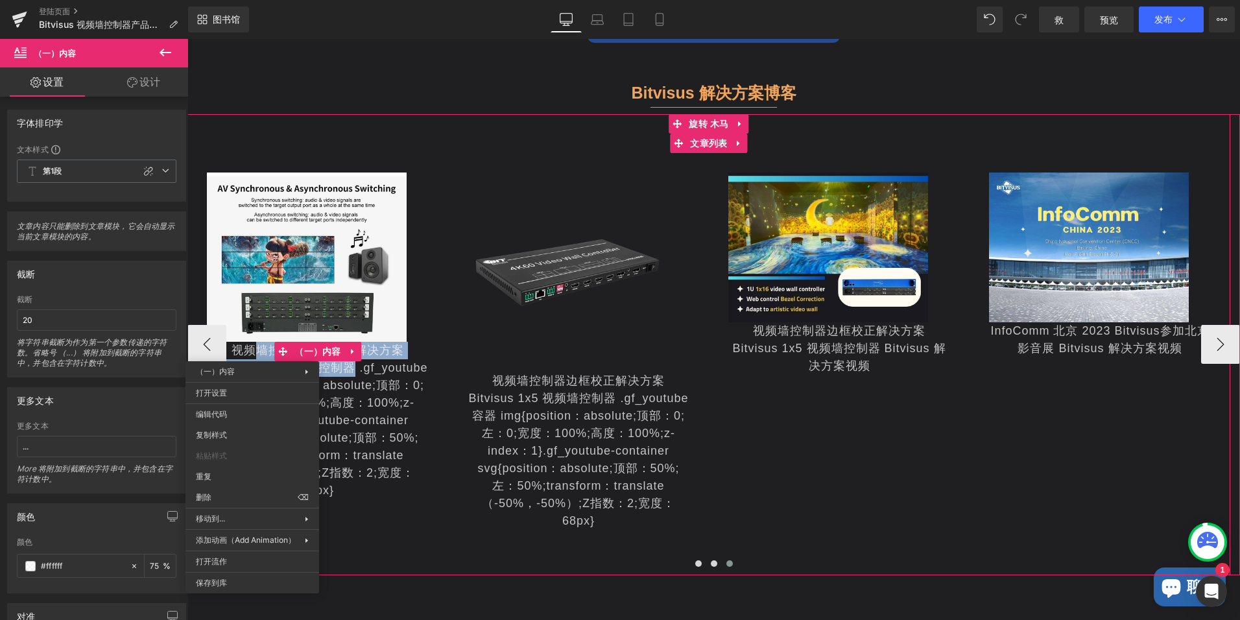
click at [553, 335] on img at bounding box center [568, 273] width 200 height 200
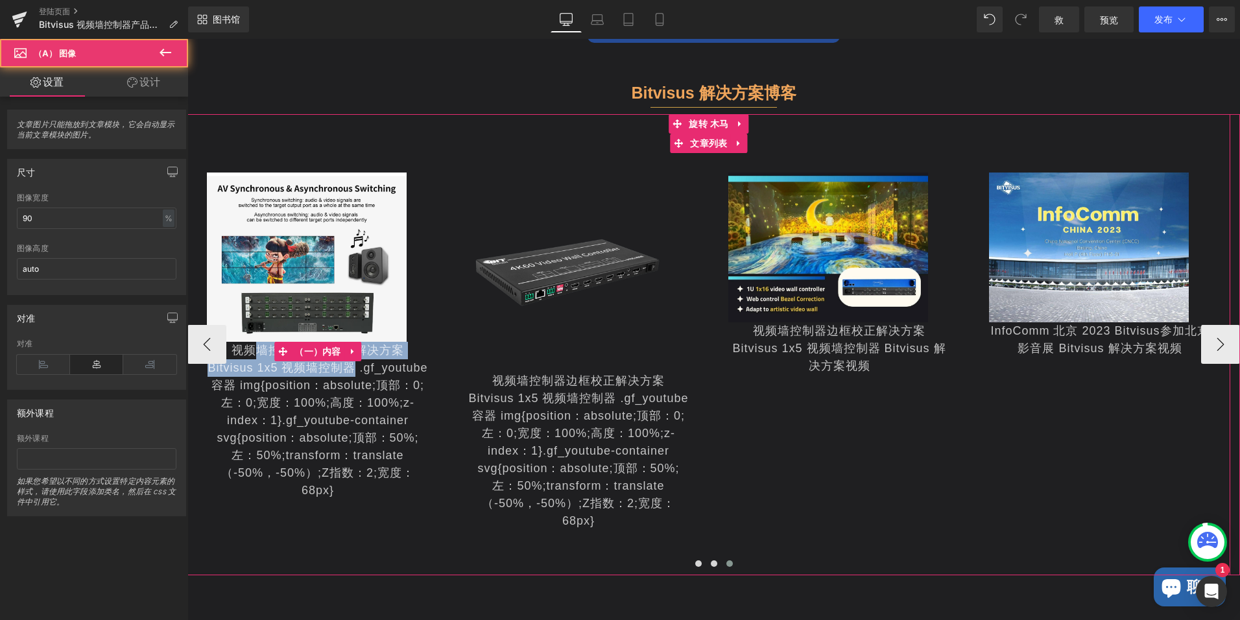
click at [318, 368] on div "视频墙控制器边框校正解决方案 Bitvisus 1x5 视频墙控制器 .gf_youtube容器 img{position：absolute;顶部：0;左：0…" at bounding box center [318, 421] width 222 height 158
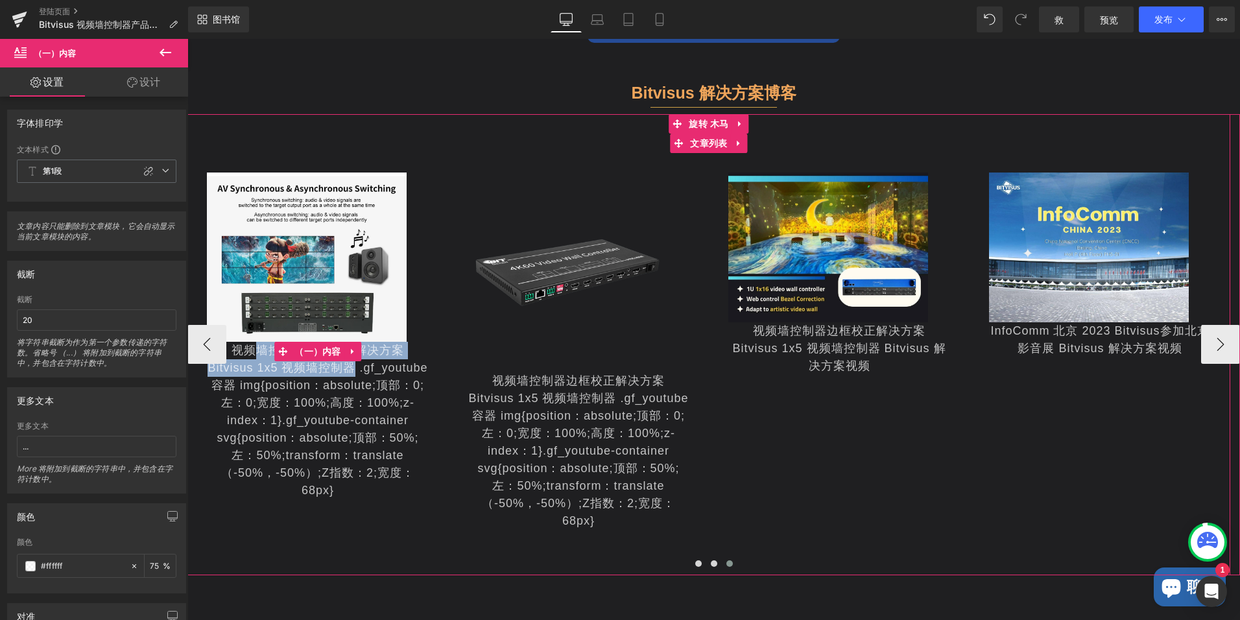
drag, startPoint x: 317, startPoint y: 367, endPoint x: 237, endPoint y: 346, distance: 82.5
click at [237, 346] on div "视频墙控制器边框校正解决方案 Bitvisus 1x5 视频墙控制器 .gf_youtube容器 img{position：absolute;顶部：0;左：0…" at bounding box center [318, 421] width 222 height 158
copy div "墙控制器边框校正解决方案 Bitvisus 1x5 视频墙控制器"
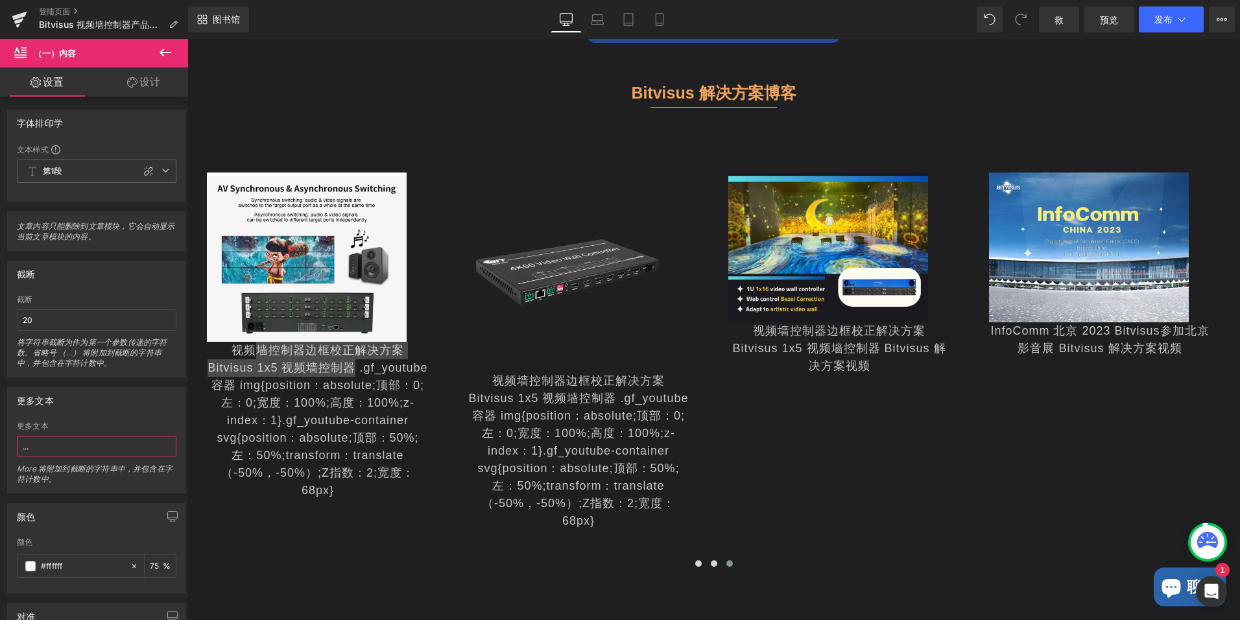
drag, startPoint x: 49, startPoint y: 446, endPoint x: -3, endPoint y: 434, distance: 52.7
click at [0, 434] on html "(A) Content You are previewing how the will restyle your page. You can not edit…" at bounding box center [620, 310] width 1240 height 620
paste input "墙控制器边框校正解决方案 Bitvisus 1x5 视频墙控制器"
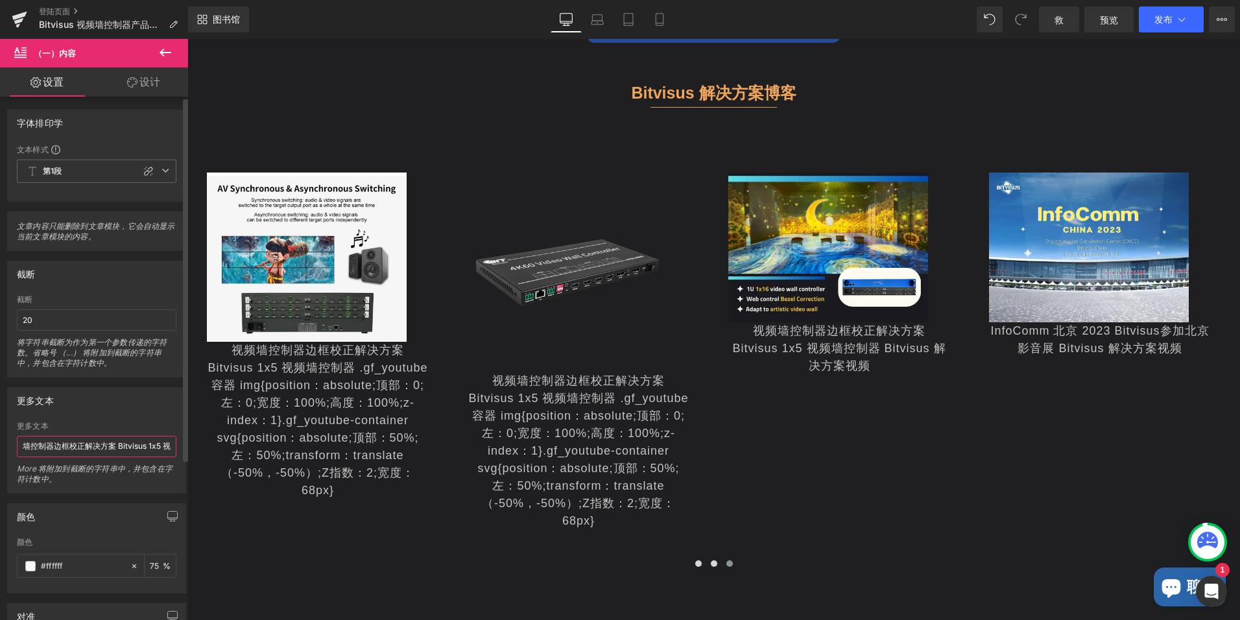
drag, startPoint x: 34, startPoint y: 446, endPoint x: 17, endPoint y: 445, distance: 17.5
click at [0, 444] on html "(A) Content You are previewing how the will restyle your page. You can not edit…" at bounding box center [620, 310] width 1240 height 620
click at [23, 442] on input "墙控制器边框校正解决方案 Bitvisus 1x5 视频墙控制器" at bounding box center [97, 446] width 160 height 21
type input "视频墙控制器边框校正解决方案 Bitvisus 1x5 视频墙控制器"
click at [238, 523] on div at bounding box center [708, 351] width 1043 height 396
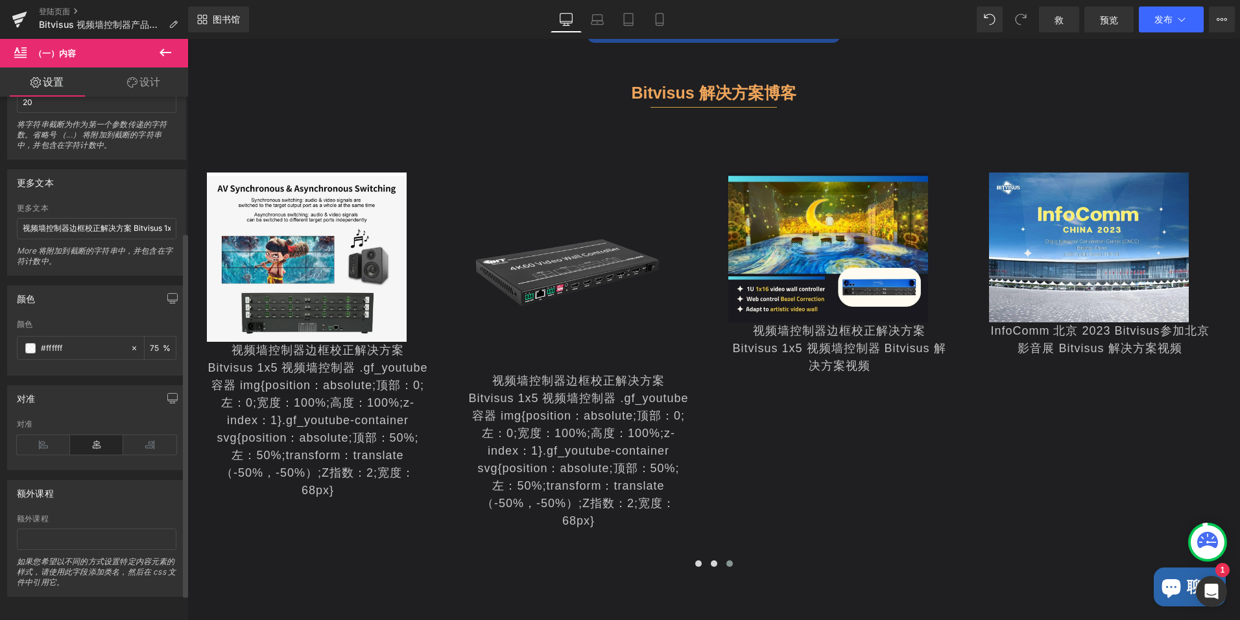
scroll to position [231, 0]
click at [78, 532] on input "text" at bounding box center [97, 535] width 160 height 21
click at [47, 58] on span "（一）内容" at bounding box center [55, 53] width 42 height 10
click at [20, 53] on icon at bounding box center [20, 51] width 12 height 12
click at [166, 49] on icon at bounding box center [166, 53] width 16 height 16
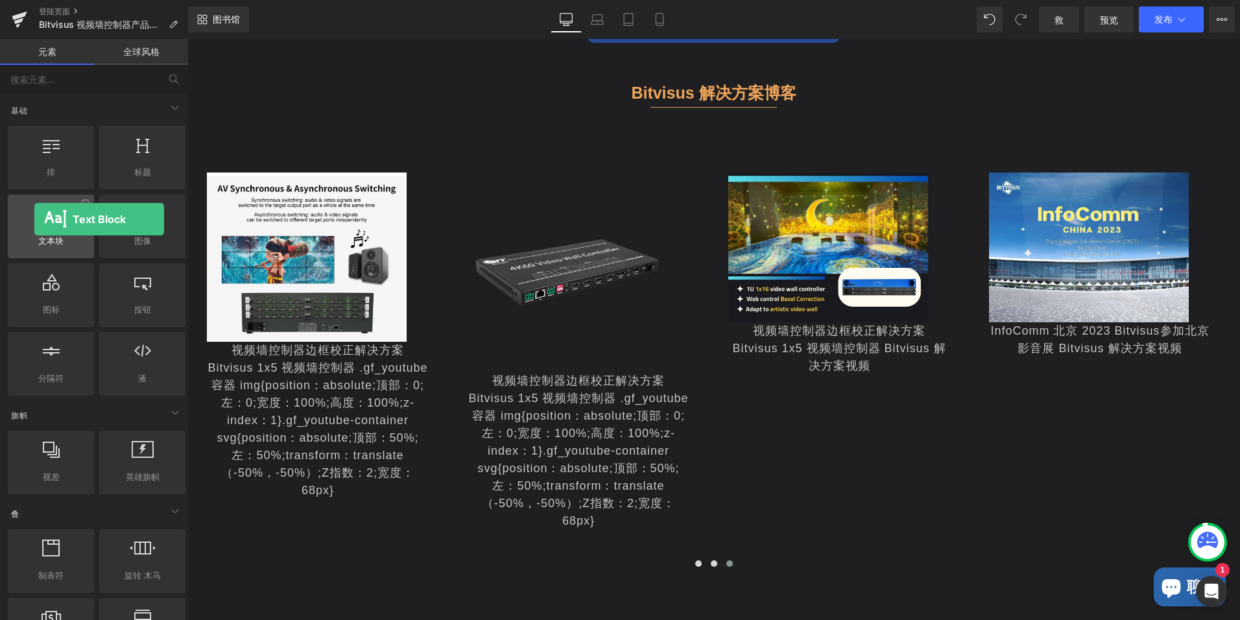
click at [34, 219] on div at bounding box center [51, 219] width 78 height 29
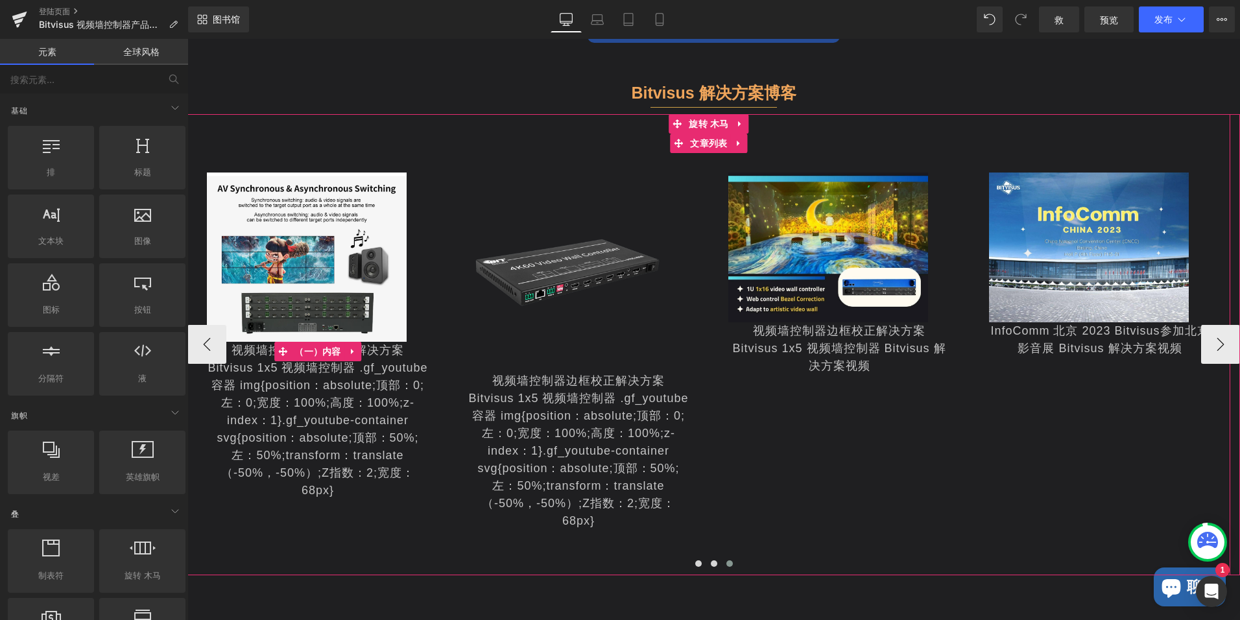
click at [276, 383] on div "视频墙控制器边框校正解决方案 Bitvisus 1x5 视频墙控制器 .gf_youtube容器 img{position：absolute;顶部：0;左：0…" at bounding box center [318, 421] width 222 height 158
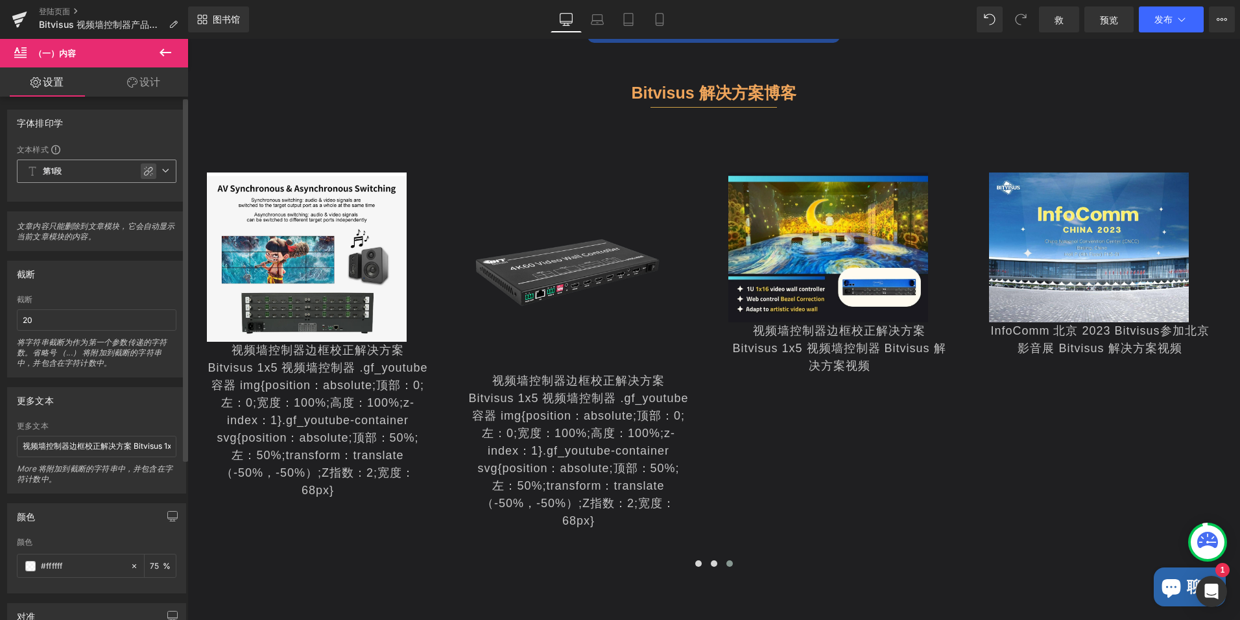
click at [144, 171] on icon at bounding box center [148, 171] width 9 height 9
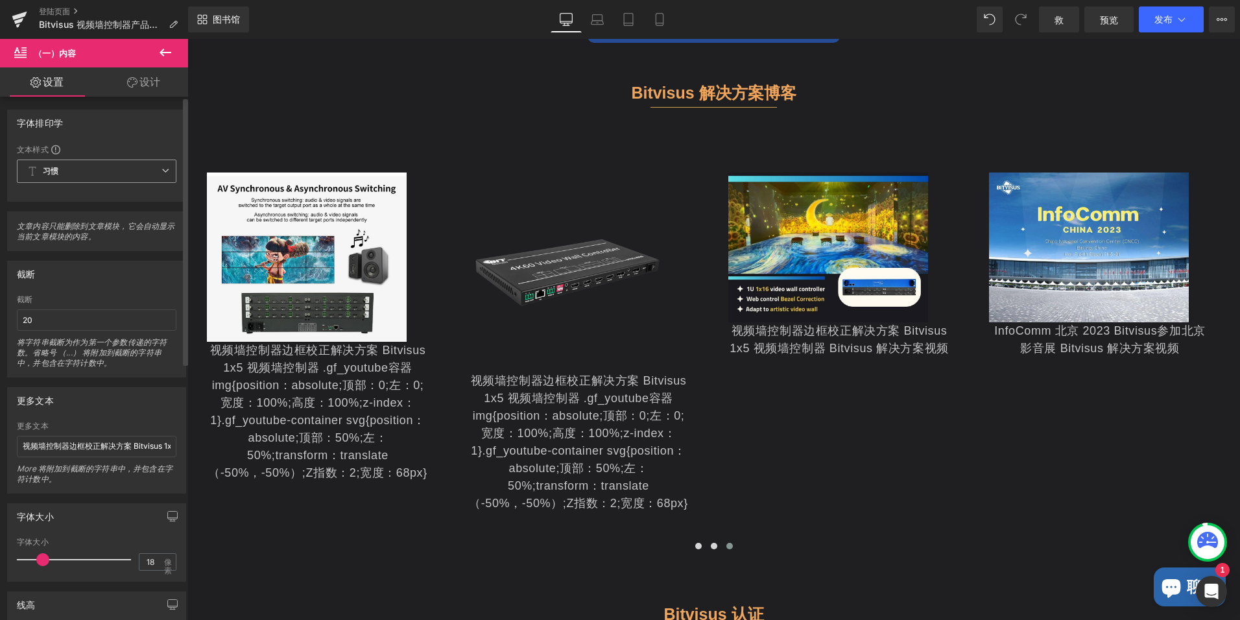
click at [128, 173] on span "习惯" at bounding box center [97, 171] width 160 height 23
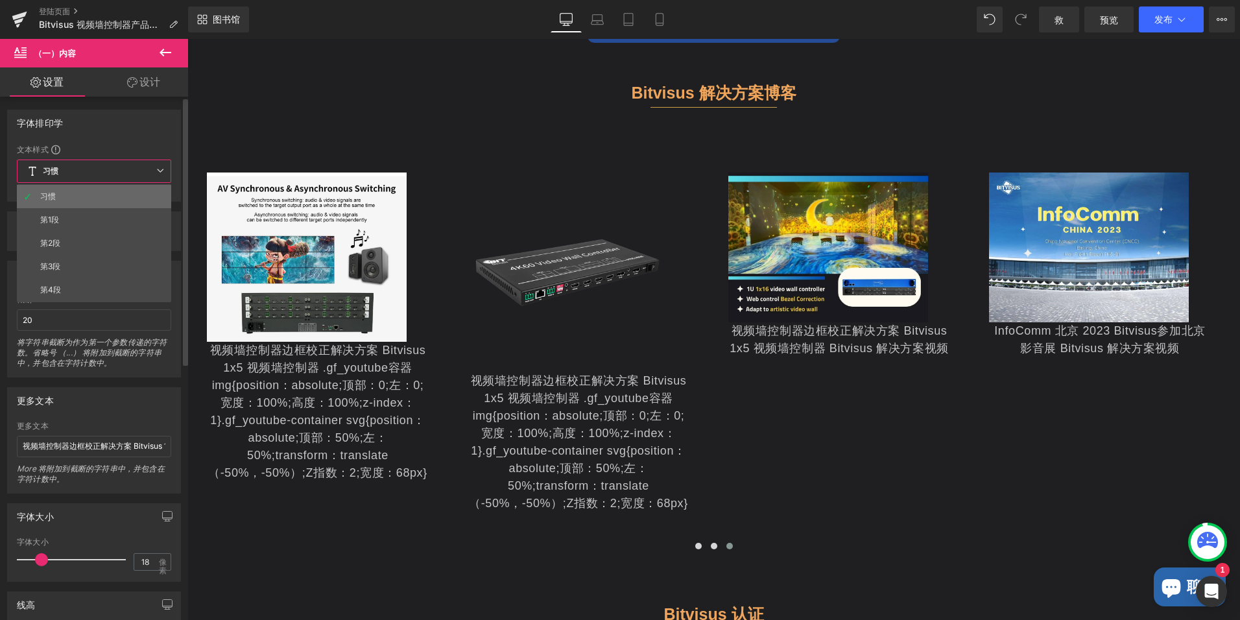
click at [97, 195] on li "习惯" at bounding box center [94, 196] width 154 height 23
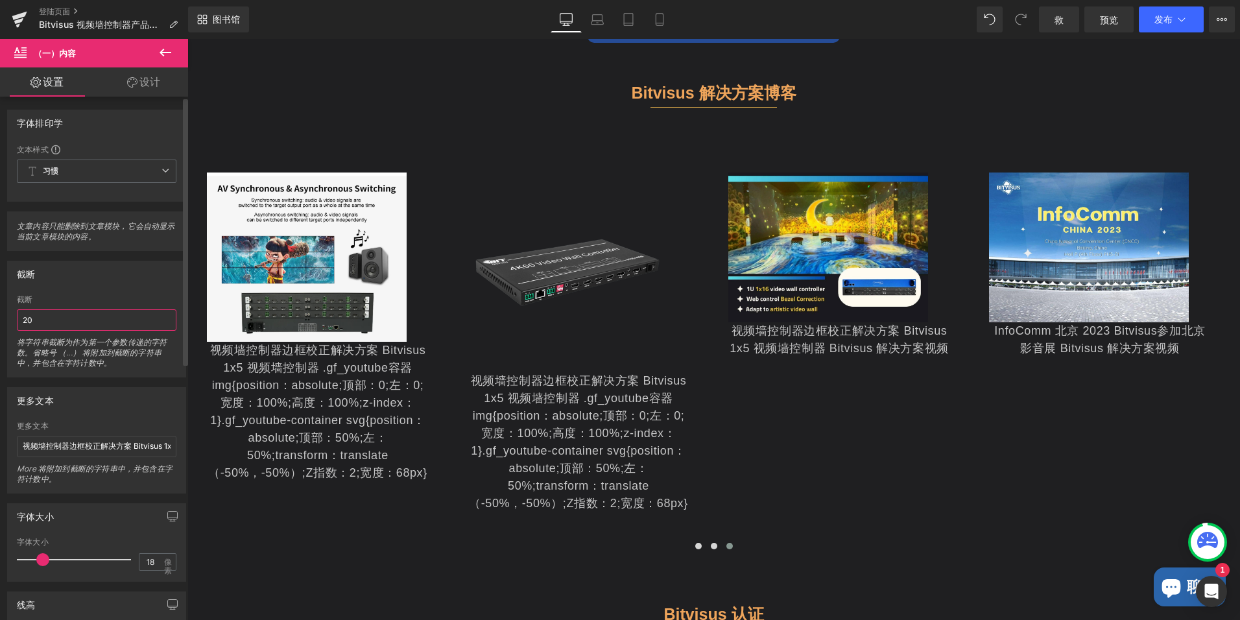
click at [88, 329] on input "20" at bounding box center [97, 319] width 160 height 21
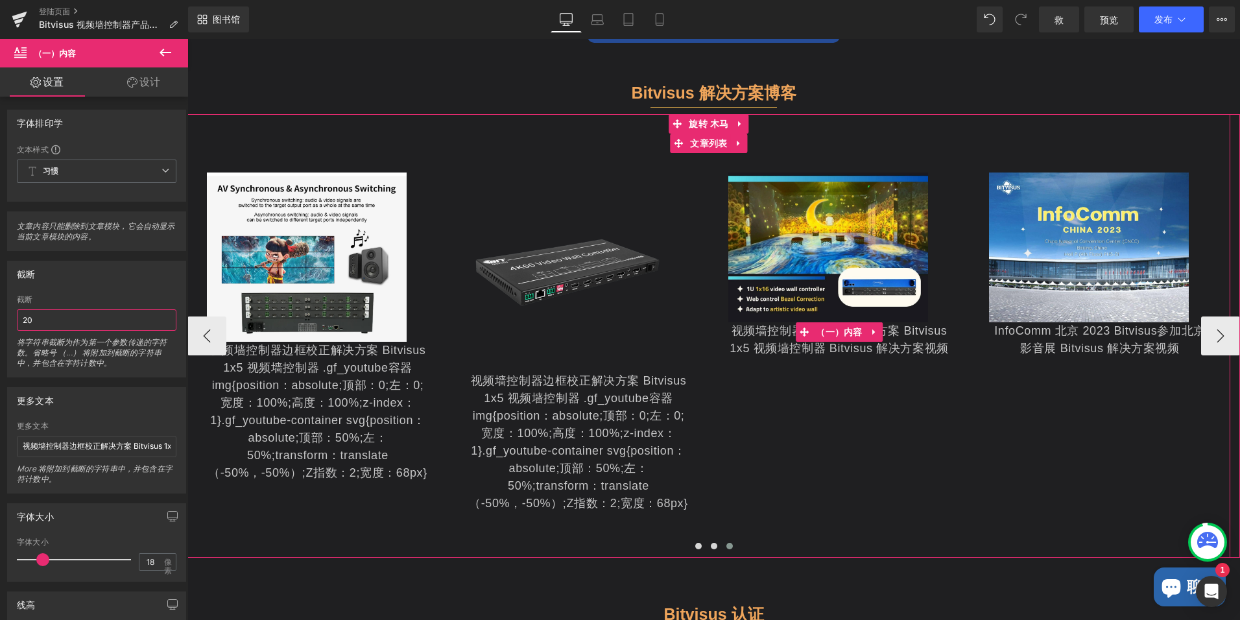
drag, startPoint x: 807, startPoint y: 335, endPoint x: 771, endPoint y: 339, distance: 36.5
click at [806, 335] on span at bounding box center [804, 331] width 17 height 19
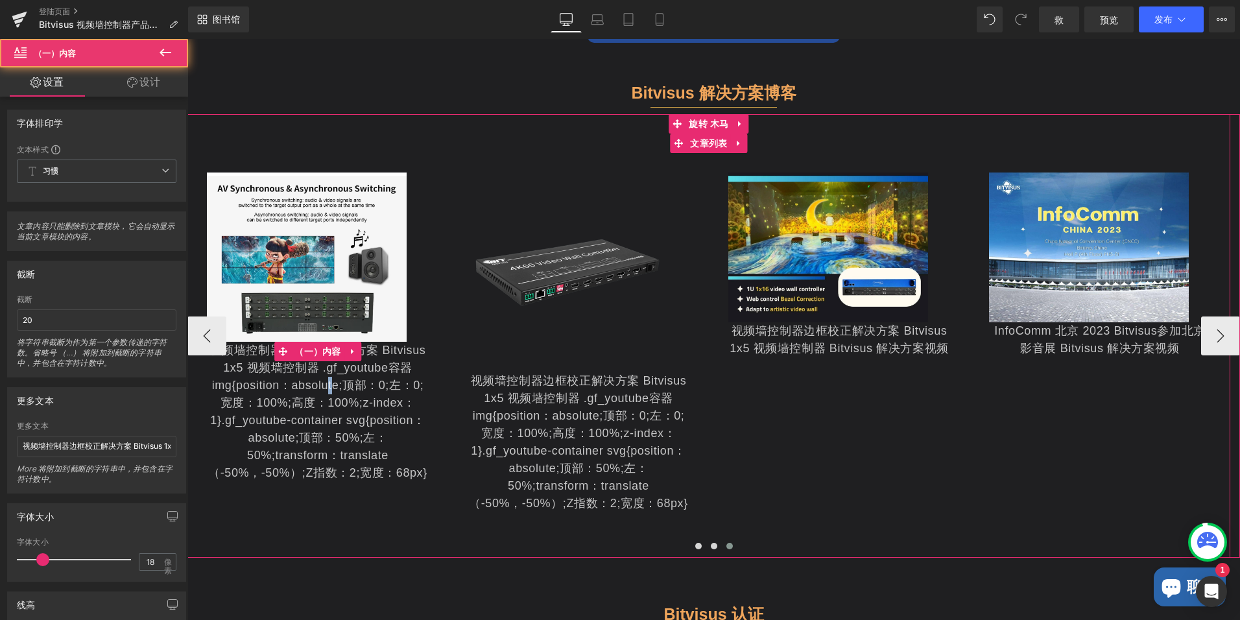
click at [333, 388] on div "视频墙控制器边框校正解决方案 Bitvisus 1x5 视频墙控制器 .gf_youtube容器 img{position：absolute;顶部：0;左：0…" at bounding box center [318, 412] width 222 height 140
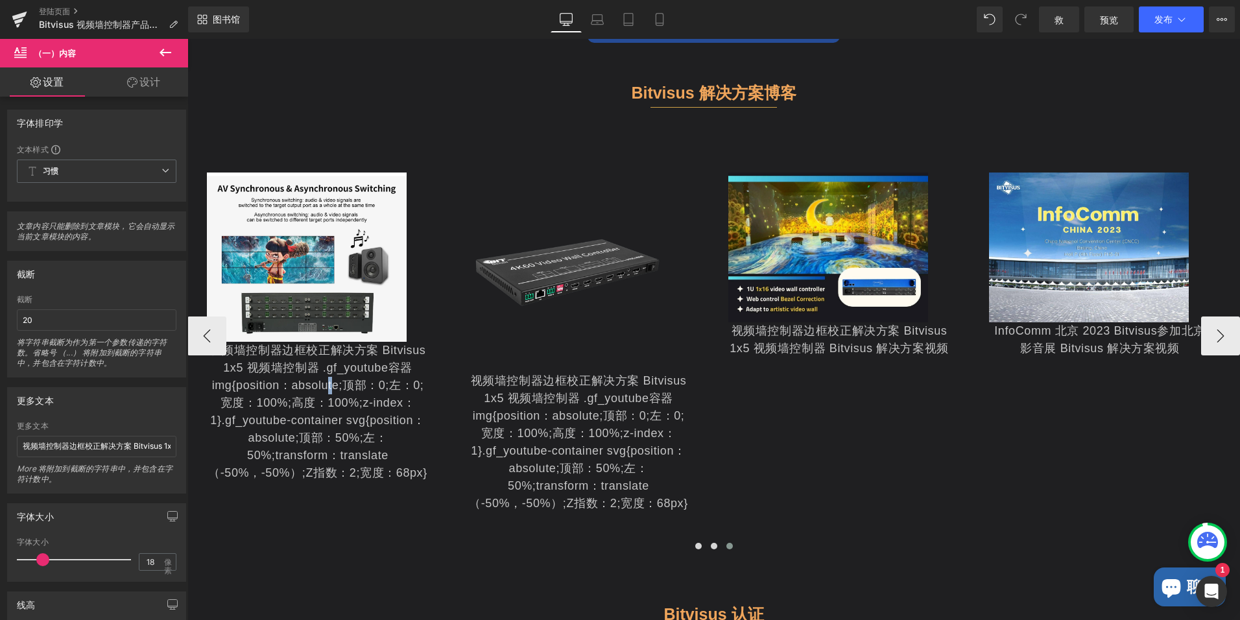
drag, startPoint x: 333, startPoint y: 387, endPoint x: 321, endPoint y: 354, distance: 35.1
click at [321, 354] on div "视频墙控制器边框校正解决方案 Bitvisus 1x5 视频墙控制器 .gf_youtube容器 img{position：absolute;顶部：0;左：0…" at bounding box center [318, 412] width 222 height 140
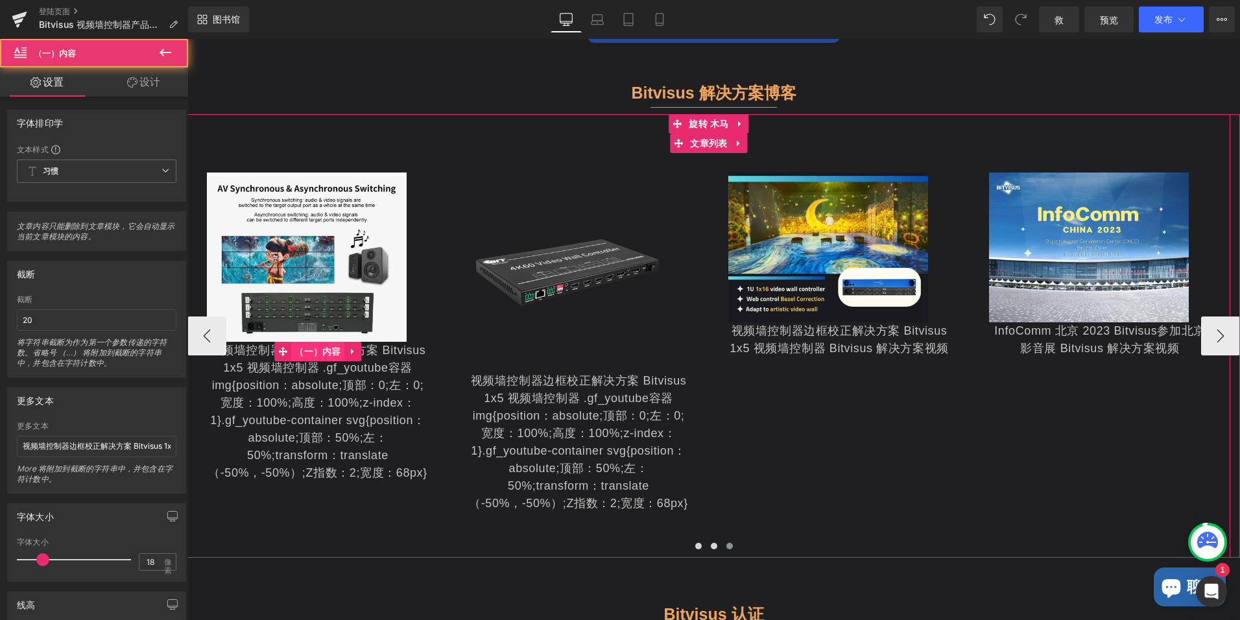
click at [321, 354] on span "（一）内容" at bounding box center [317, 351] width 53 height 19
click at [313, 350] on span "（一）内容" at bounding box center [317, 352] width 53 height 19
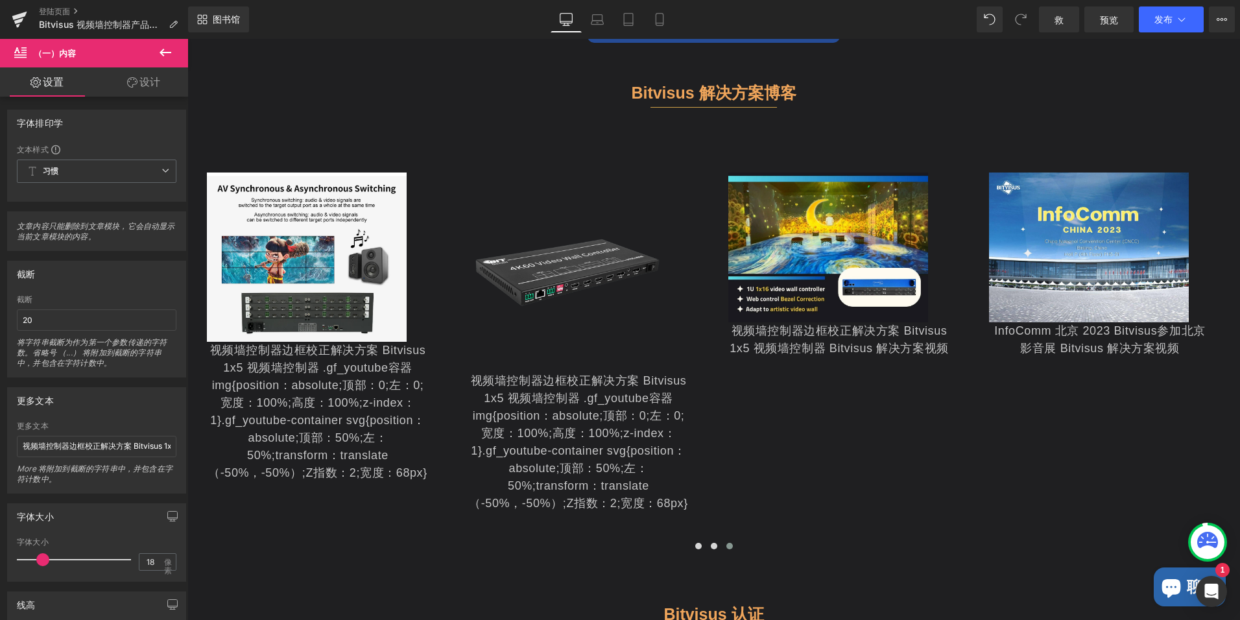
click at [37, 54] on span "（一）内容" at bounding box center [55, 53] width 42 height 10
click at [17, 45] on icon at bounding box center [20, 51] width 12 height 12
click at [112, 448] on input "视频墙控制器边框校正解决方案 Bitvisus 1x5 视频墙控制器" at bounding box center [97, 446] width 160 height 21
click at [106, 446] on input "视频墙控制器边框校正解决方案 Bitvisus 1x5 视频墙控制器" at bounding box center [97, 446] width 160 height 21
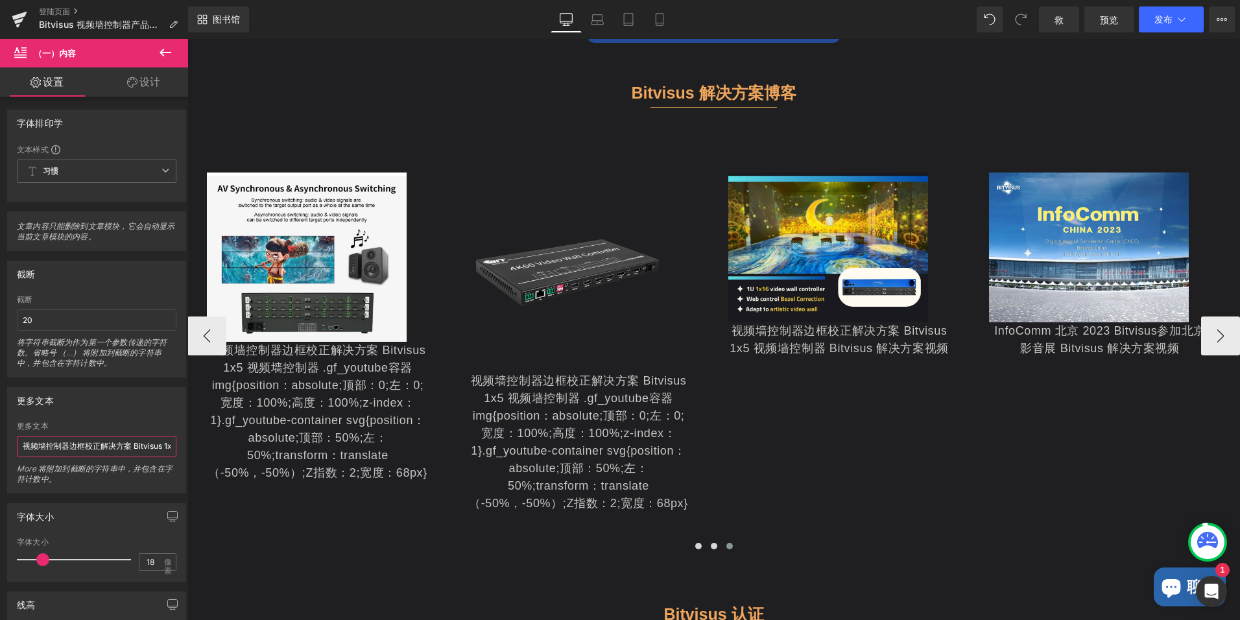
scroll to position [0, 60]
drag, startPoint x: 291, startPoint y: 484, endPoint x: 276, endPoint y: 494, distance: 17.8
click at [99, 448] on input "视频墙控制器边框校正解决方案 Bitvisus 1x5 视频墙控制器" at bounding box center [97, 446] width 160 height 21
click at [144, 451] on input "视频墙控制器边框校正解决方案 Bitvisus 1x5 视频墙控制器" at bounding box center [97, 446] width 160 height 21
click at [117, 448] on input "视频墙控制器边框校正解决方案 Bitvisus 1x5 视频墙控制器" at bounding box center [97, 446] width 160 height 21
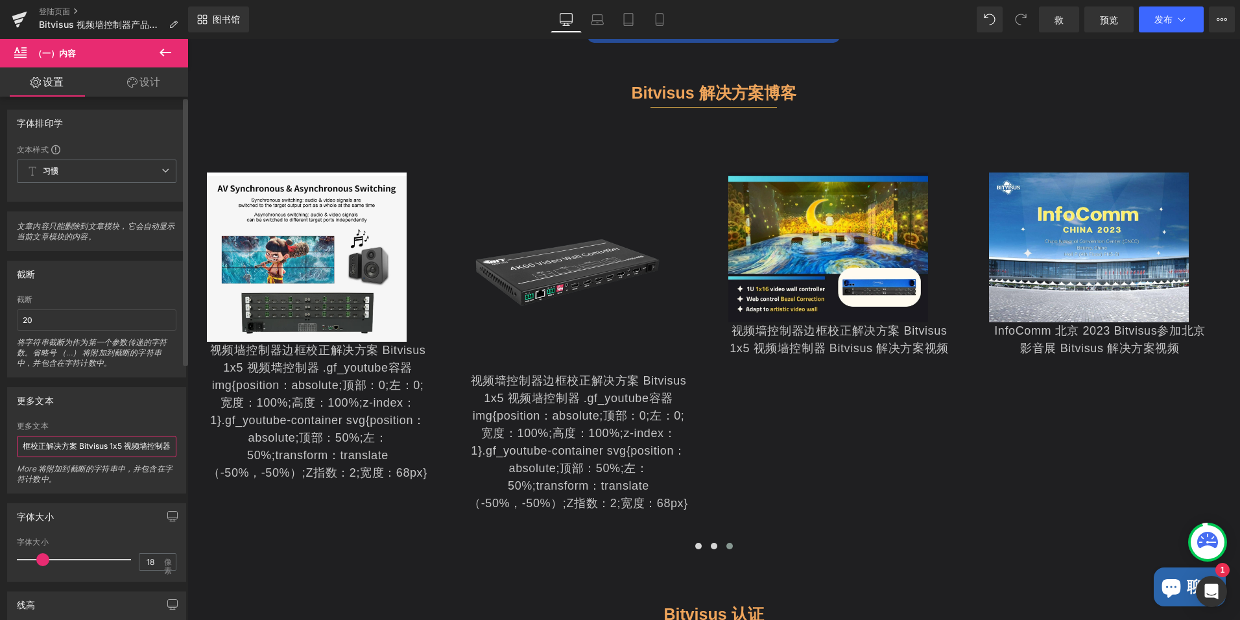
click at [117, 448] on input "视频墙控制器边框校正解决方案 Bitvisus 1x5 视频墙控制器" at bounding box center [97, 446] width 160 height 21
click at [232, 21] on span "图书馆" at bounding box center [226, 20] width 27 height 12
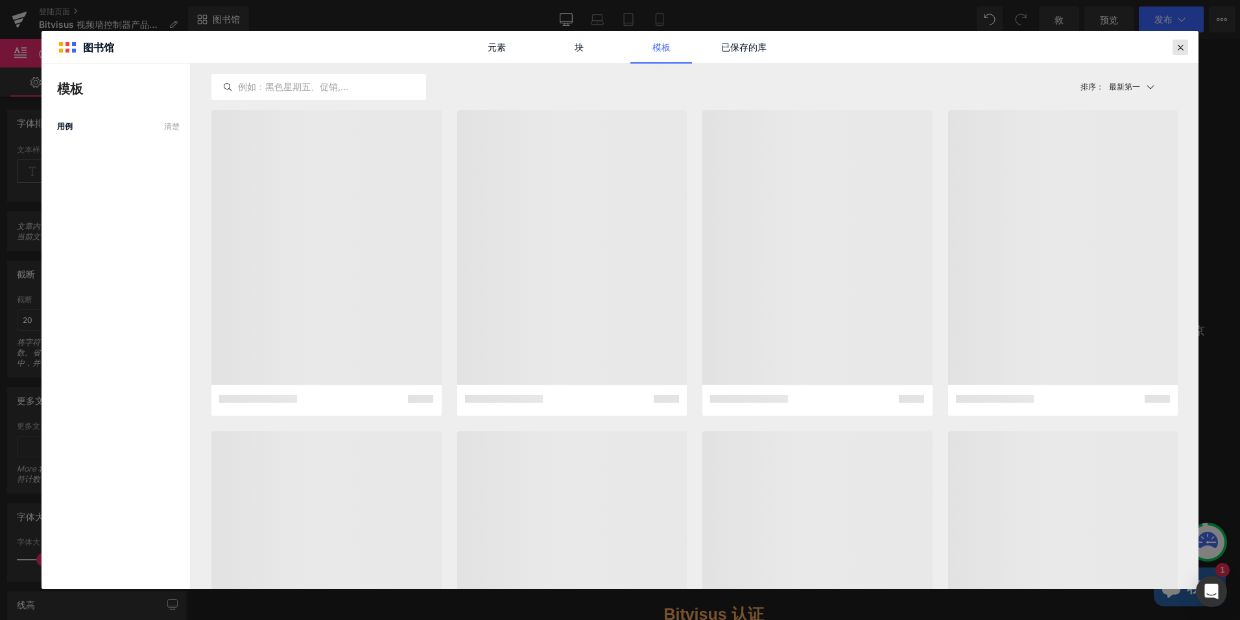
click at [1176, 47] on icon at bounding box center [1181, 48] width 12 height 12
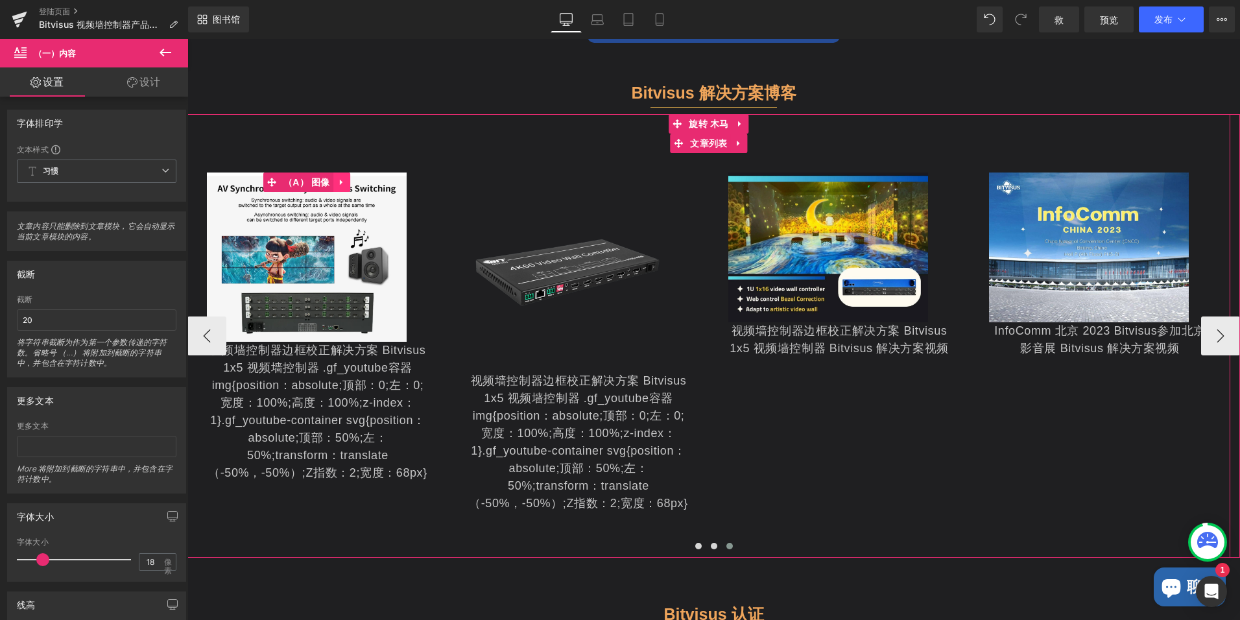
click at [340, 181] on icon at bounding box center [341, 182] width 3 height 6
click at [346, 389] on div "视频墙控制器边框校正解决方案 Bitvisus 1x5 视频墙控制器 .gf_youtube容器 img{position：absolute;顶部：0;左：0…" at bounding box center [318, 412] width 222 height 140
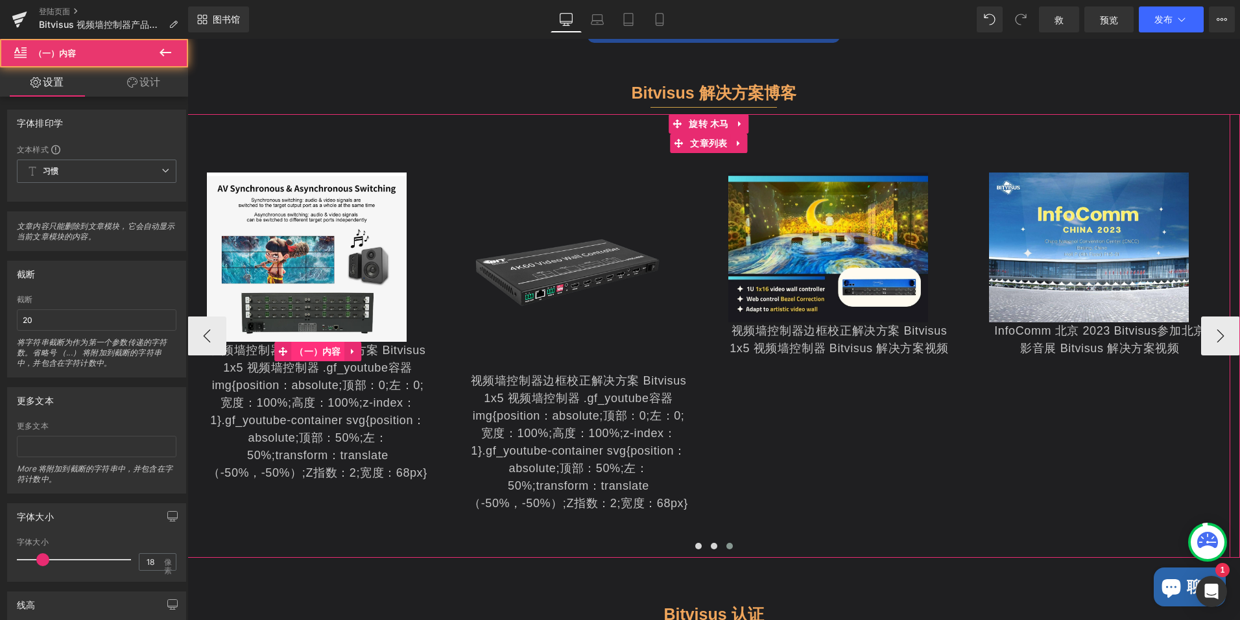
click at [332, 345] on span "（一）内容" at bounding box center [317, 351] width 53 height 19
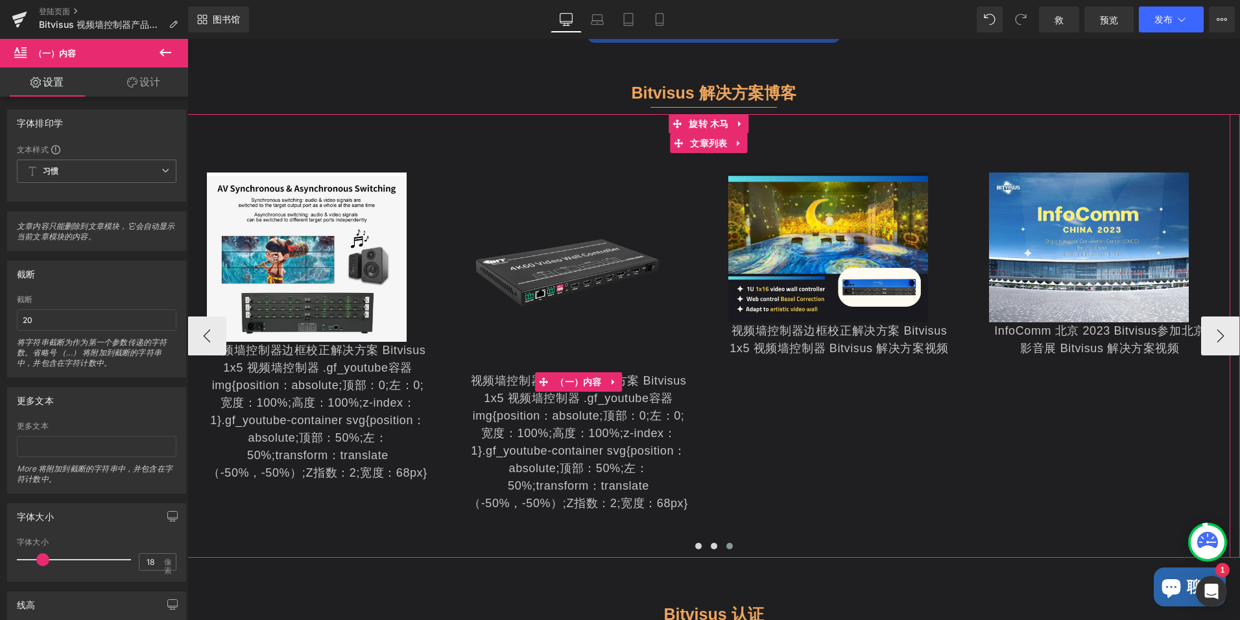
click at [535, 411] on div "视频墙控制器边框校正解决方案 Bitvisus 1x5 视频墙控制器 .gf_youtube容器 img{position：absolute;顶部：0;左：0…" at bounding box center [579, 442] width 222 height 140
click at [332, 417] on div "视频墙控制器边框校正解决方案 Bitvisus 1x5 视频墙控制器 .gf_youtube容器 img{position：absolute;顶部：0;左：0…" at bounding box center [318, 412] width 222 height 140
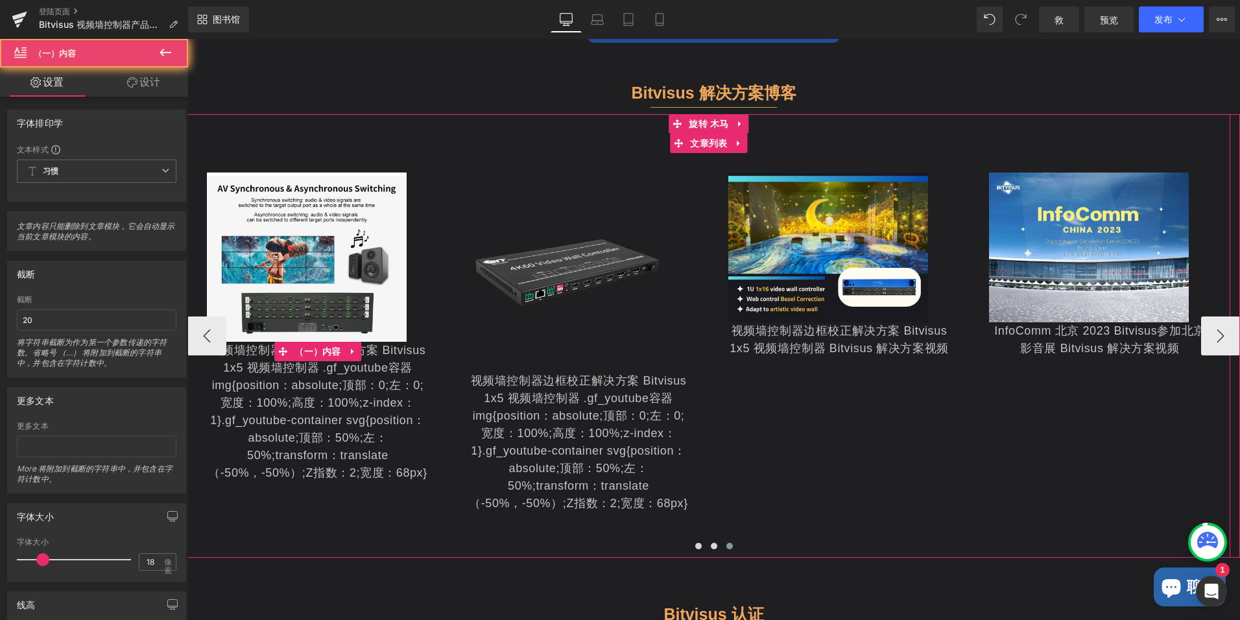
click at [332, 417] on div "视频墙控制器边框校正解决方案 Bitvisus 1x5 视频墙控制器 .gf_youtube容器 img{position：absolute;顶部：0;左：0…" at bounding box center [318, 412] width 222 height 140
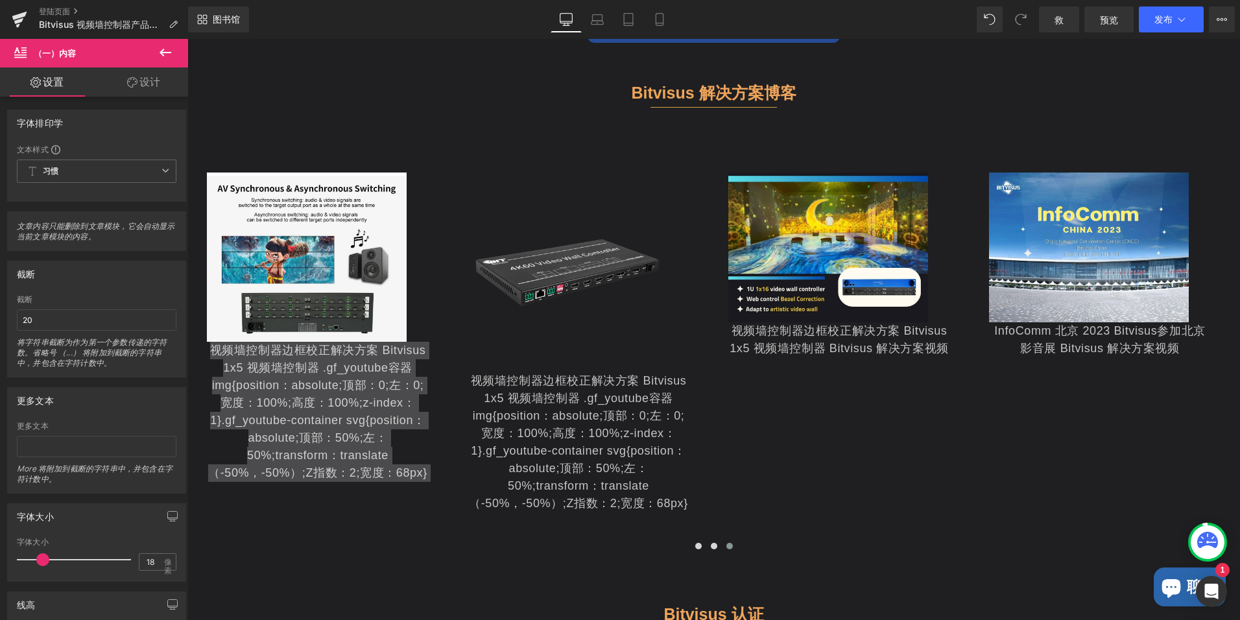
click at [146, 82] on font "设计" at bounding box center [149, 81] width 21 height 13
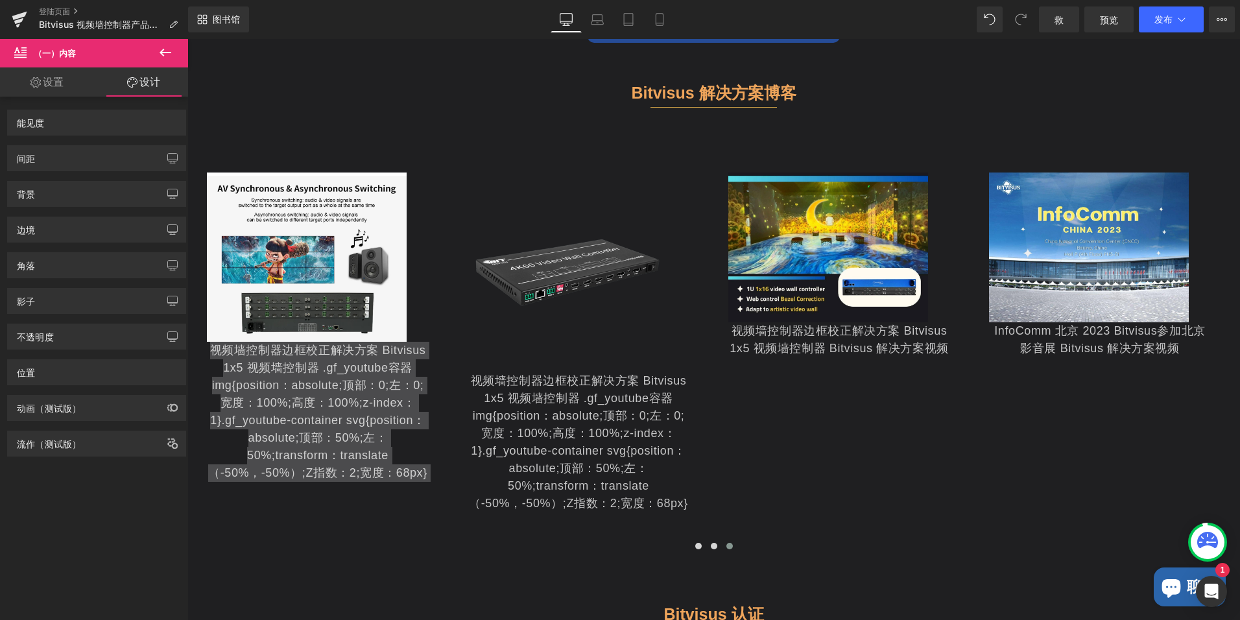
click at [35, 82] on icon at bounding box center [35, 82] width 10 height 10
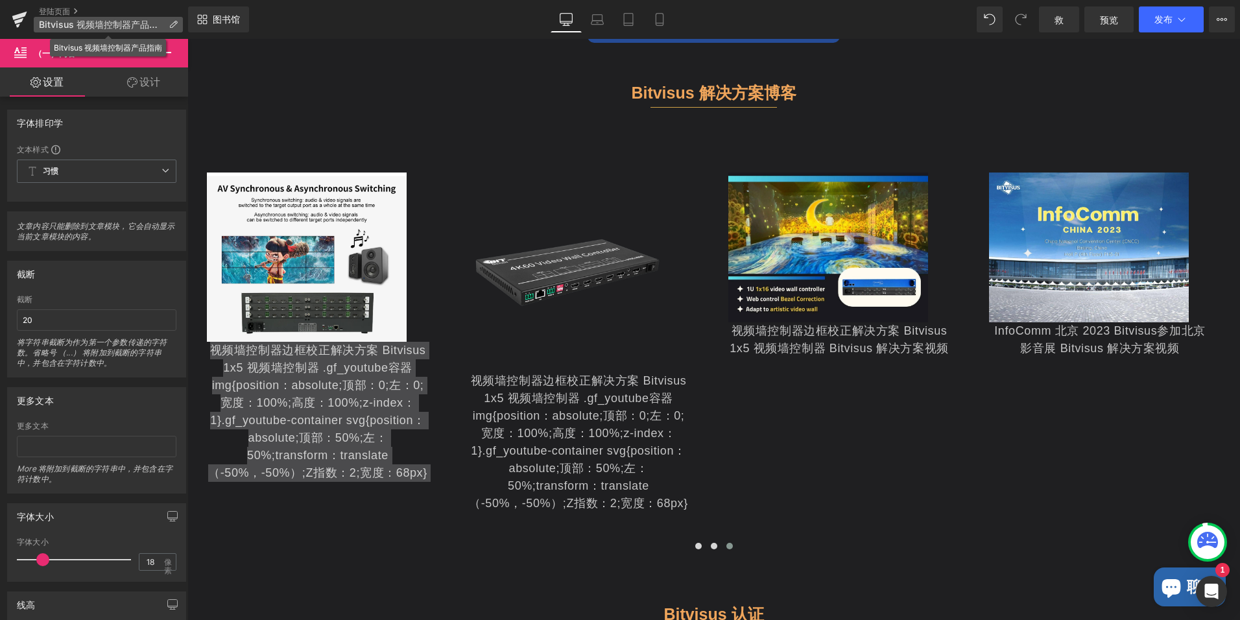
click at [176, 29] on icon at bounding box center [173, 24] width 9 height 9
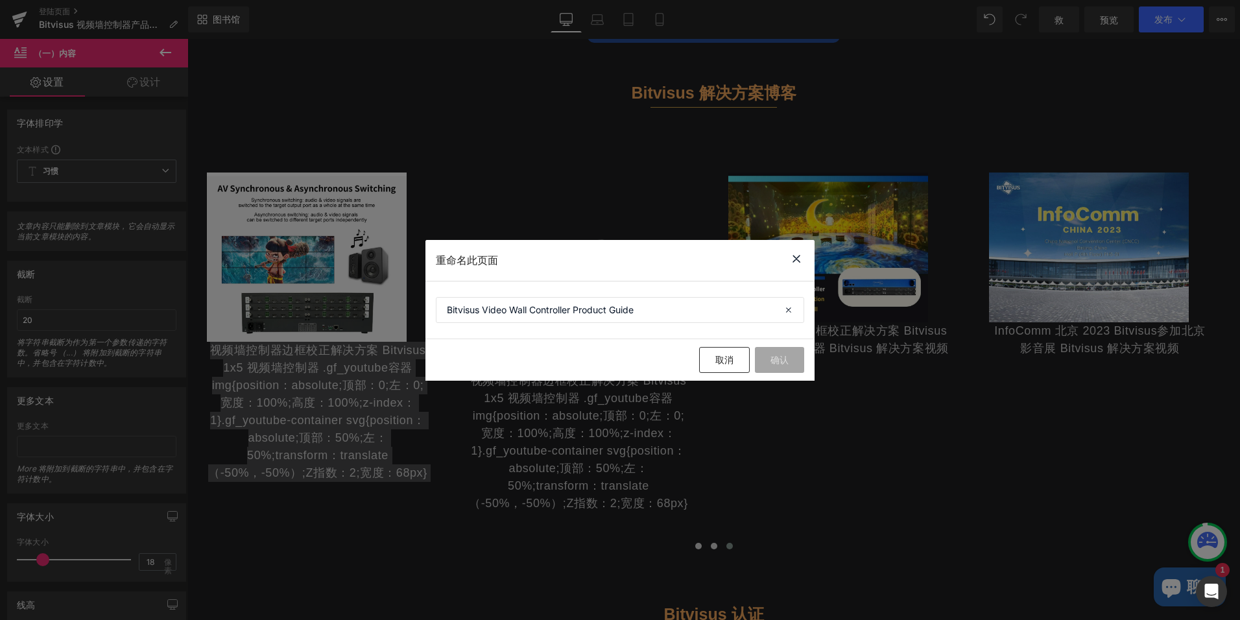
click at [794, 258] on icon at bounding box center [797, 259] width 16 height 16
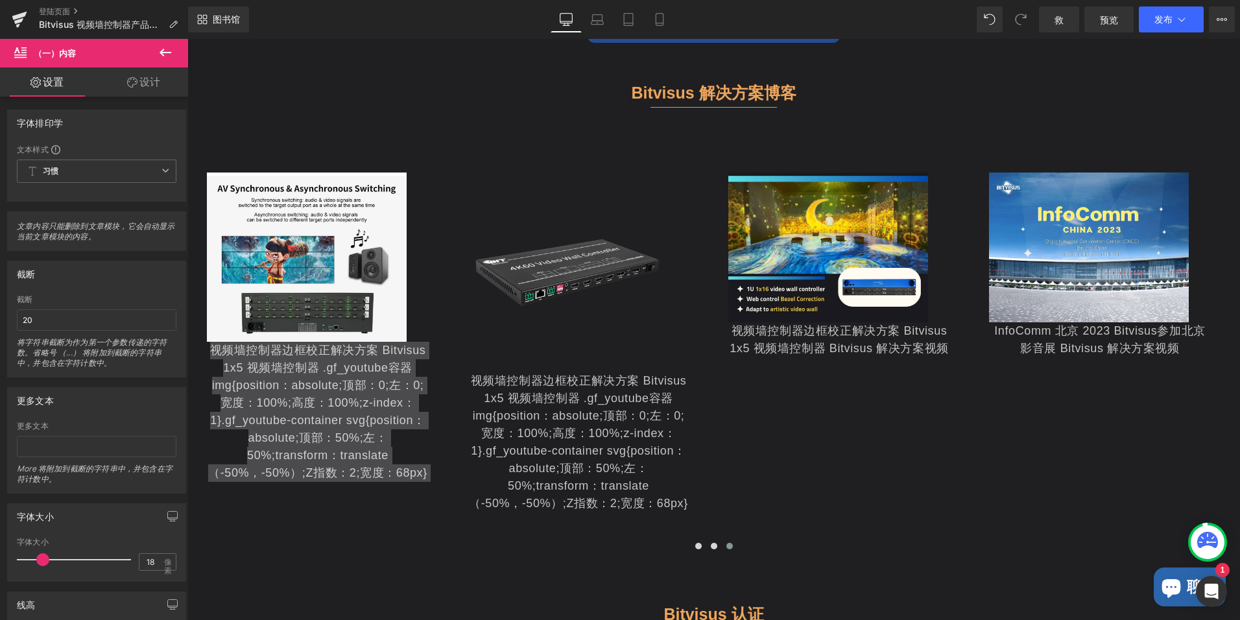
click at [61, 51] on span "（一）内容" at bounding box center [55, 53] width 42 height 10
click at [163, 54] on icon at bounding box center [166, 53] width 16 height 16
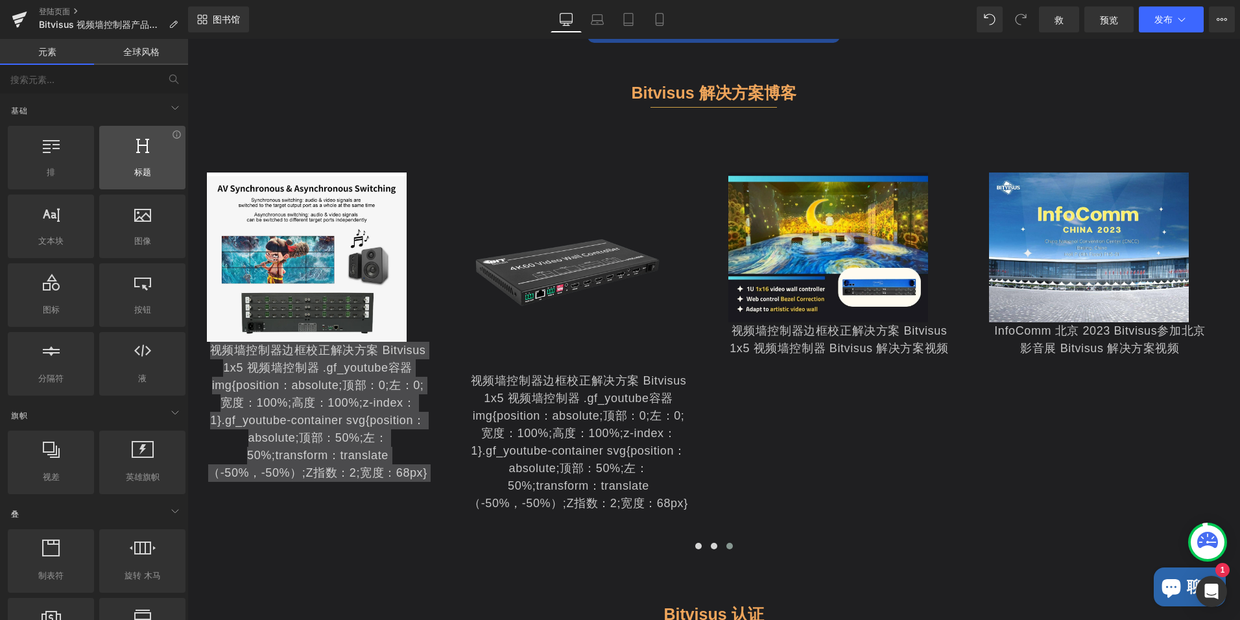
click at [138, 158] on div at bounding box center [142, 150] width 78 height 29
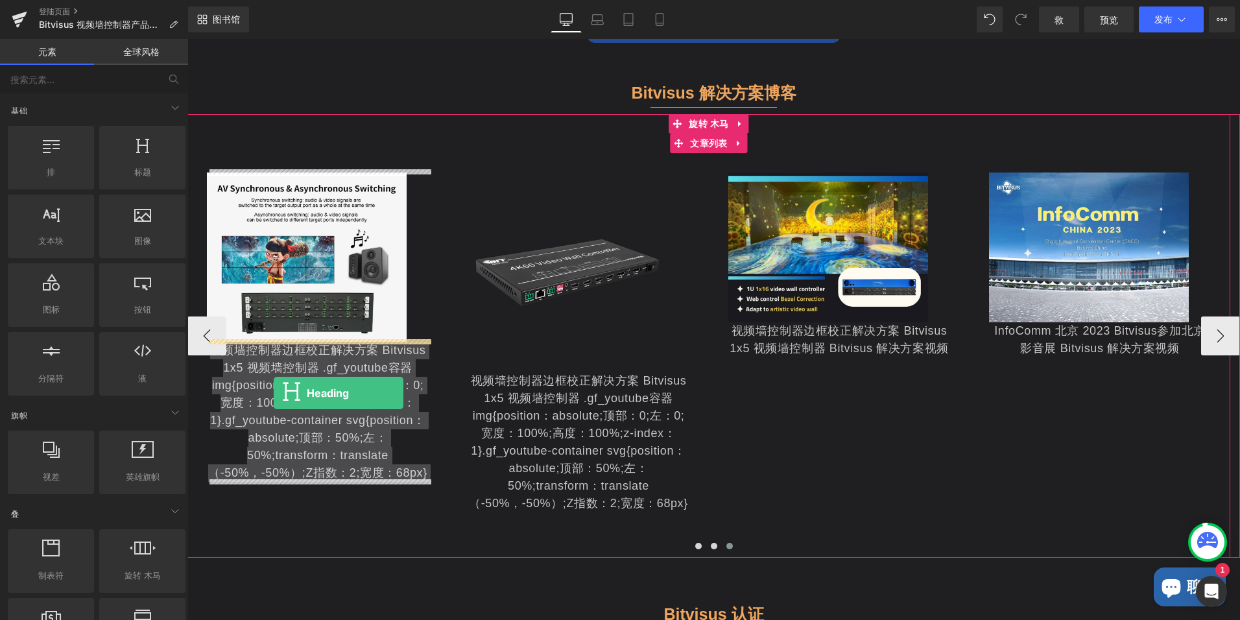
drag, startPoint x: 311, startPoint y: 186, endPoint x: 275, endPoint y: 393, distance: 210.1
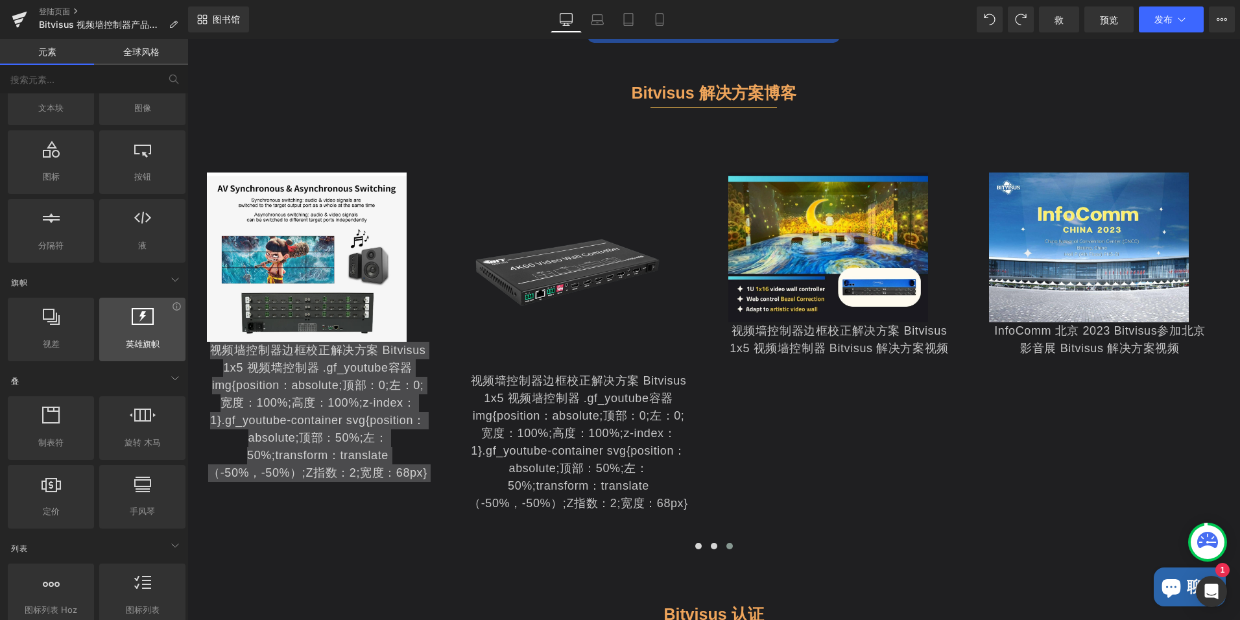
scroll to position [195, 0]
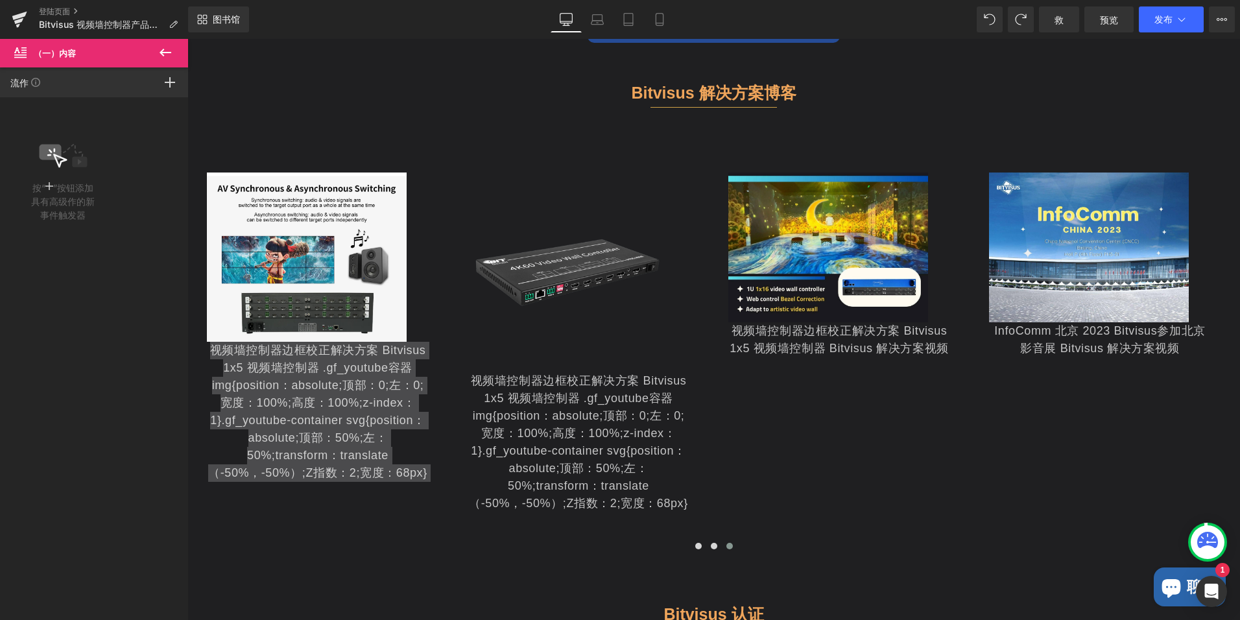
click at [67, 89] on div "流作 点击“+”添加事件以触发对其他元素的动作影响（例如移动、更改颜色、播放视频,...） Mouse Click Mouse Enter Mouse Lea…" at bounding box center [94, 82] width 188 height 30
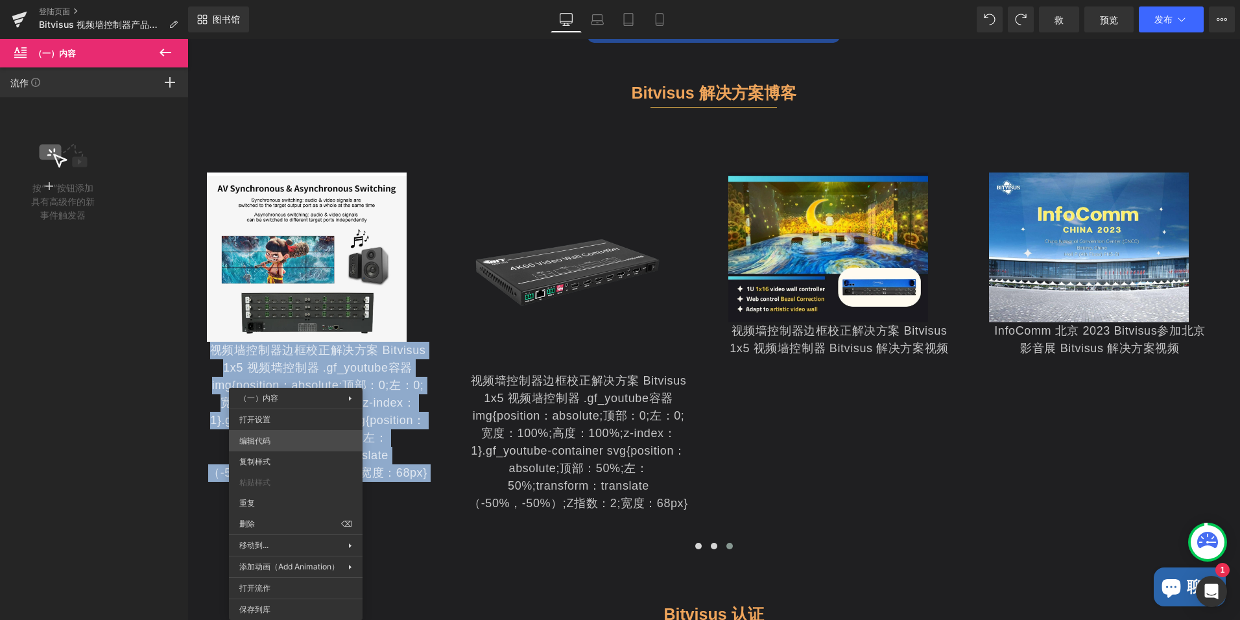
click at [287, 0] on div "Heading You are previewing how the will restyle your page. You can not edit Ele…" at bounding box center [620, 0] width 1240 height 0
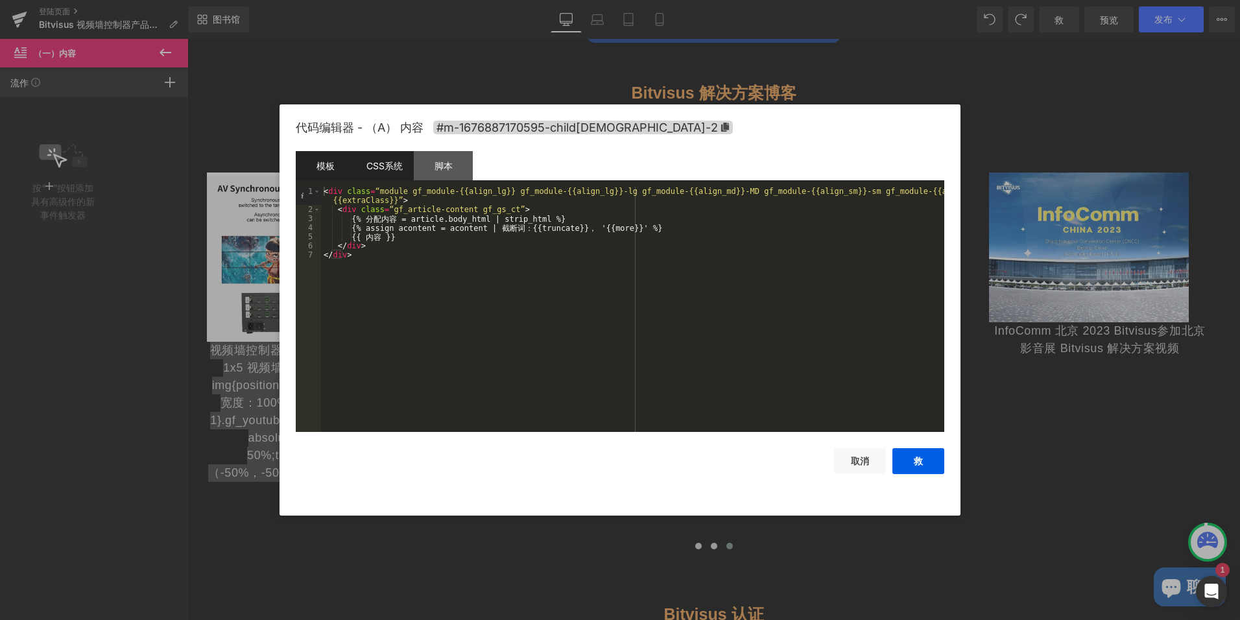
click at [392, 175] on div "CSS系统" at bounding box center [384, 165] width 59 height 29
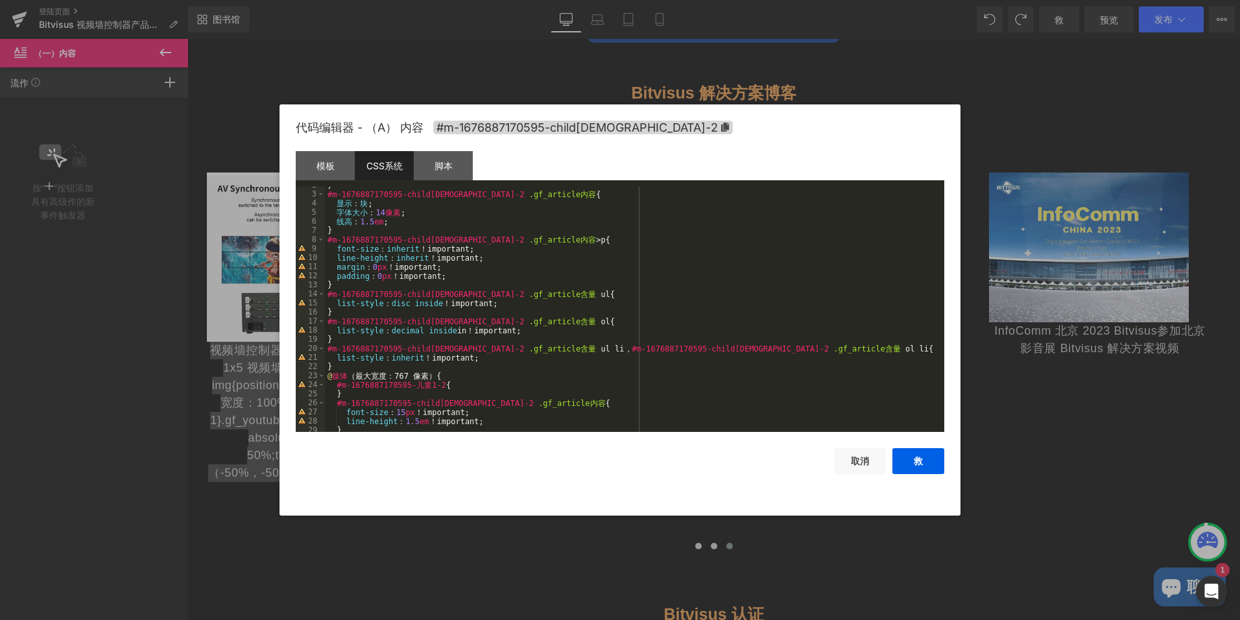
scroll to position [0, 0]
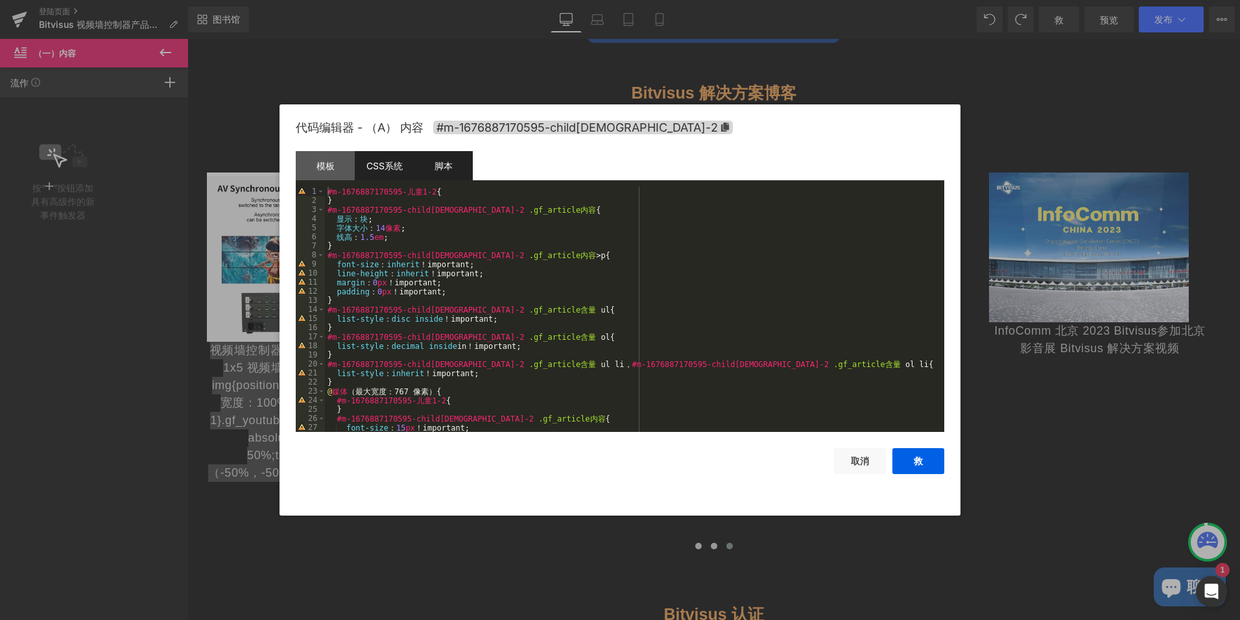
click at [438, 167] on div "脚本" at bounding box center [443, 165] width 59 height 29
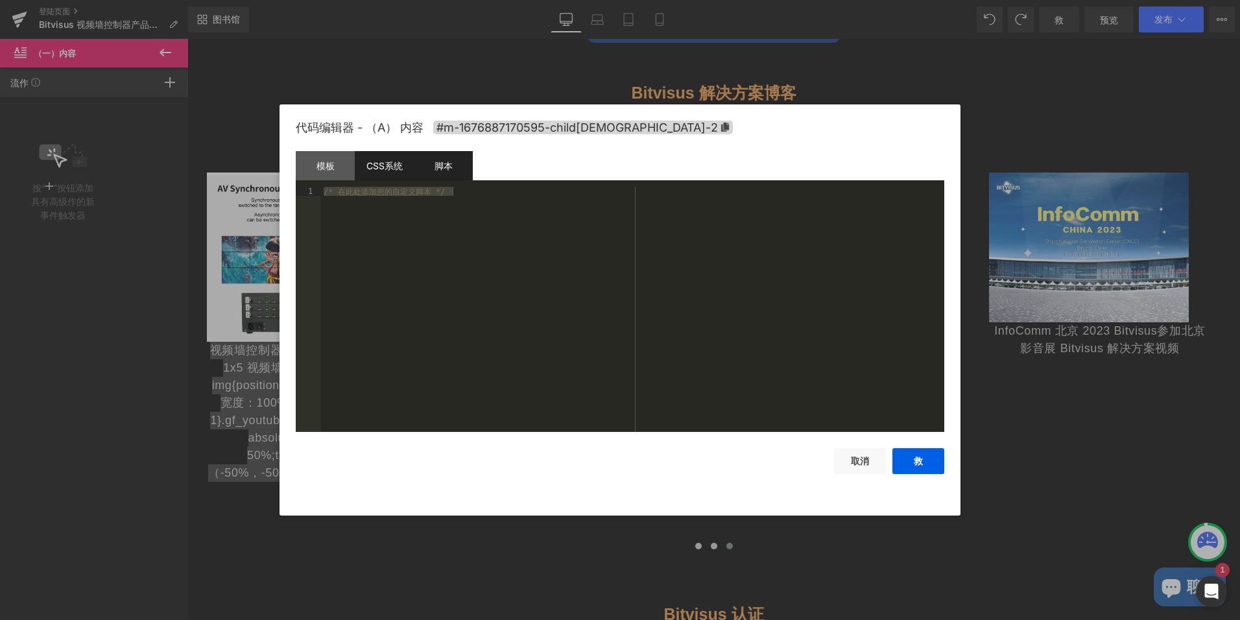
click at [374, 158] on div "CSS系统" at bounding box center [384, 165] width 59 height 29
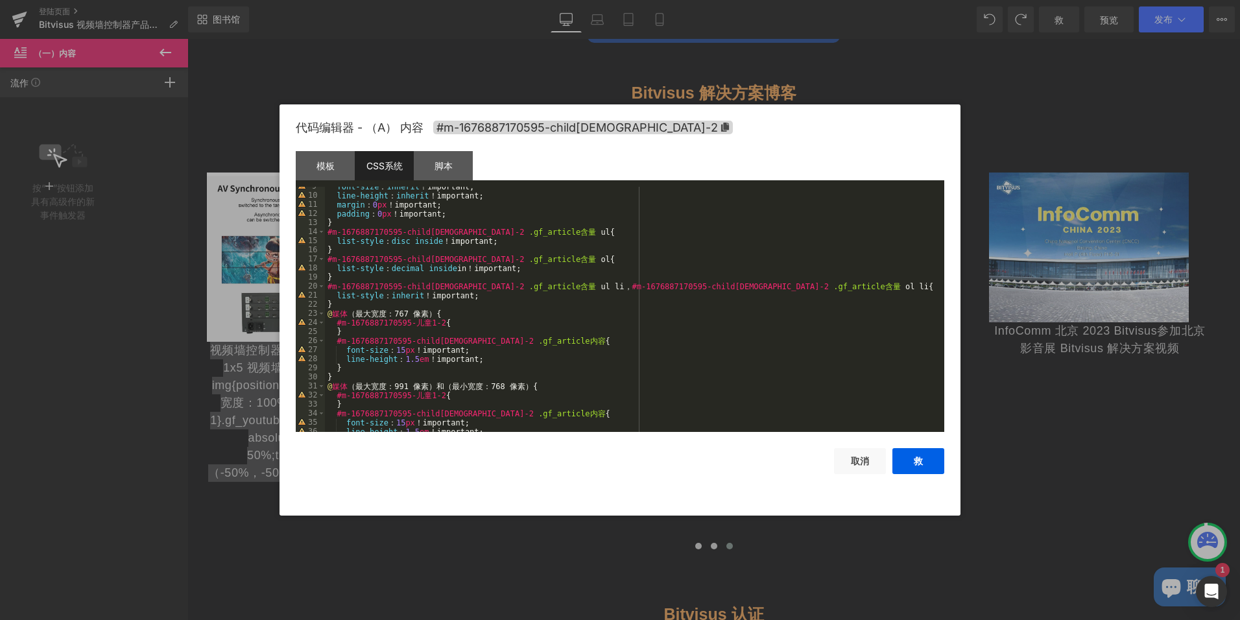
scroll to position [117, 0]
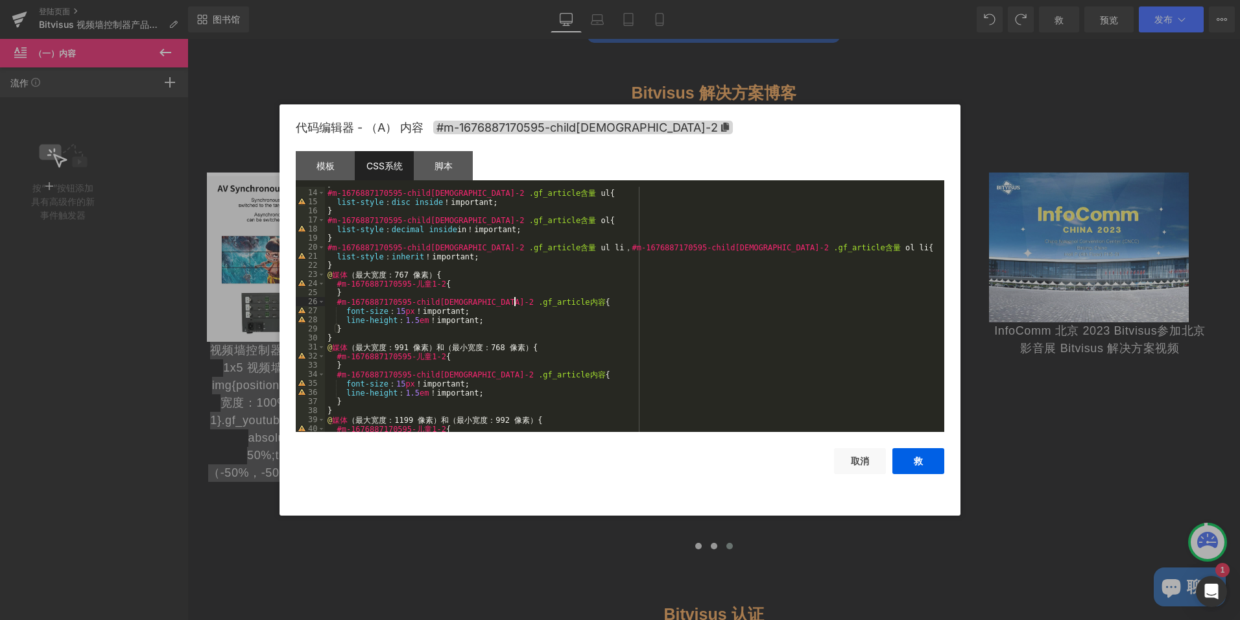
click at [515, 305] on div "} #m-1676887170595-child[DEMOGRAPHIC_DATA]-2 .gf_article含量 ul { list-style ： di…" at bounding box center [632, 310] width 614 height 263
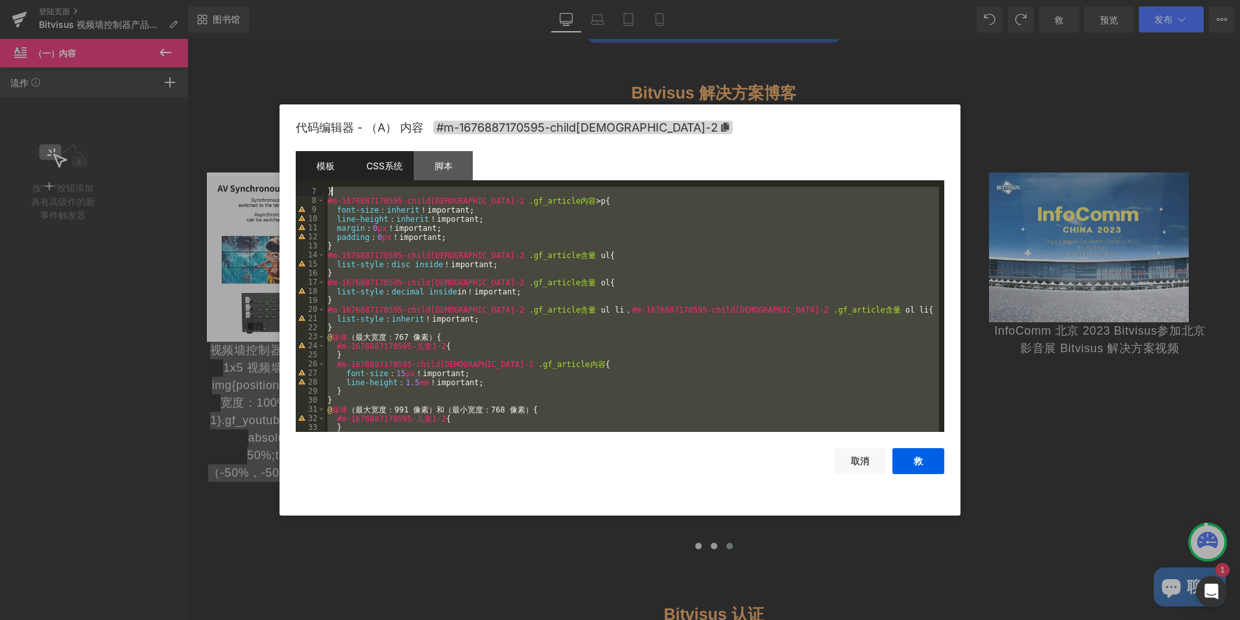
scroll to position [0, 0]
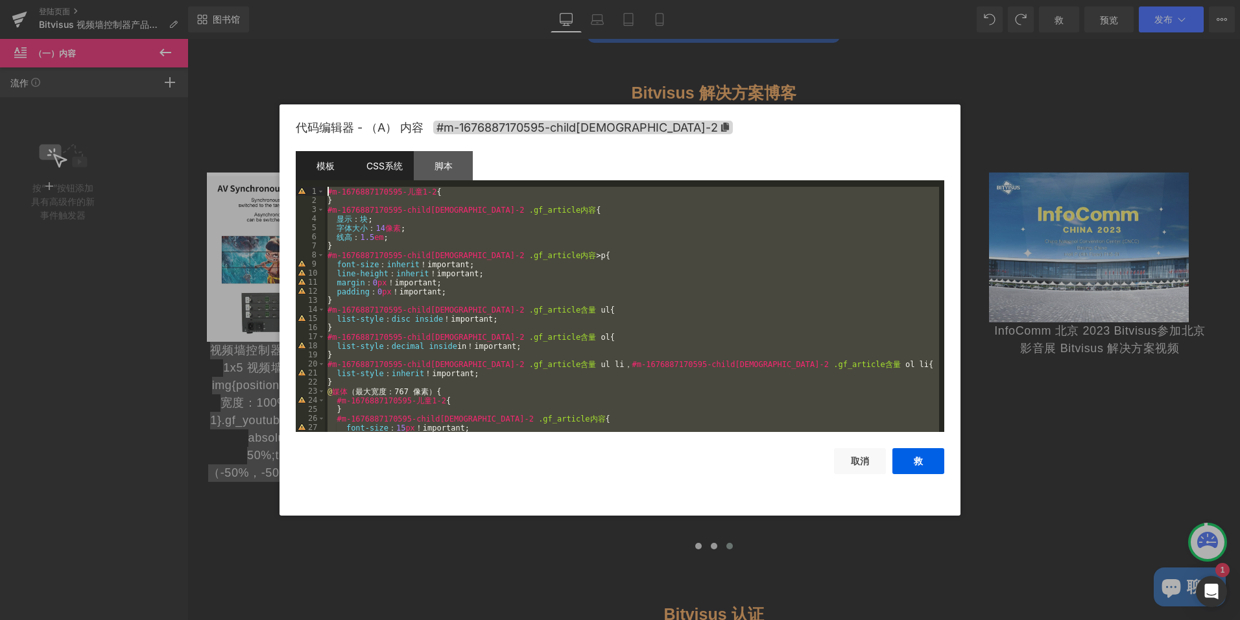
drag, startPoint x: 441, startPoint y: 422, endPoint x: 341, endPoint y: 162, distance: 279.3
click at [341, 162] on div "模板 CSS系统 脚本 Data 1 2 3 4 5 6 7 < div class = “module gf_module-{{align_lg}} gf_…" at bounding box center [620, 291] width 649 height 281
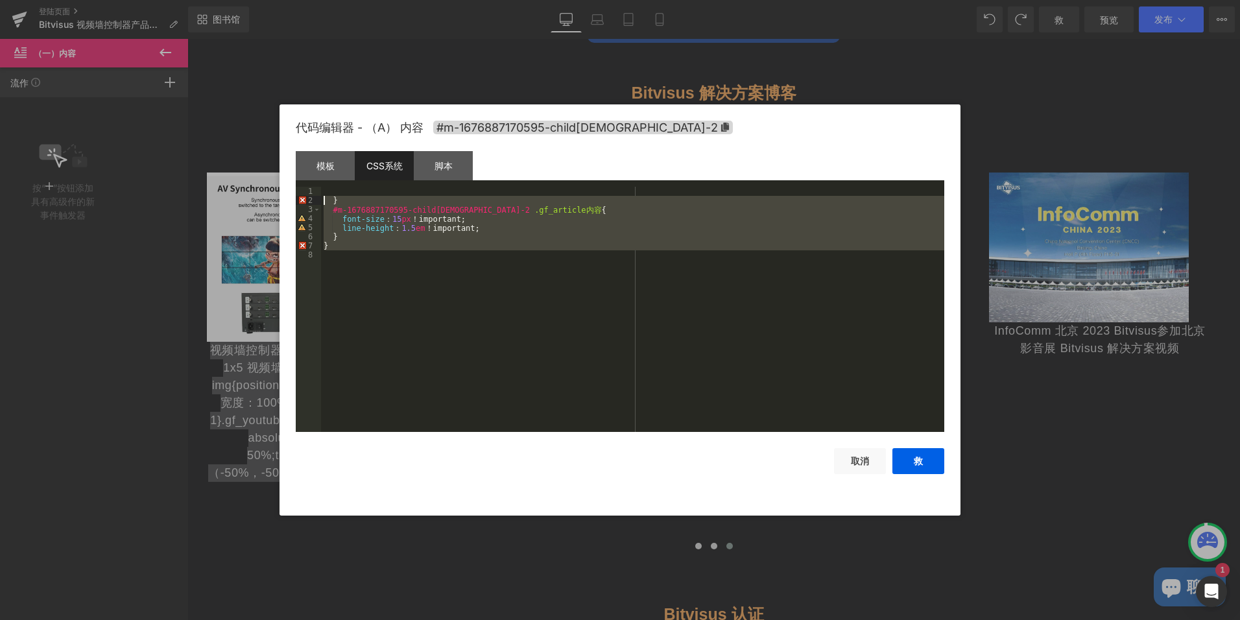
drag, startPoint x: 397, startPoint y: 252, endPoint x: 348, endPoint y: 218, distance: 60.1
click at [315, 202] on pre "1 2 3 4 5 6 7 8 } #m-1676887170595-child[DEMOGRAPHIC_DATA]-2 .gf_article内容 { fo…" at bounding box center [620, 309] width 649 height 245
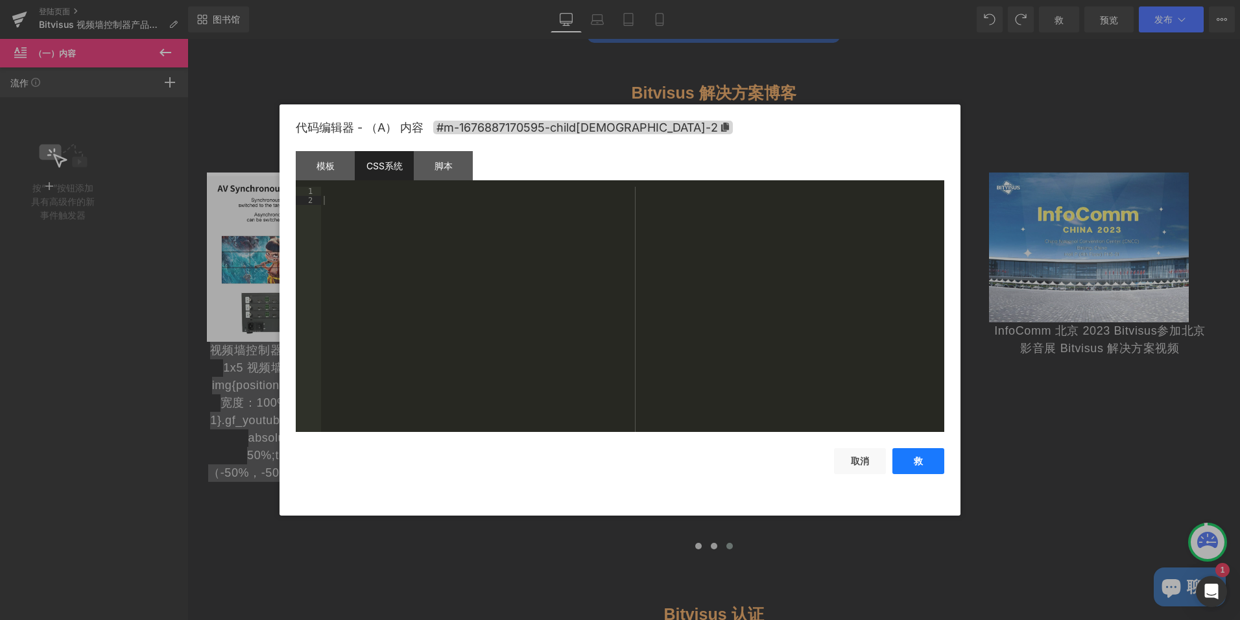
click at [923, 457] on button "救" at bounding box center [919, 461] width 52 height 26
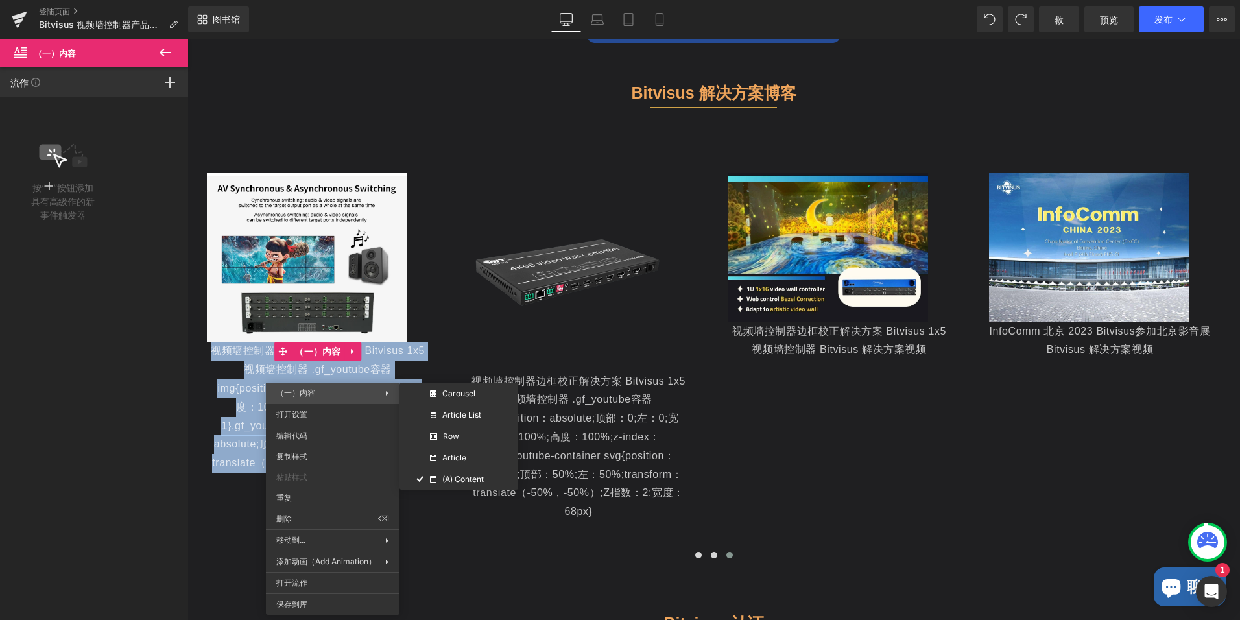
click at [317, 393] on span "（一）内容" at bounding box center [330, 393] width 109 height 12
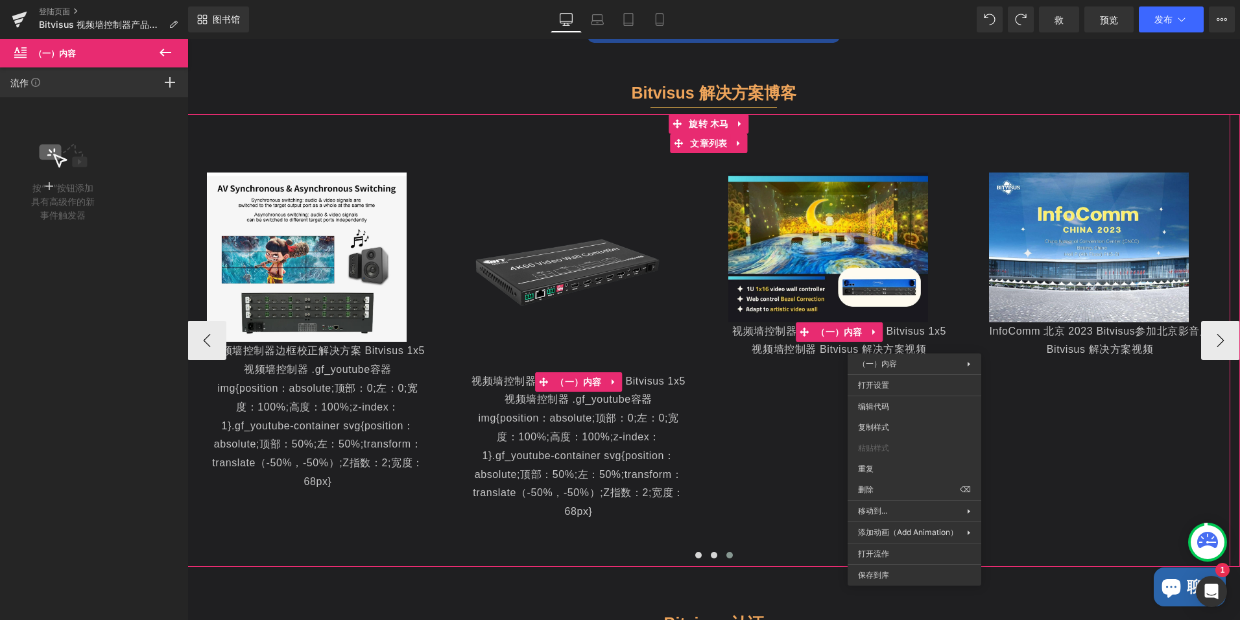
click at [576, 468] on div "视频墙控制器边框校正解决方案 Bitvisus 1x5 视频墙控制器 .gf_youtube容器 img{position：absolute;顶部：0;左：0…" at bounding box center [579, 446] width 222 height 149
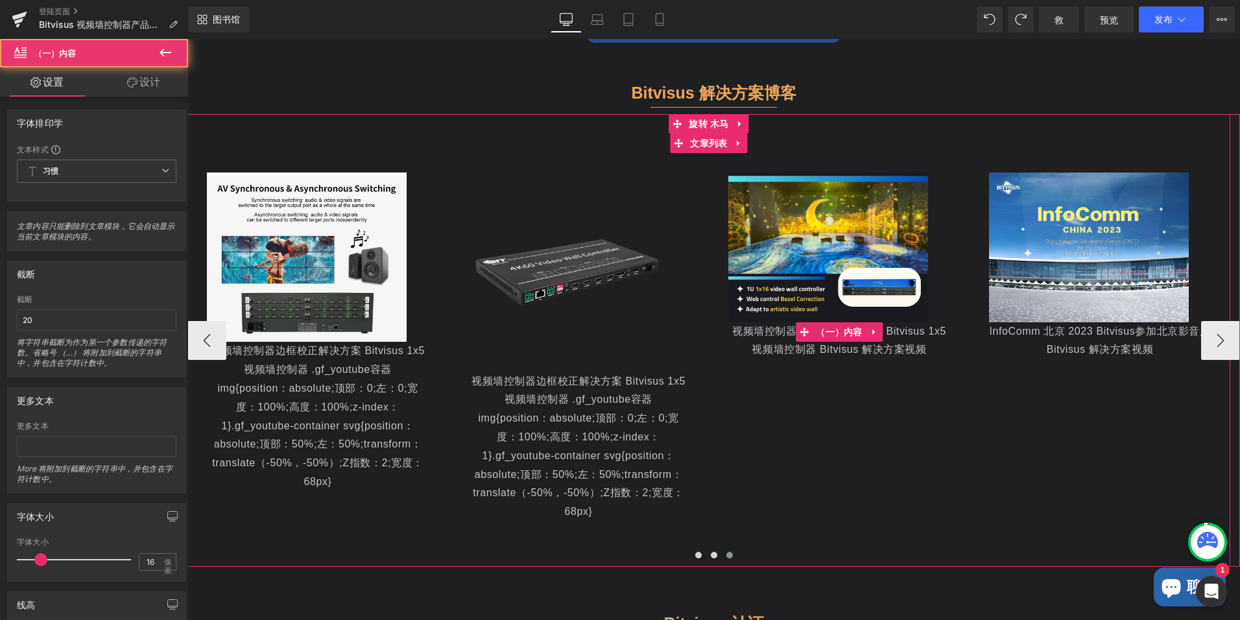
click at [869, 344] on div "视频墙控制器边框校正解决方案 Bitvisus 1x5 视频墙控制器 Bitvisus 解决方案视频" at bounding box center [840, 341] width 222 height 38
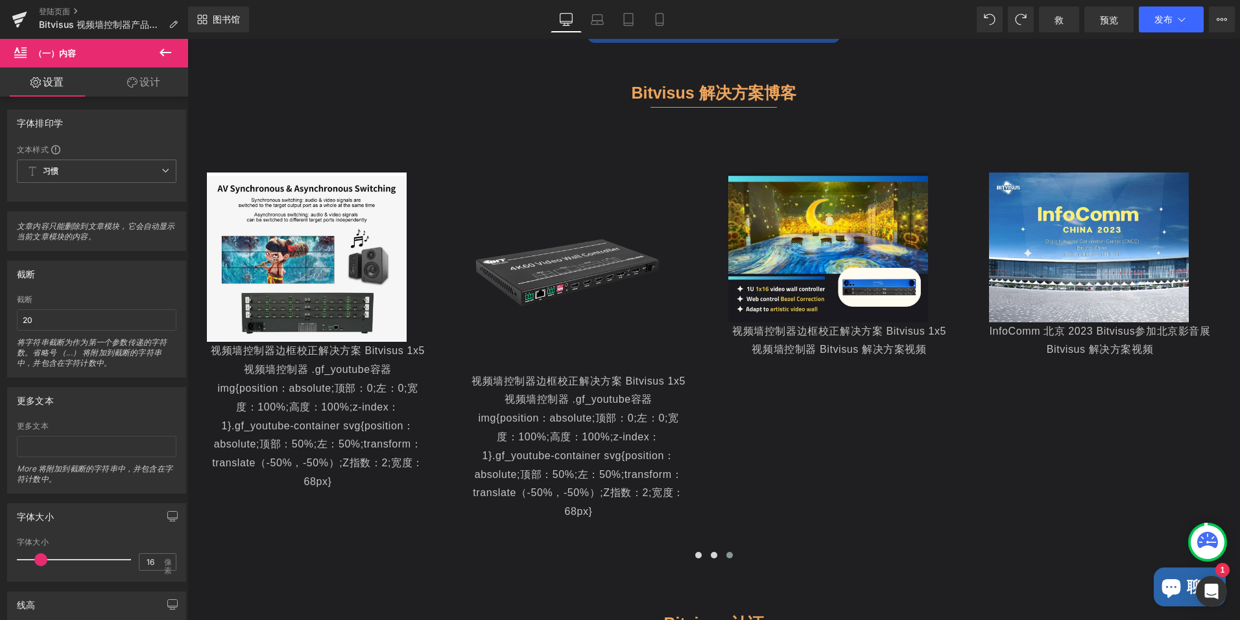
click at [176, 46] on button at bounding box center [165, 53] width 45 height 29
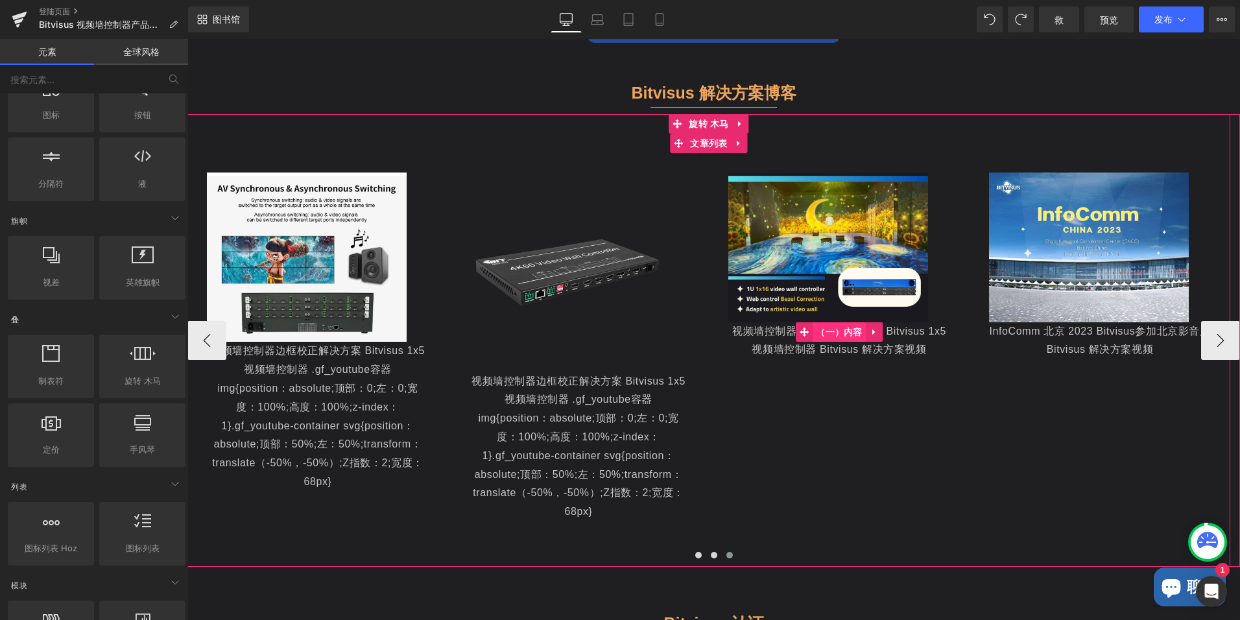
click at [841, 334] on span "（一）内容" at bounding box center [839, 331] width 53 height 19
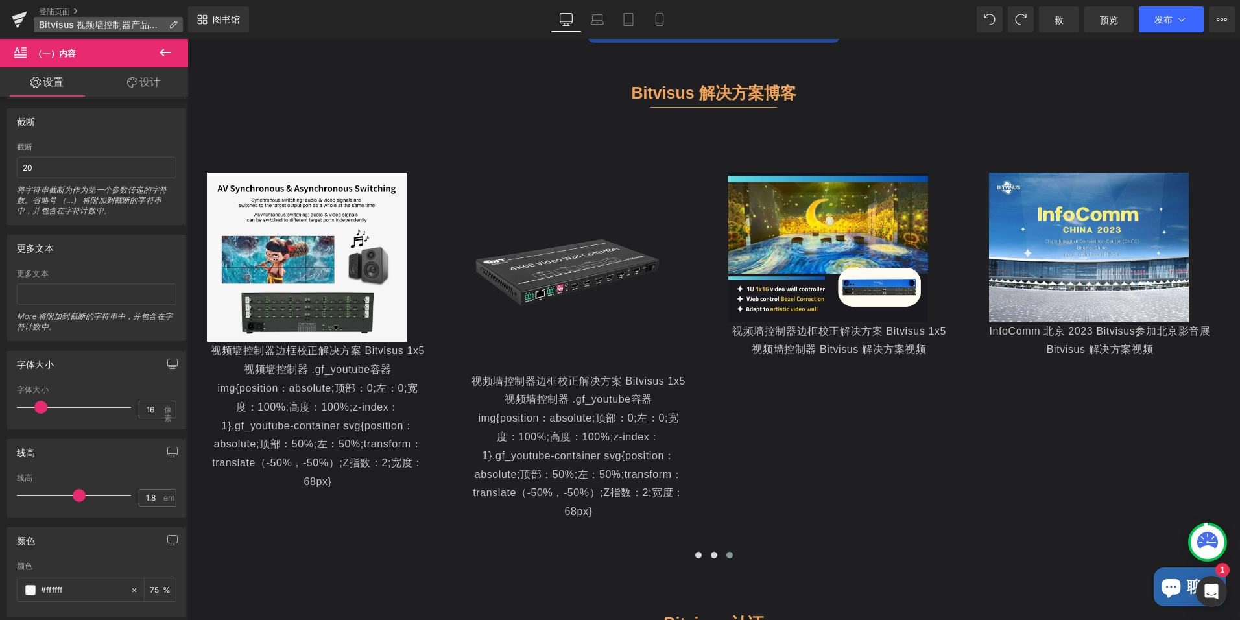
scroll to position [130, 0]
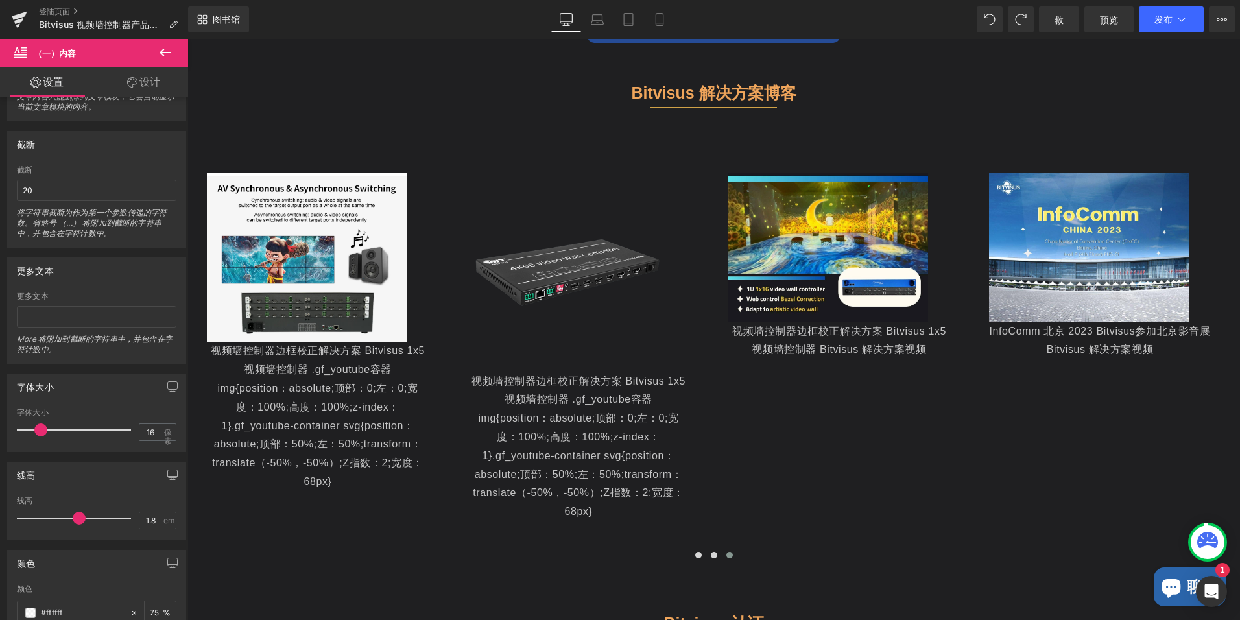
click at [88, 59] on span "（一）内容" at bounding box center [78, 53] width 130 height 29
click at [25, 56] on icon at bounding box center [20, 51] width 12 height 12
drag, startPoint x: 19, startPoint y: 45, endPoint x: 55, endPoint y: 49, distance: 36.5
click at [31, 56] on span "（一）内容" at bounding box center [78, 53] width 130 height 29
click at [173, 54] on icon at bounding box center [166, 53] width 16 height 16
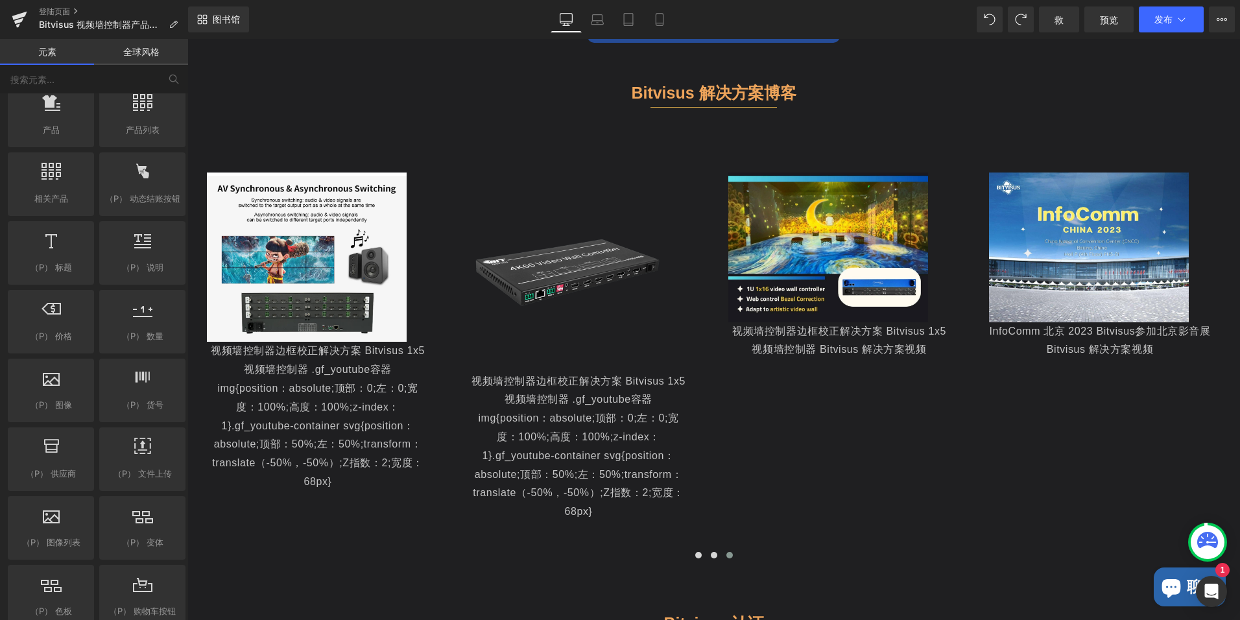
scroll to position [1168, 0]
